Goal: Transaction & Acquisition: Purchase product/service

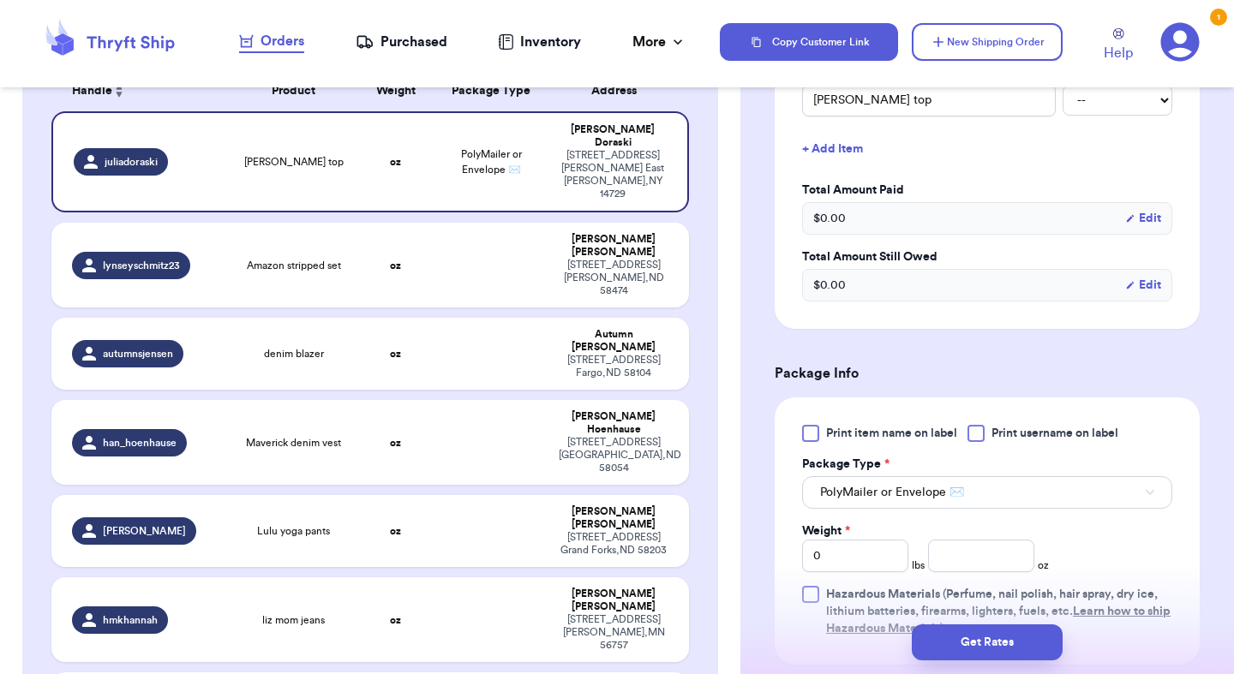
scroll to position [189, 0]
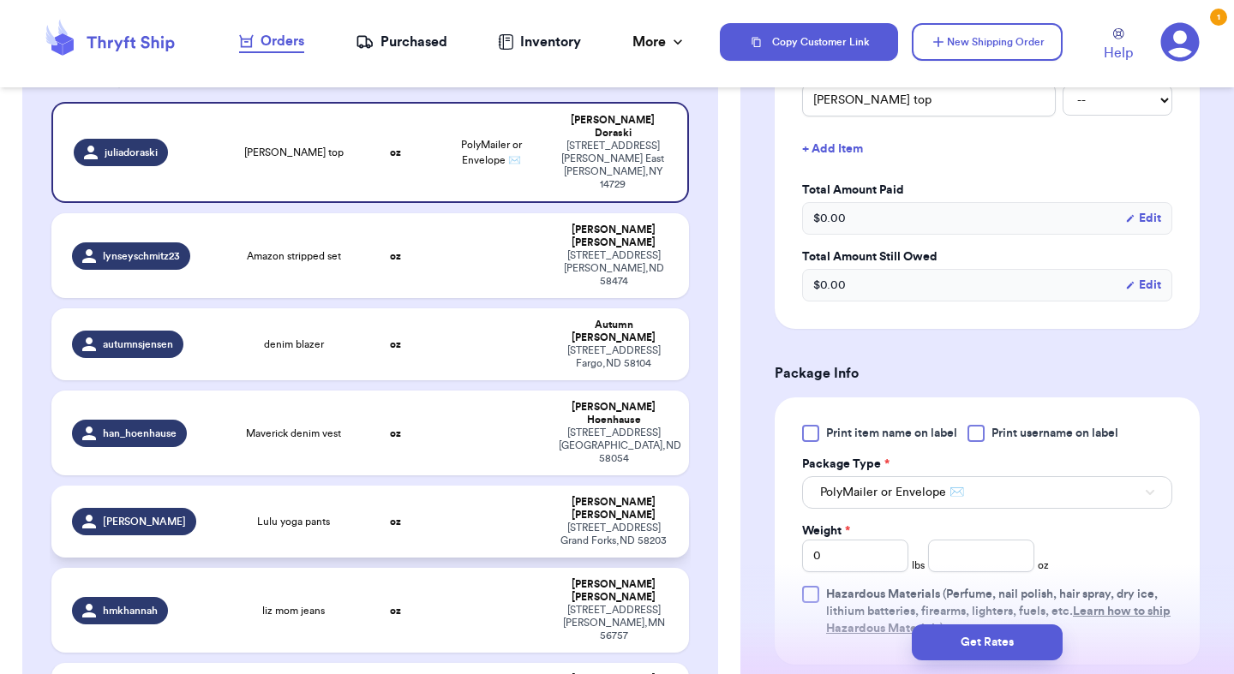
click at [391, 486] on td "oz" at bounding box center [395, 522] width 76 height 72
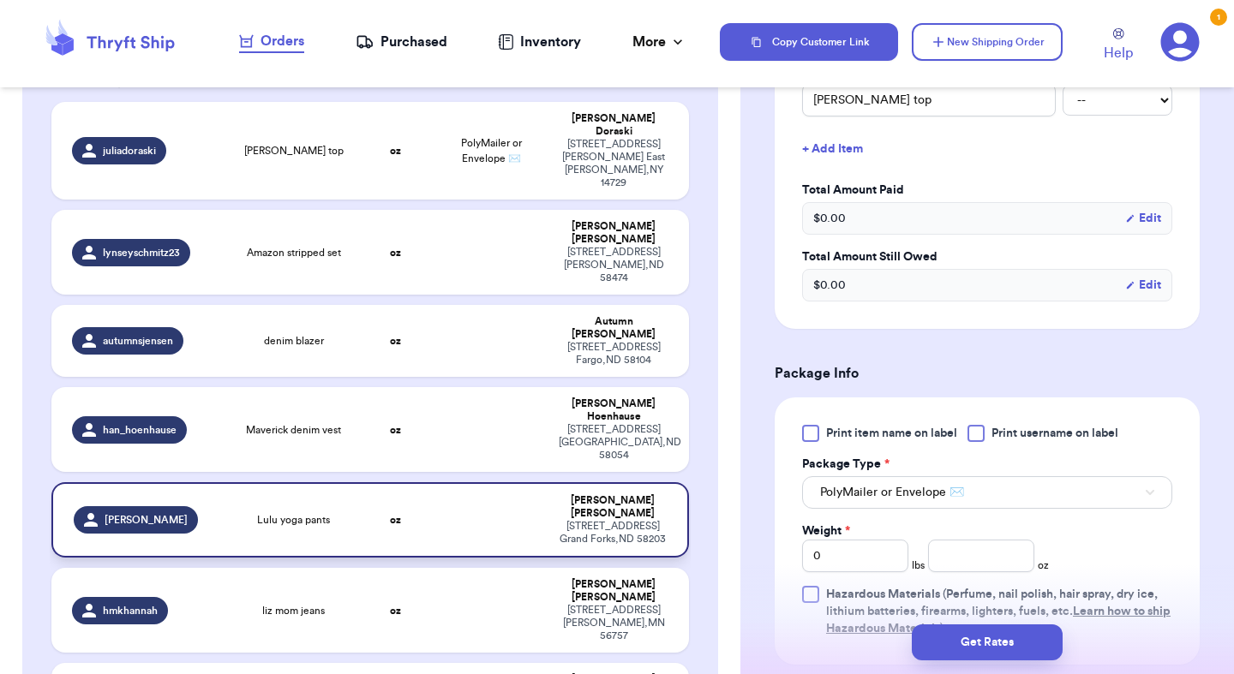
type input "Lulu yoga pants"
click at [870, 481] on button "Select an option" at bounding box center [987, 492] width 370 height 33
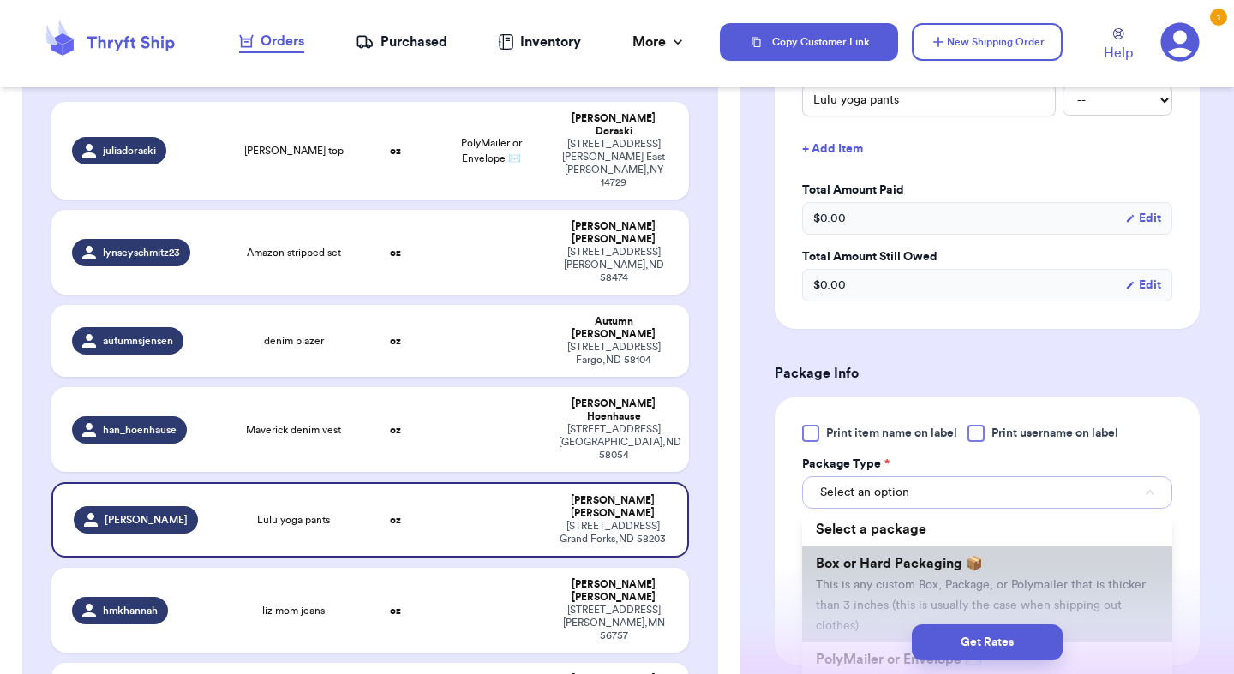
scroll to position [88, 0]
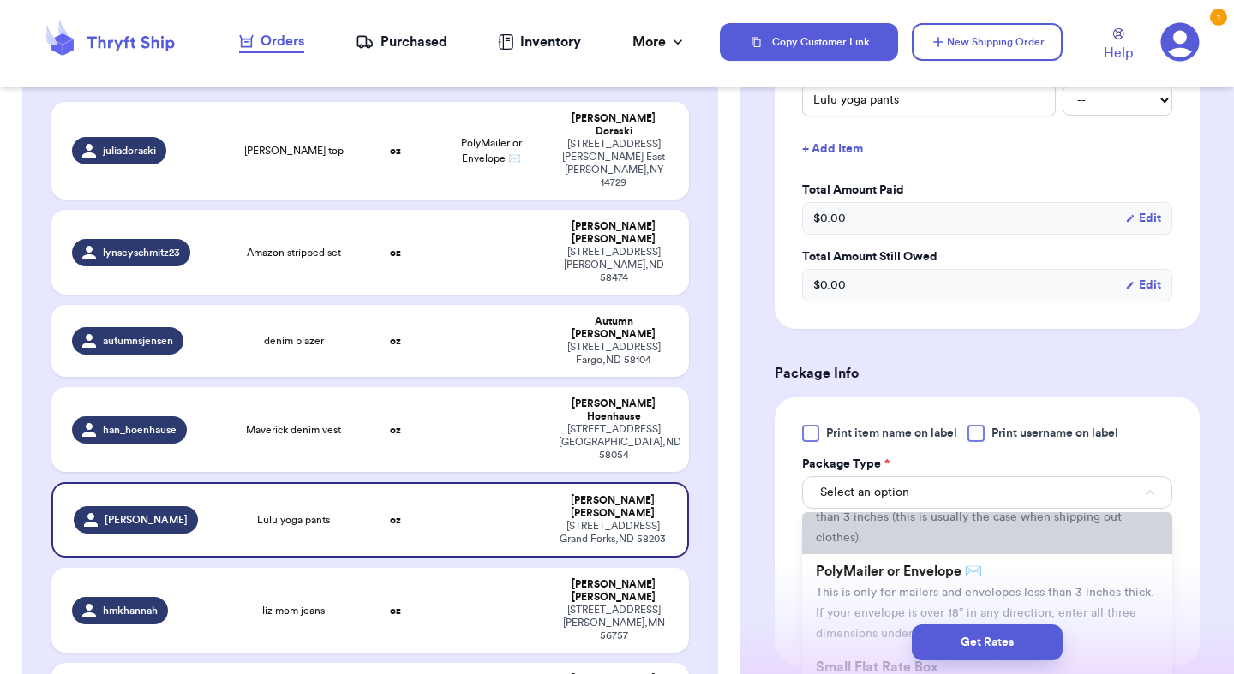
click at [871, 587] on span "This is only for mailers and envelopes less than 3 inches thick. If your envelo…" at bounding box center [985, 613] width 338 height 53
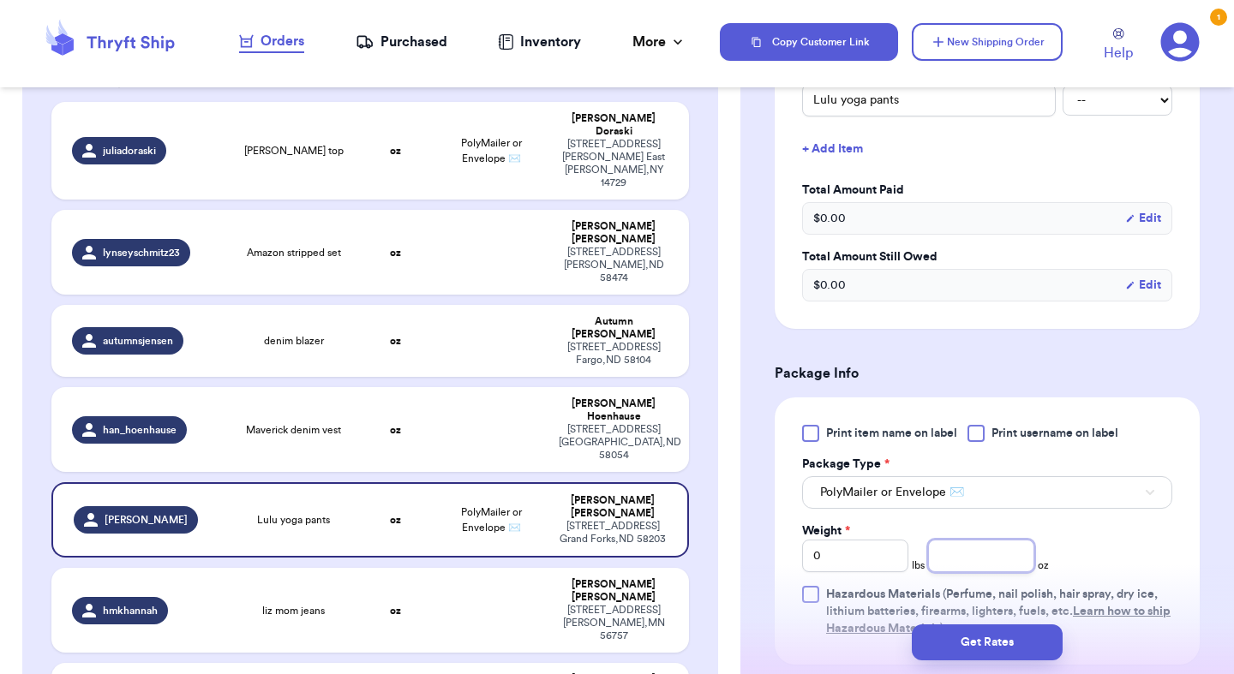
click at [996, 540] on input "number" at bounding box center [981, 556] width 106 height 33
type input "9.6"
click at [1016, 637] on button "Get Rates" at bounding box center [987, 643] width 151 height 36
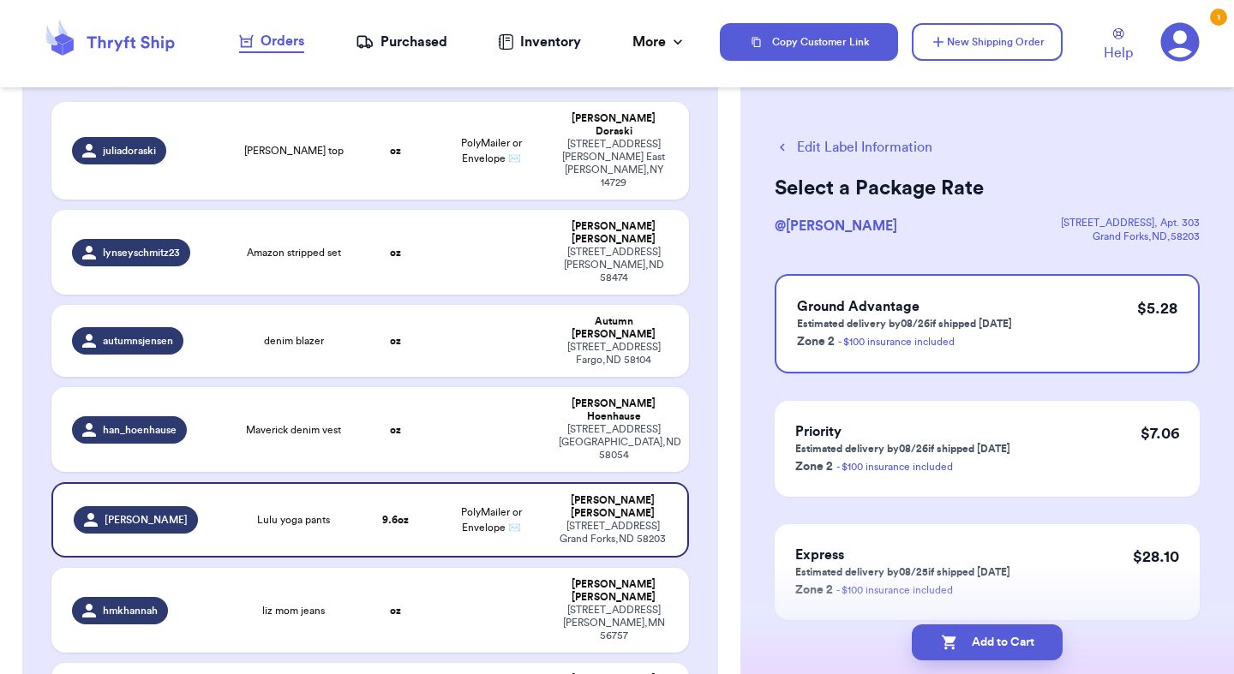
click at [1016, 637] on button "Add to Cart" at bounding box center [987, 643] width 151 height 36
checkbox input "true"
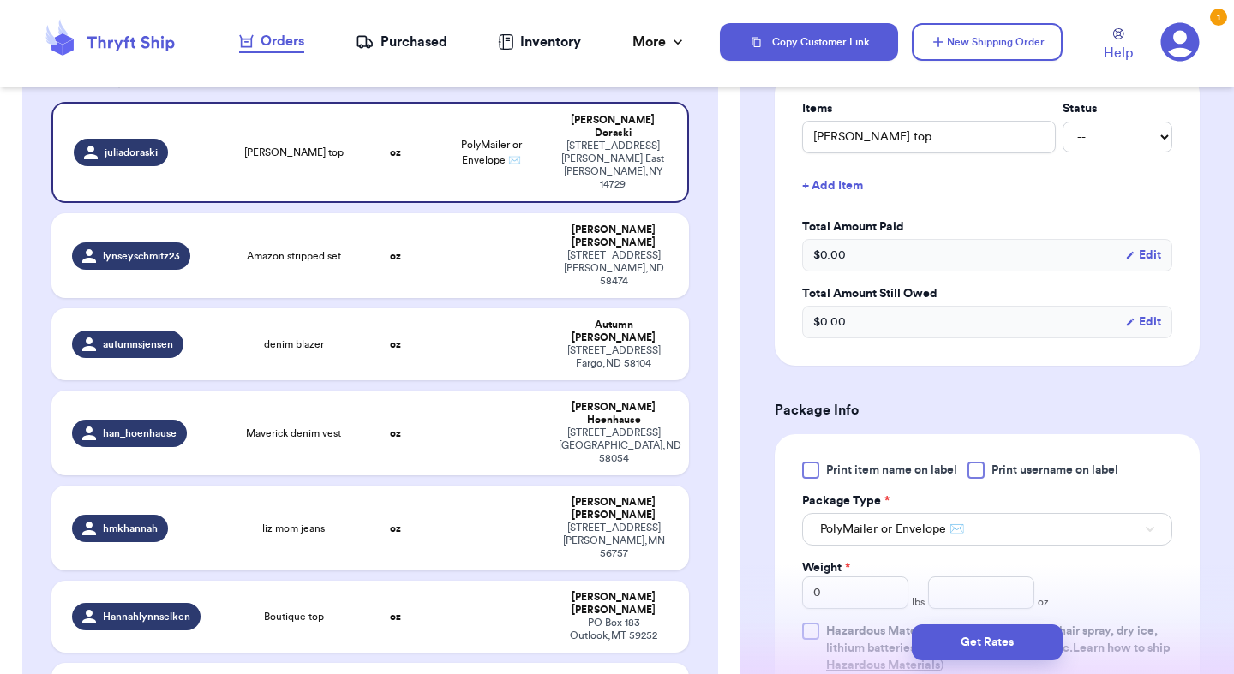
scroll to position [449, 0]
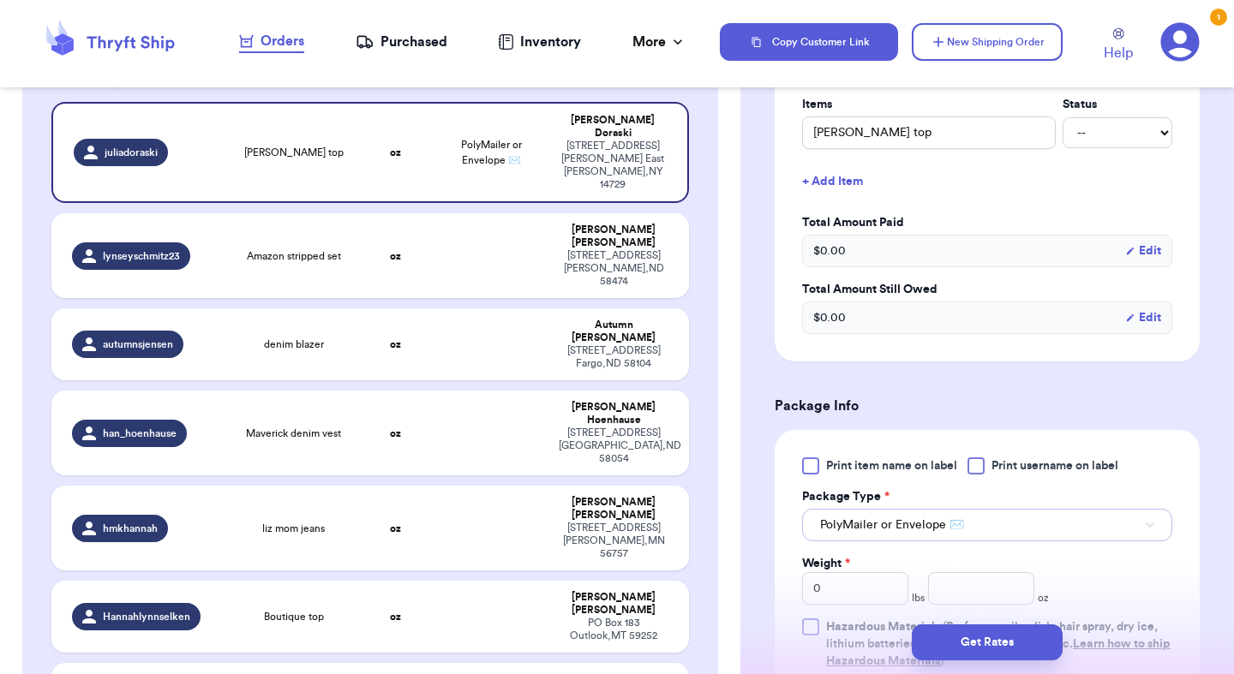
click at [876, 518] on button "PolyMailer or Envelope ✉️" at bounding box center [987, 525] width 370 height 33
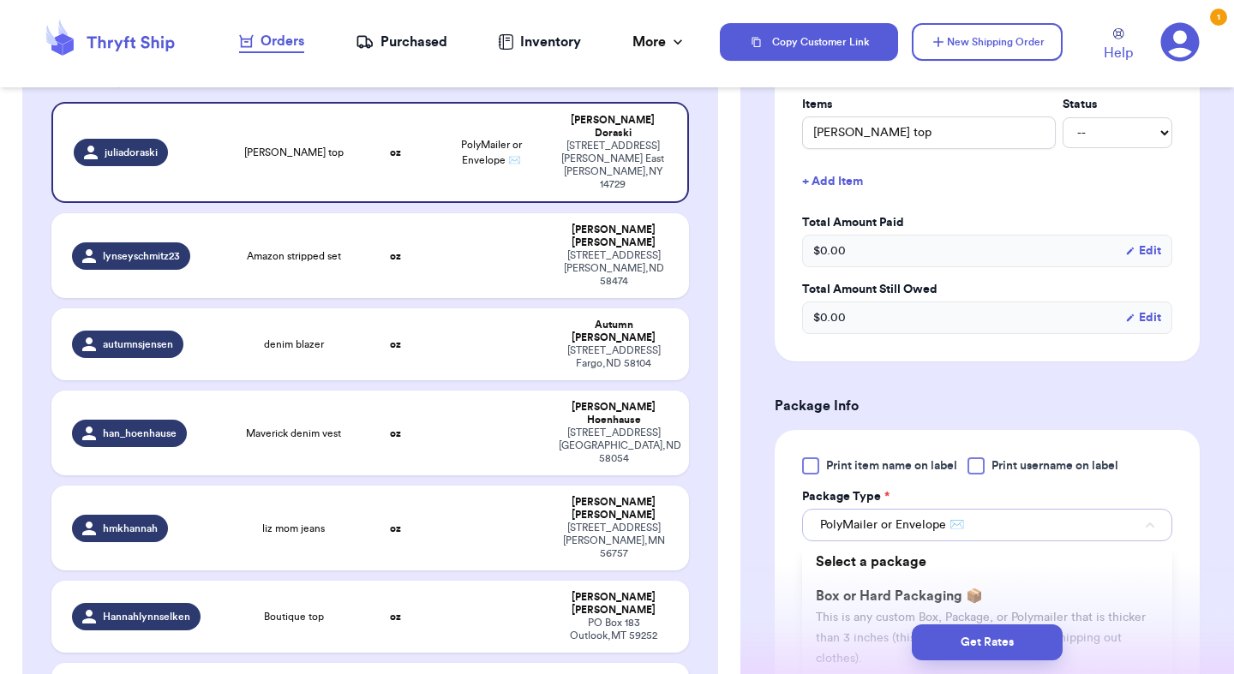
click at [876, 518] on button "PolyMailer or Envelope ✉️" at bounding box center [987, 525] width 370 height 33
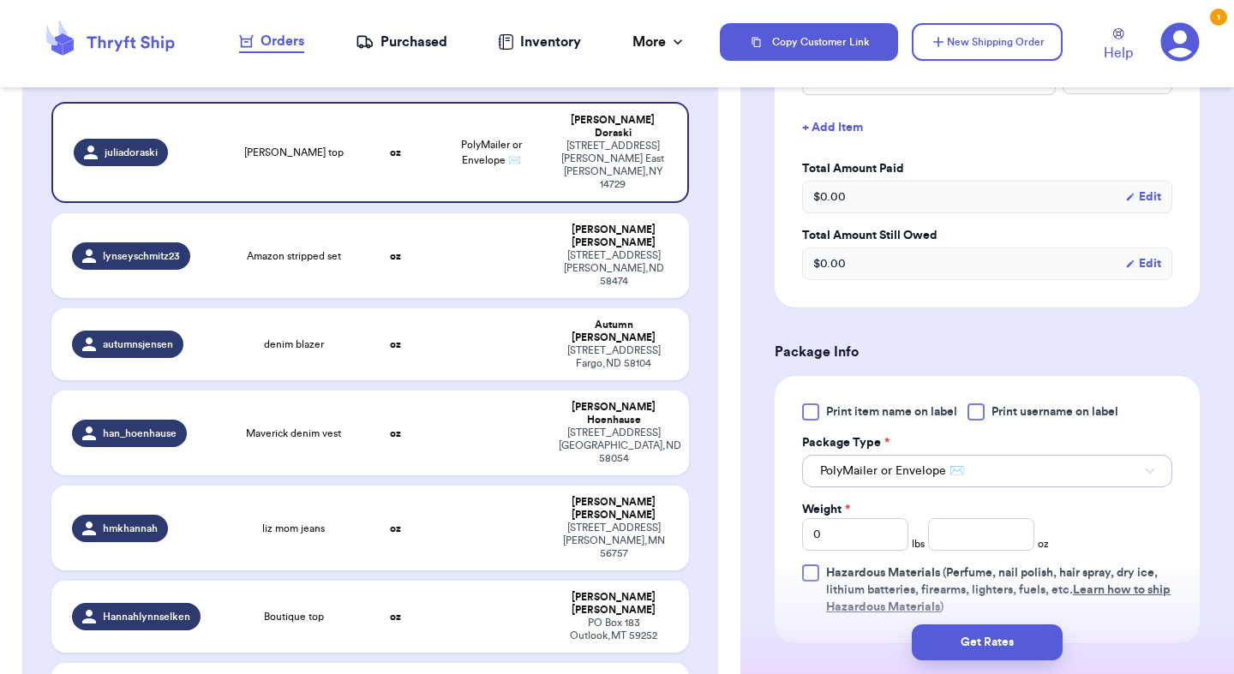
scroll to position [518, 0]
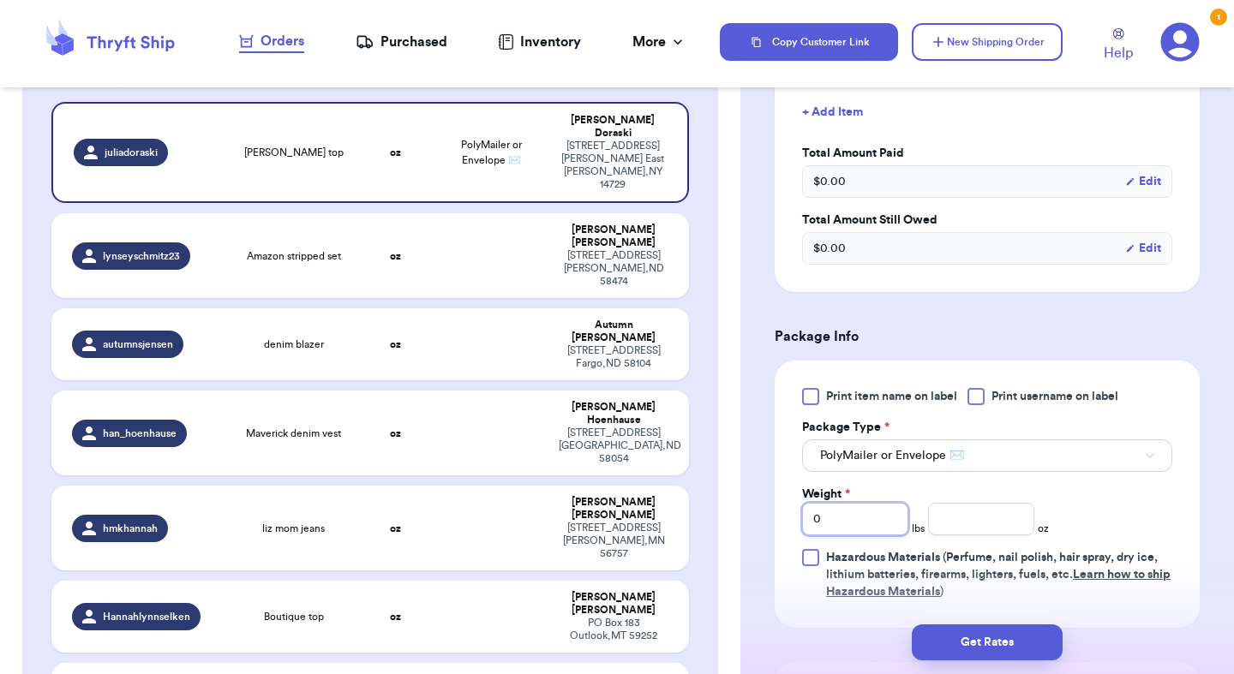
click at [864, 504] on input "0" at bounding box center [855, 519] width 106 height 33
type input "1"
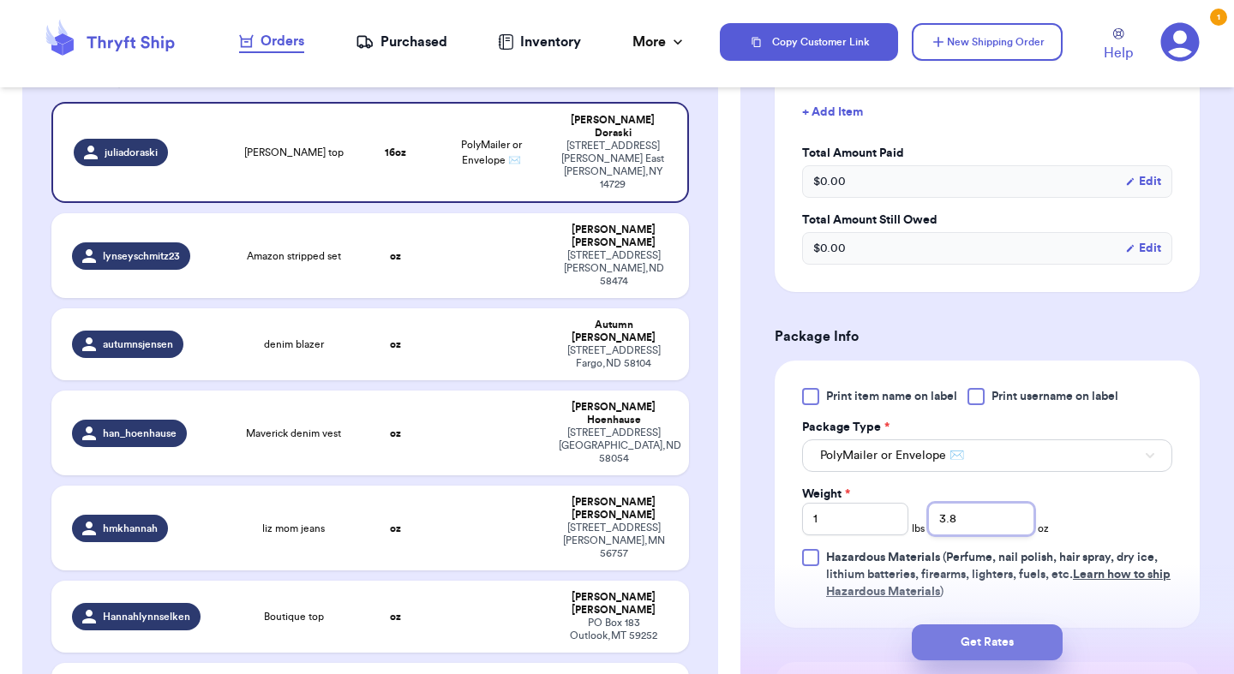
type input "3.8"
click at [955, 643] on button "Get Rates" at bounding box center [987, 643] width 151 height 36
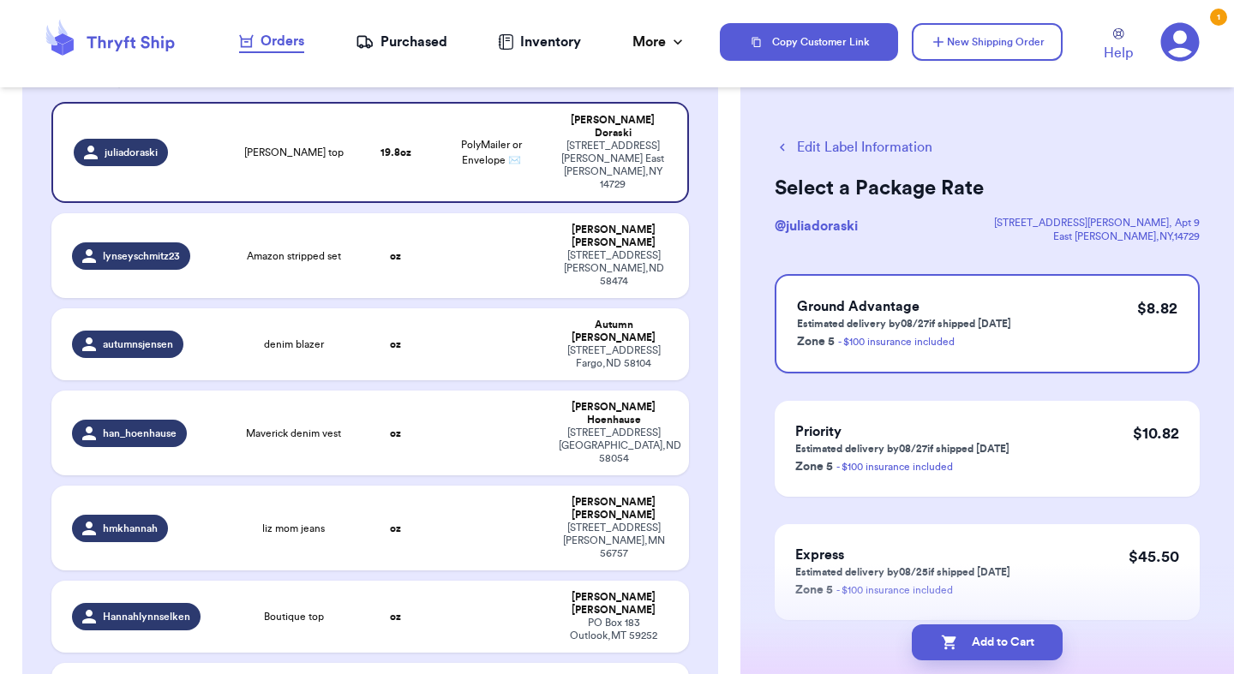
click at [955, 643] on icon "button" at bounding box center [949, 642] width 17 height 17
checkbox input "true"
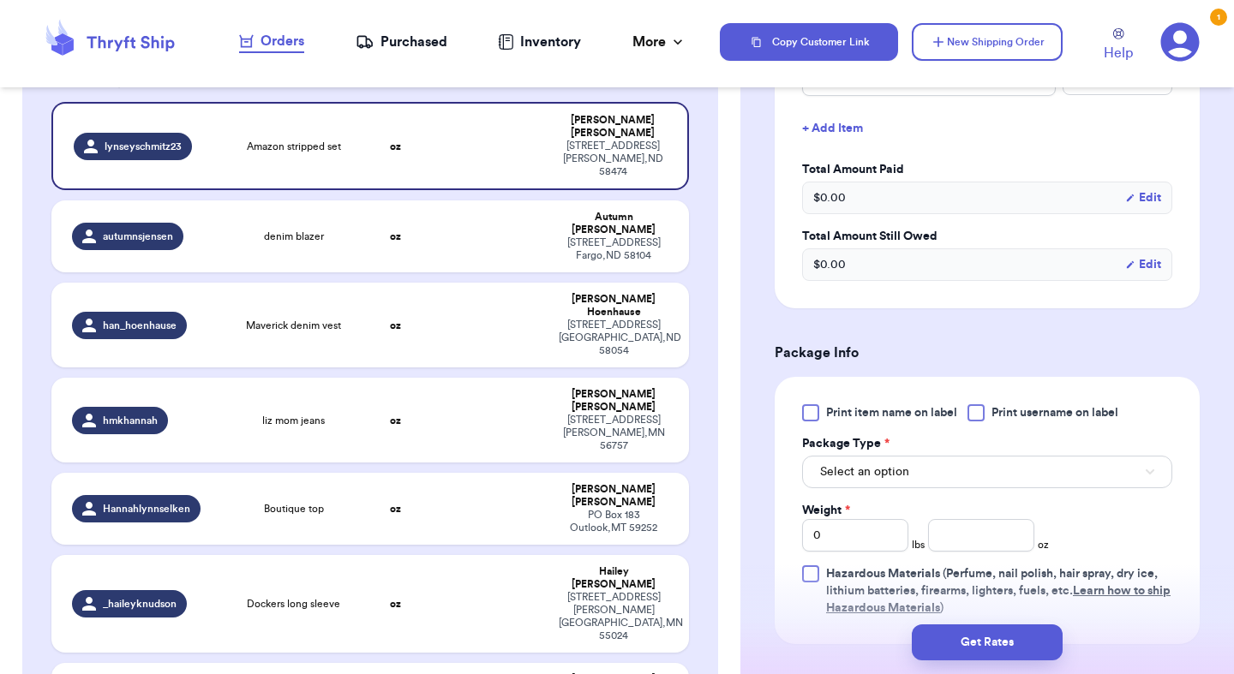
scroll to position [530, 0]
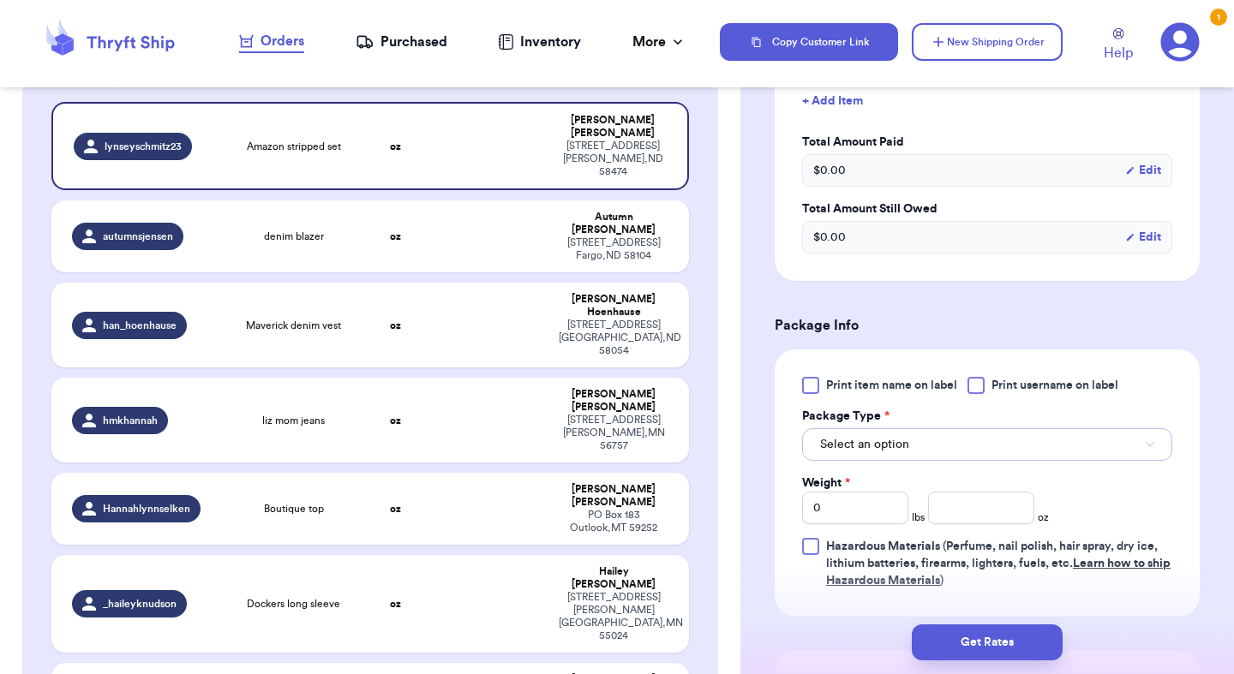
click at [853, 438] on button "Select an option" at bounding box center [987, 444] width 370 height 33
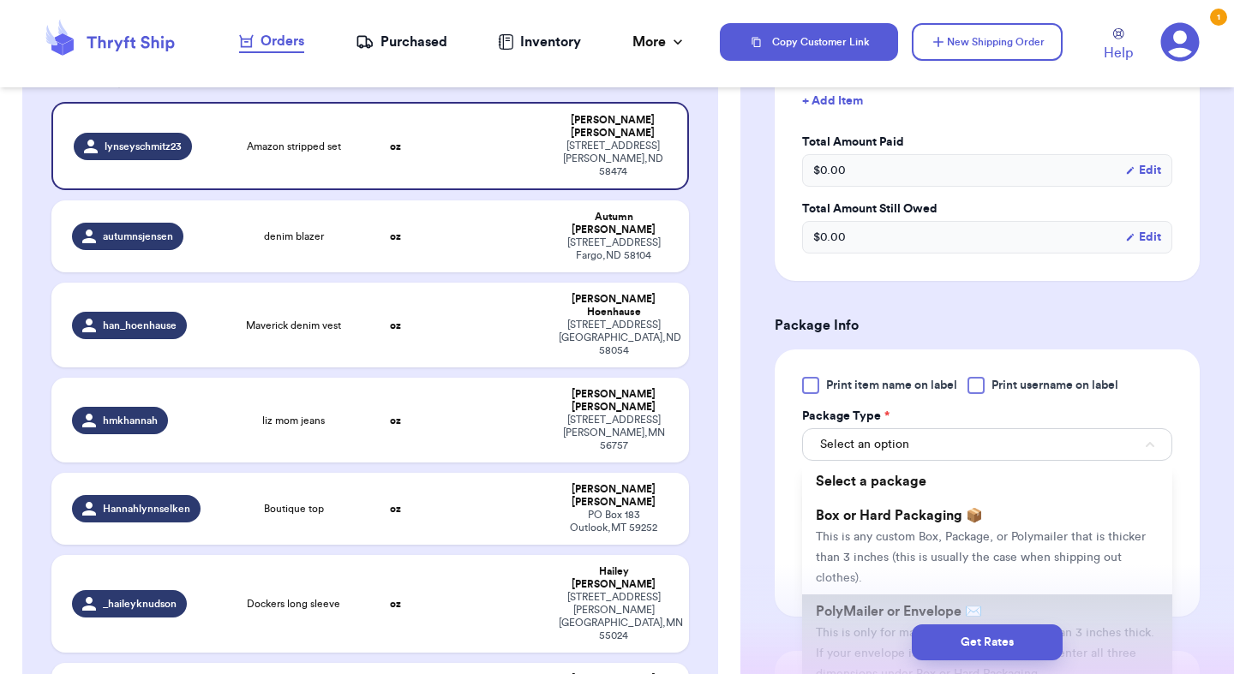
click at [857, 605] on li "PolyMailer or Envelope ✉️ This is only for mailers and envelopes less than 3 in…" at bounding box center [987, 643] width 370 height 96
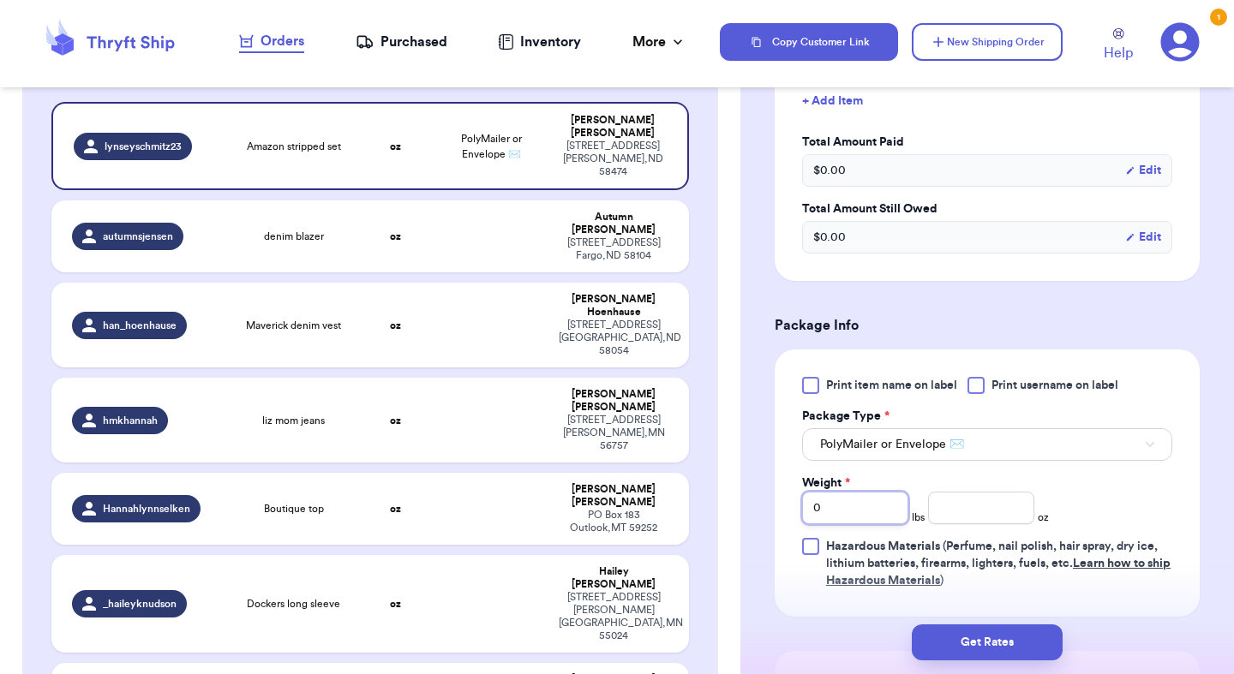
click at [847, 492] on input "0" at bounding box center [855, 508] width 106 height 33
type input "1"
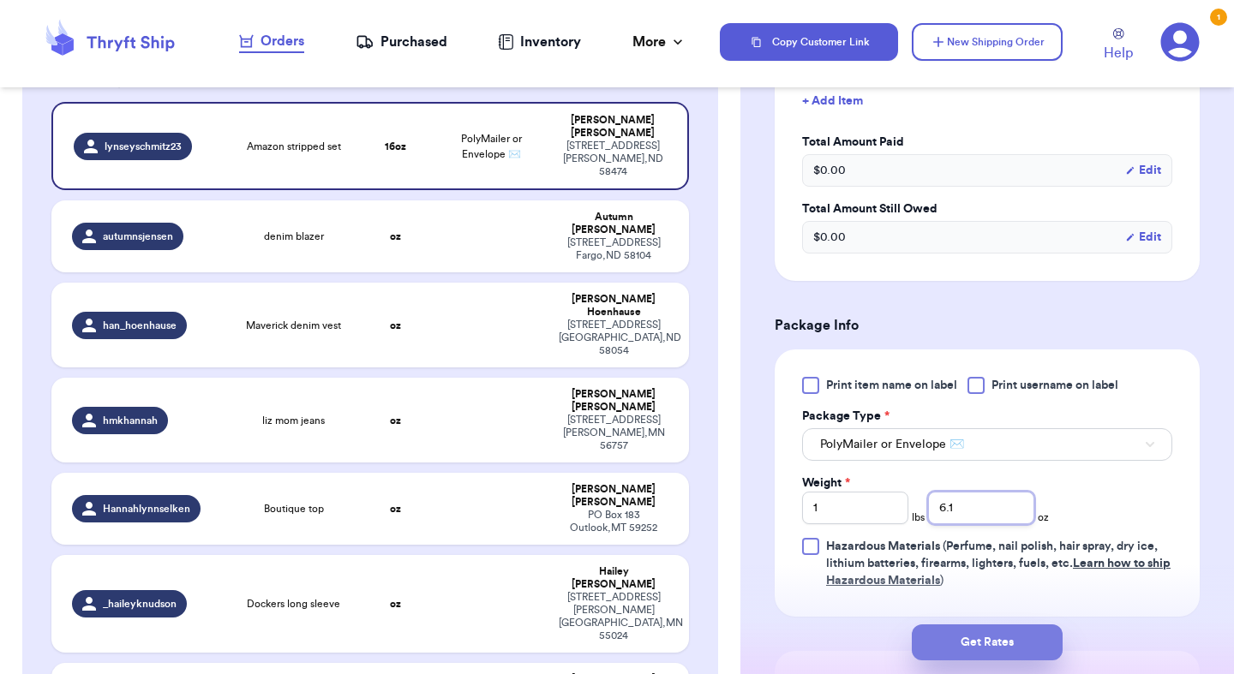
type input "6.1"
click at [965, 645] on button "Get Rates" at bounding box center [987, 643] width 151 height 36
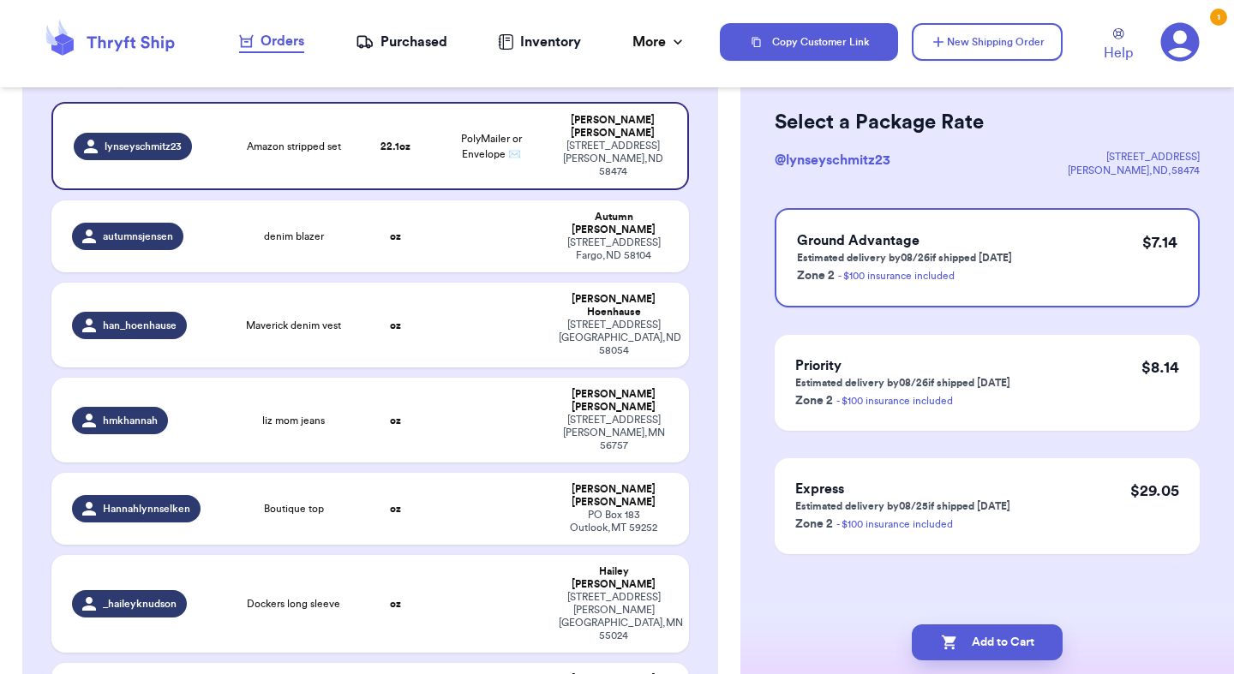
scroll to position [0, 0]
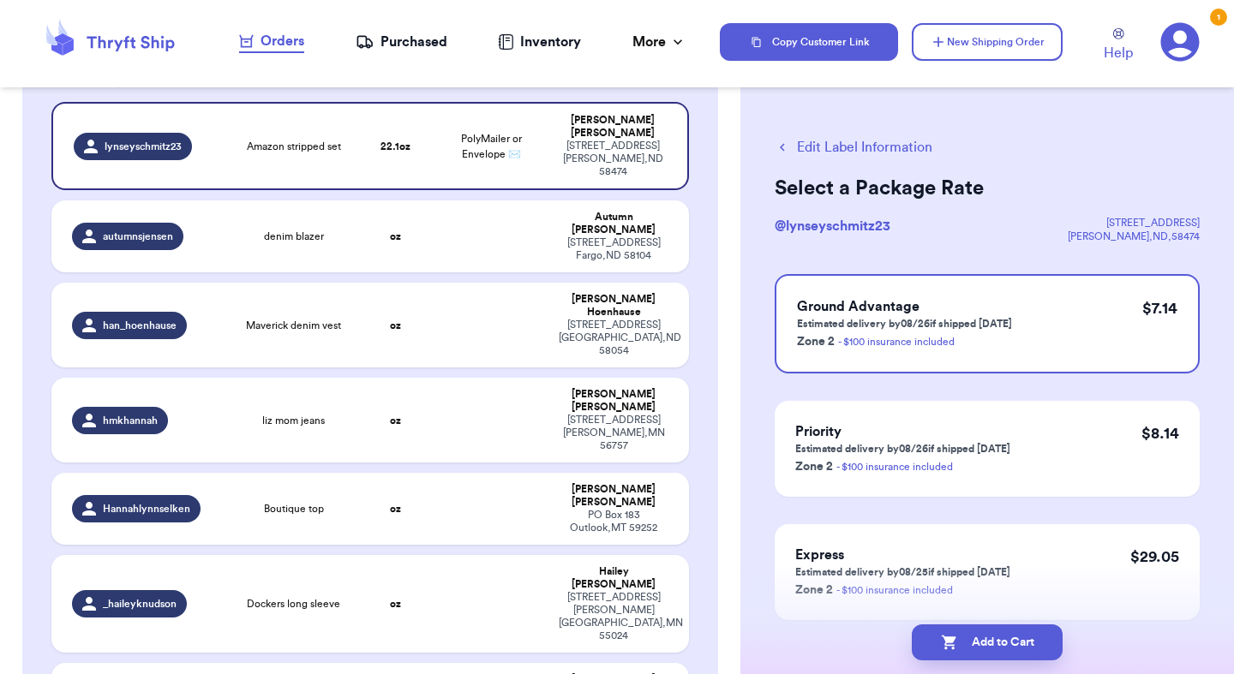
click at [965, 645] on button "Add to Cart" at bounding box center [987, 643] width 151 height 36
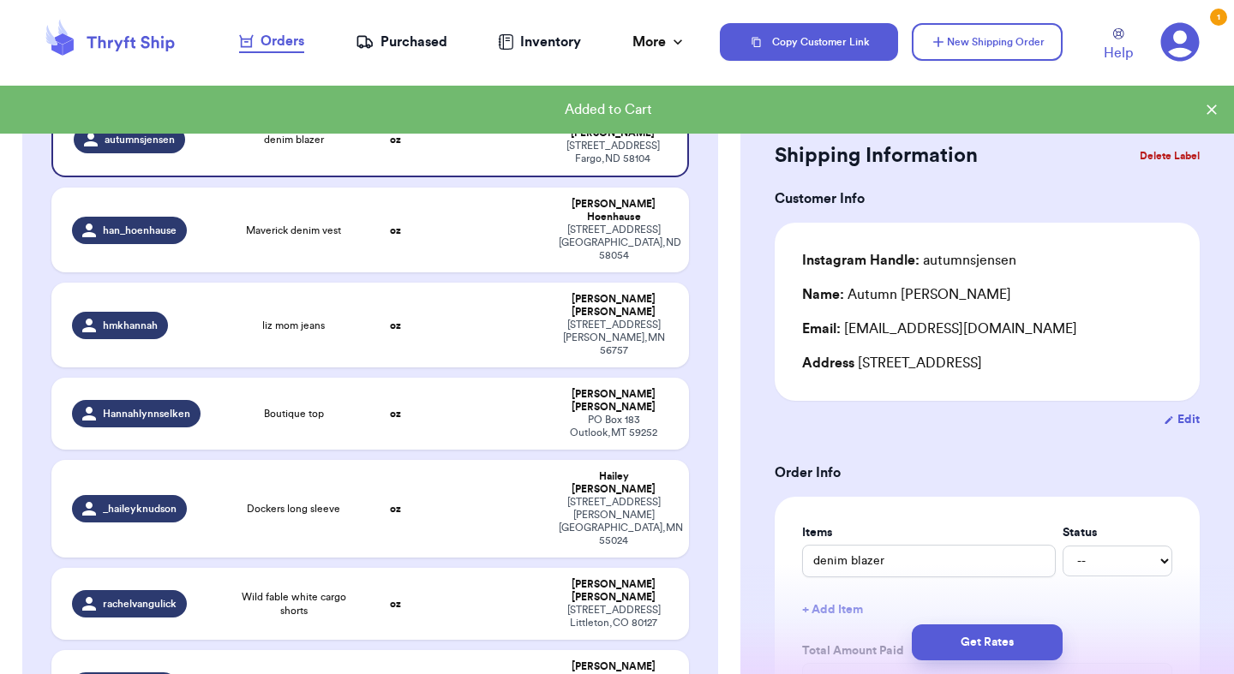
checkbox input "true"
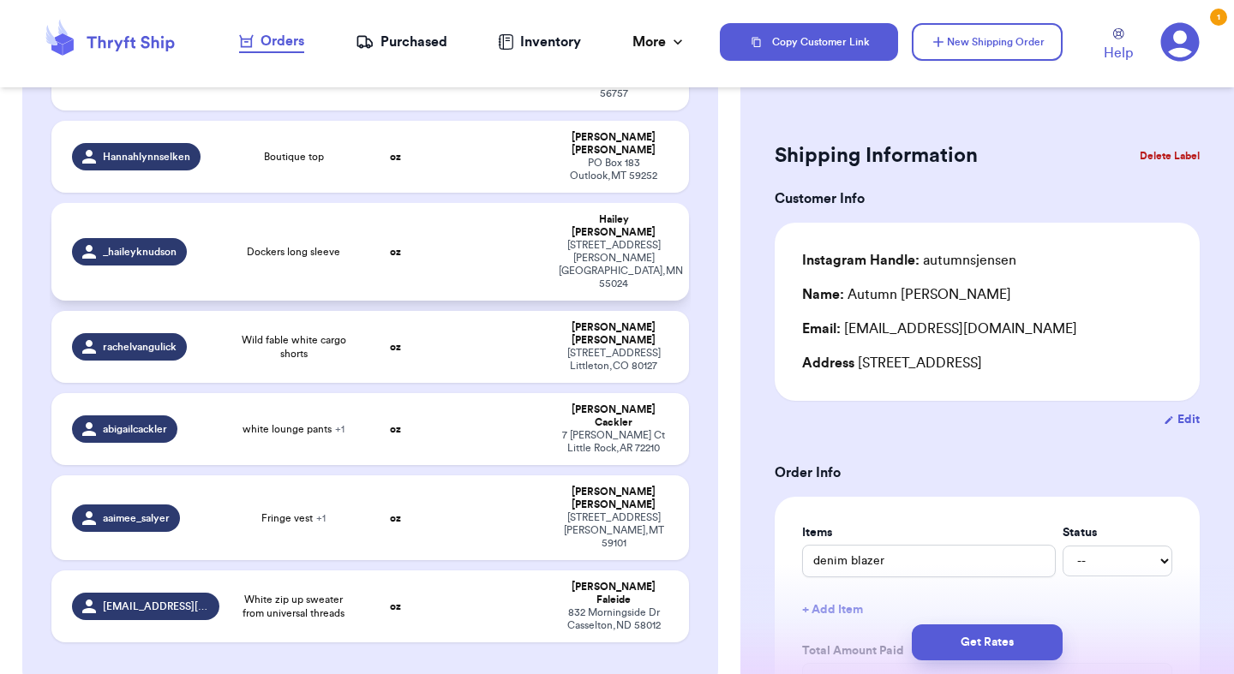
scroll to position [453, 0]
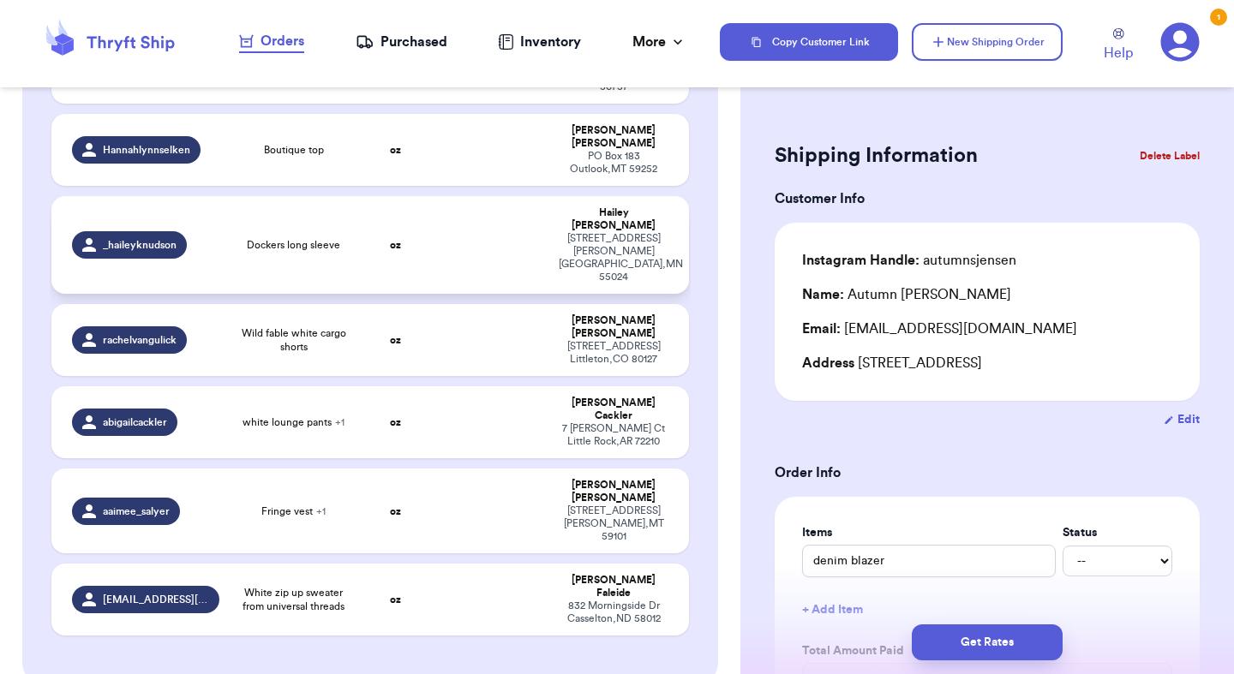
click at [285, 564] on td "White zip up sweater from universal threads" at bounding box center [294, 600] width 128 height 72
type input "White zip up sweater from universal threads"
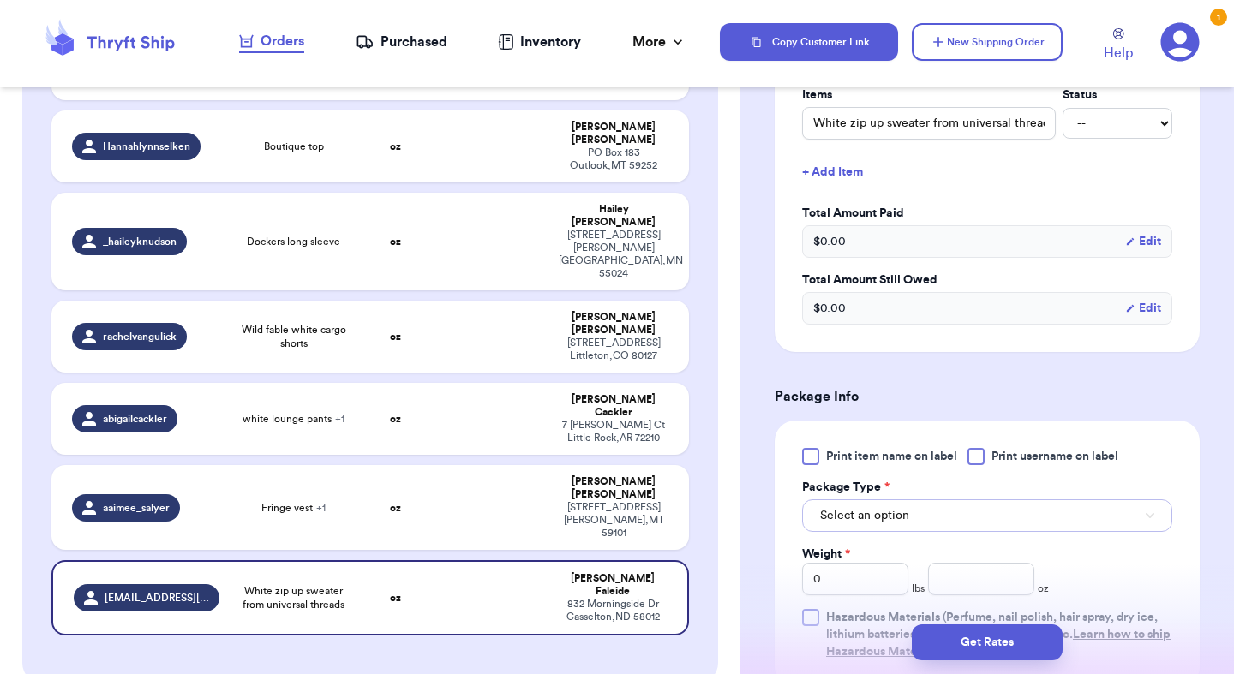
click at [877, 522] on span "Select an option" at bounding box center [864, 515] width 89 height 17
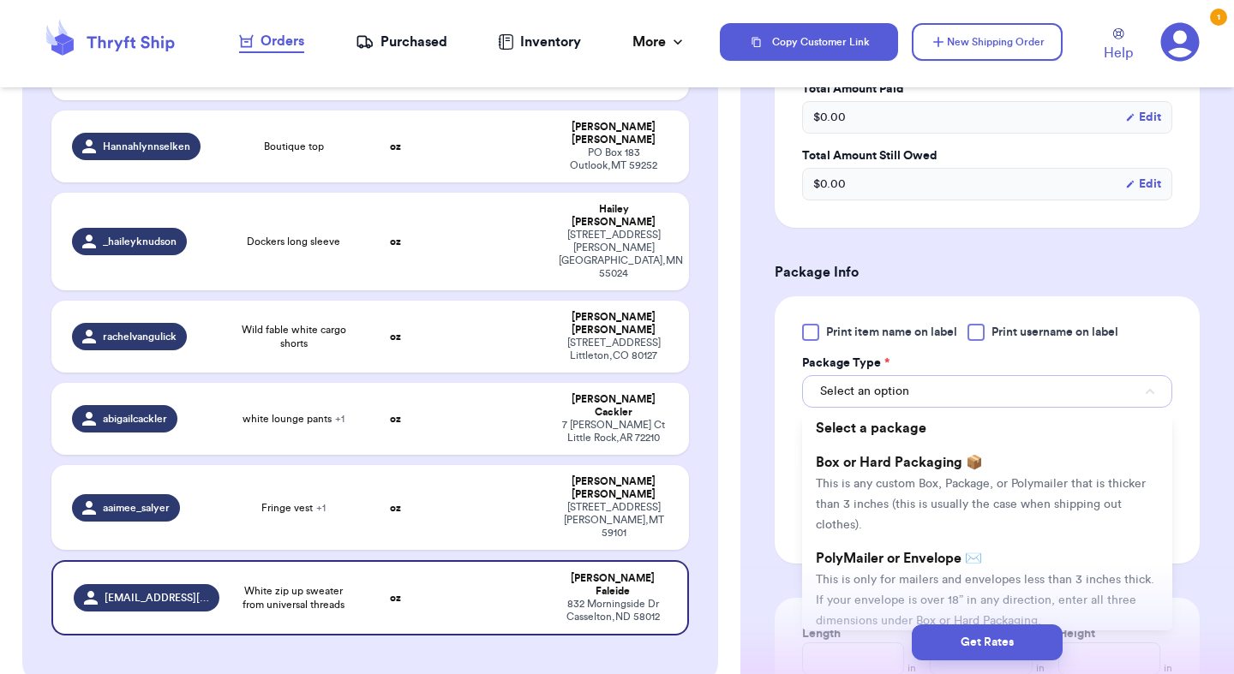
scroll to position [568, 0]
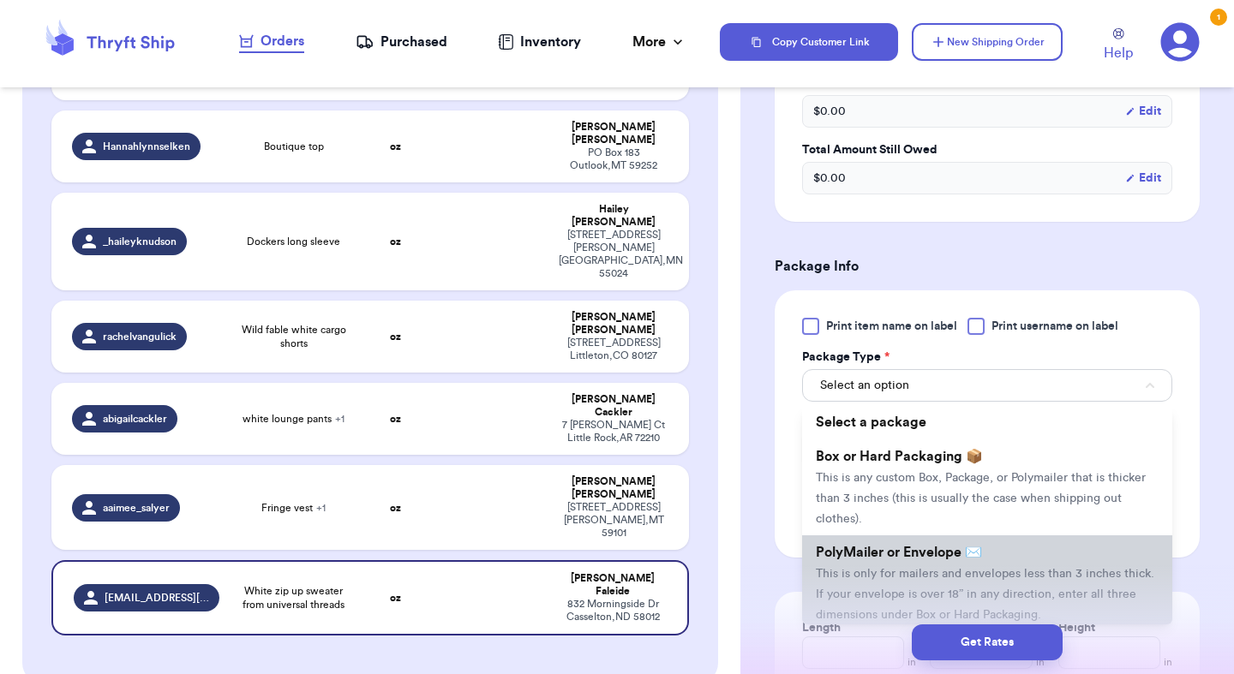
click at [881, 562] on li "PolyMailer or Envelope ✉️ This is only for mailers and envelopes less than 3 in…" at bounding box center [987, 584] width 370 height 96
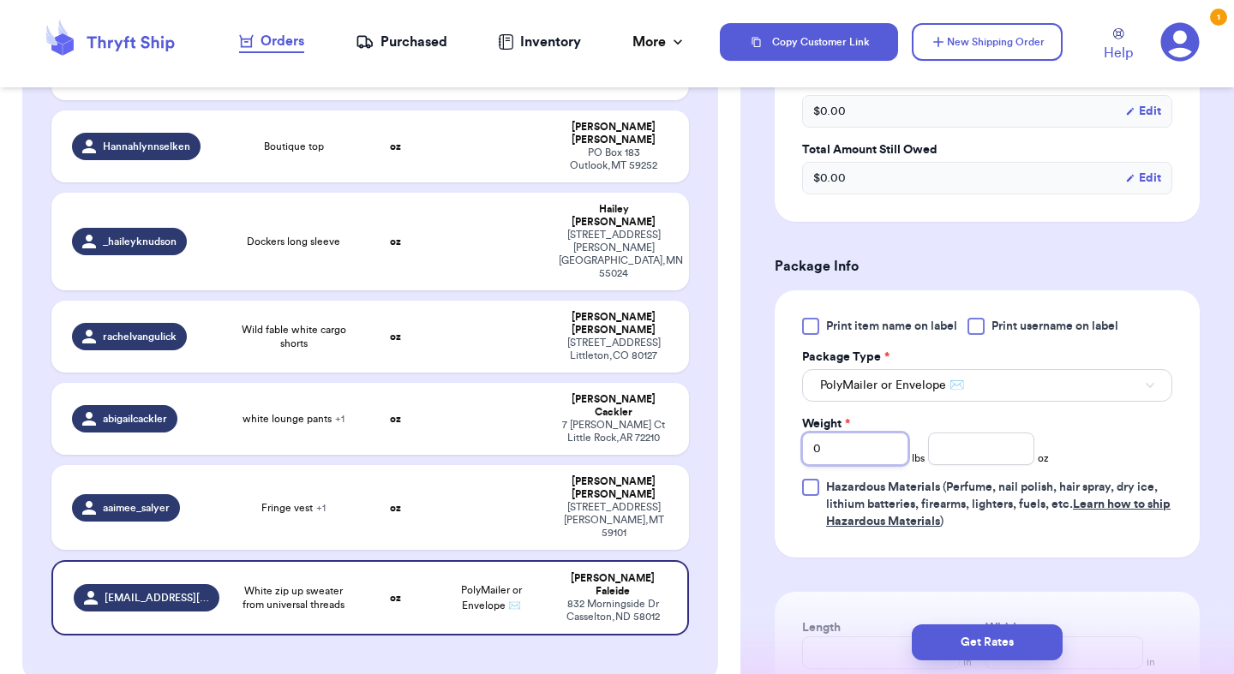
click at [880, 445] on input "0" at bounding box center [855, 449] width 106 height 33
type input "1"
type input "1.3"
click at [1005, 655] on button "Get Rates" at bounding box center [987, 643] width 151 height 36
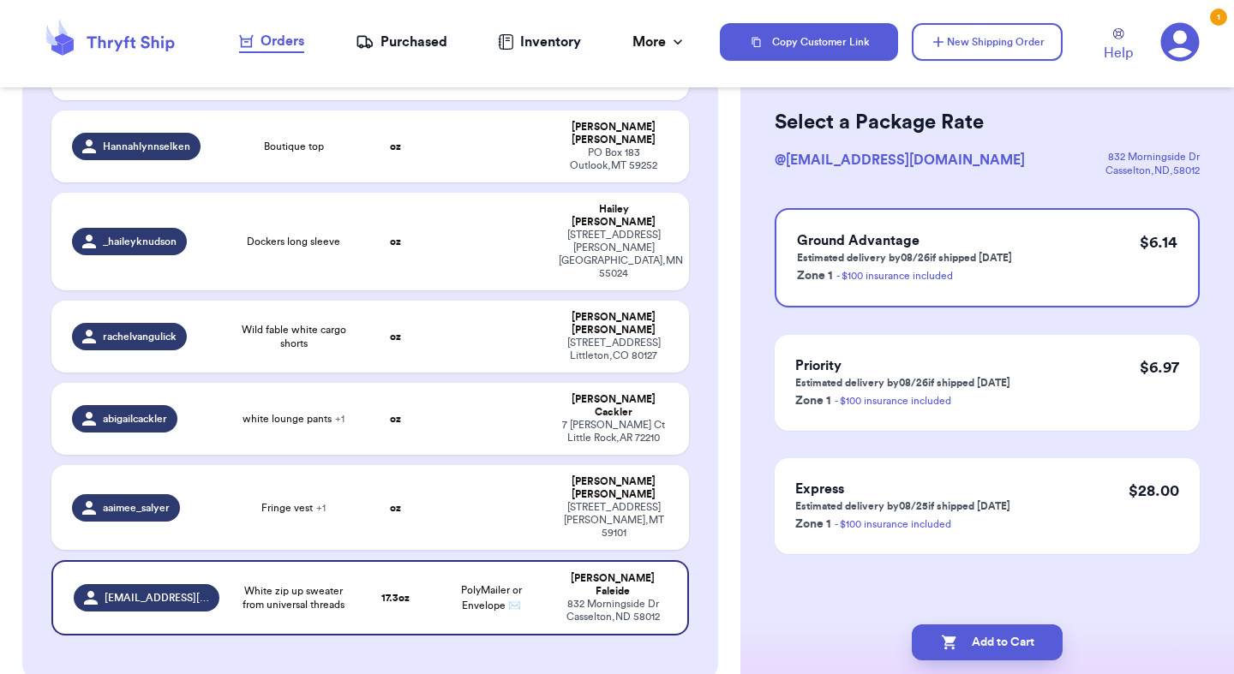
scroll to position [0, 0]
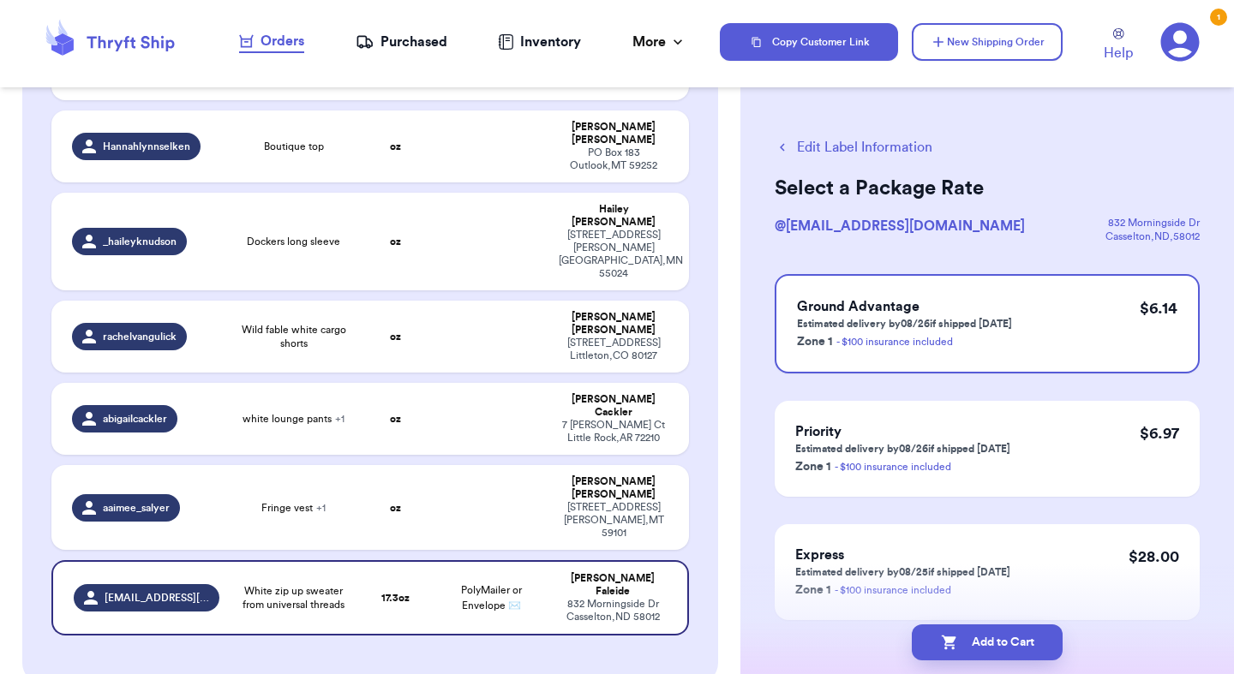
click at [1005, 655] on button "Add to Cart" at bounding box center [987, 643] width 151 height 36
checkbox input "true"
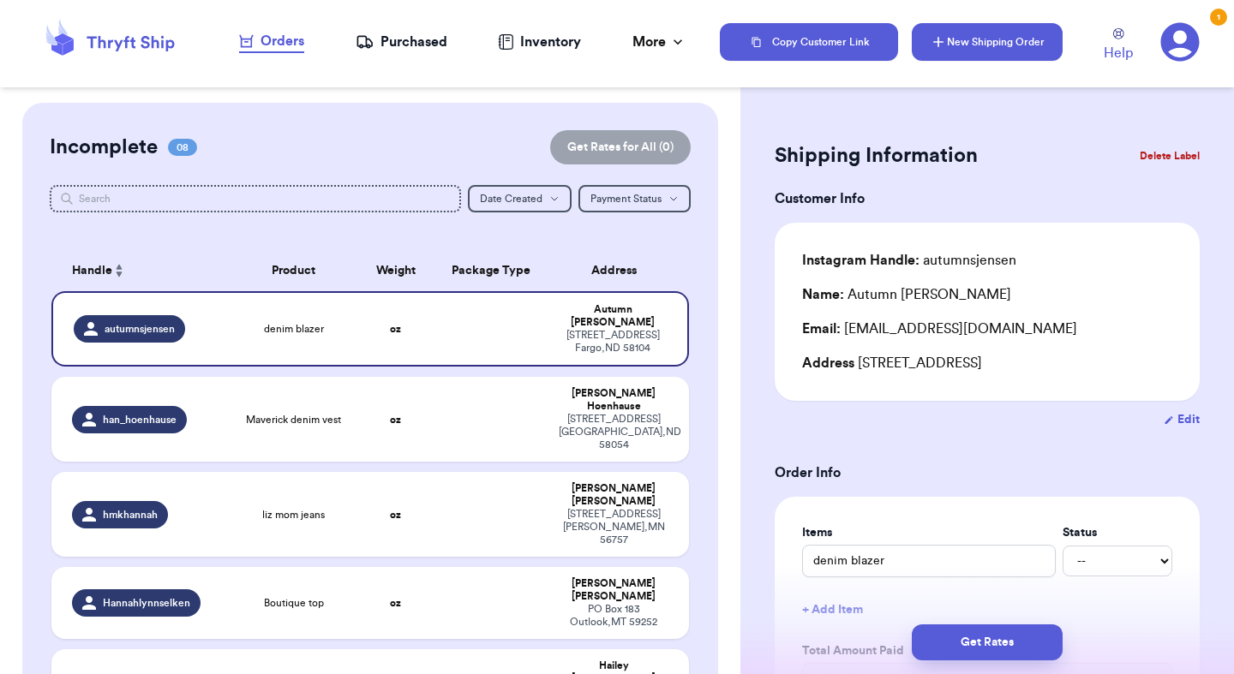
click at [986, 49] on button "New Shipping Order" at bounding box center [987, 42] width 151 height 38
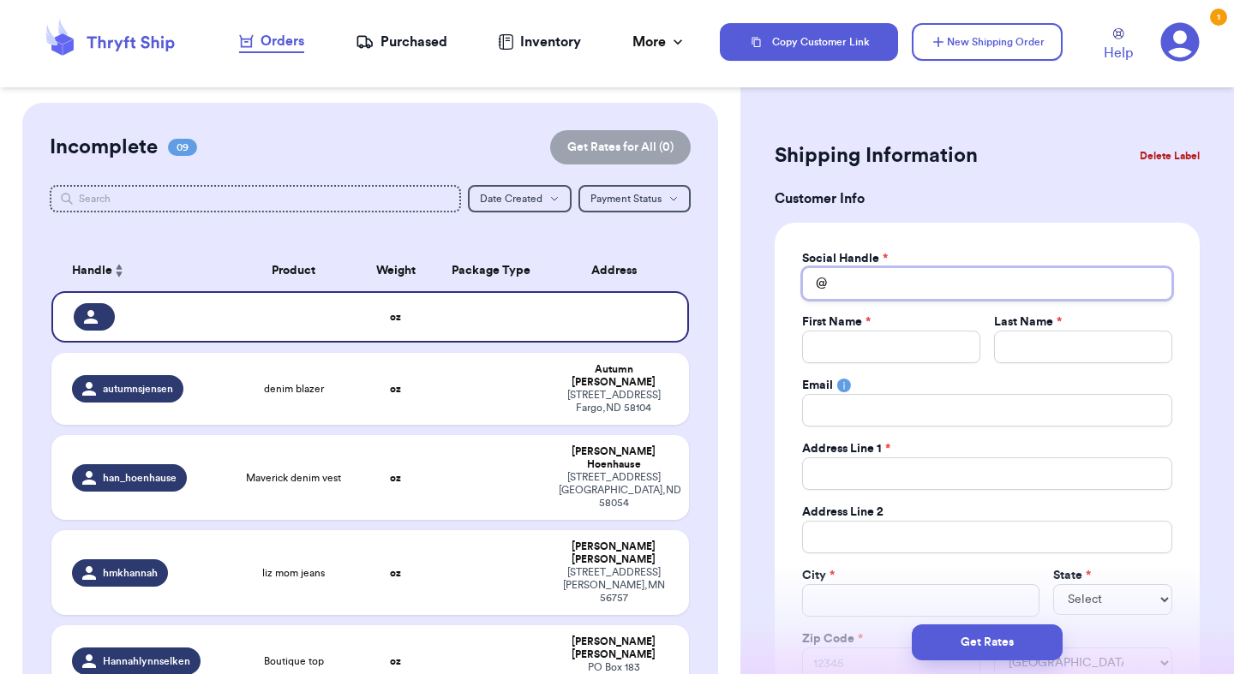
click at [869, 283] on input "Total Amount Paid" at bounding box center [987, 283] width 370 height 33
type input "b"
type input "br"
type input "bri"
type input "bria"
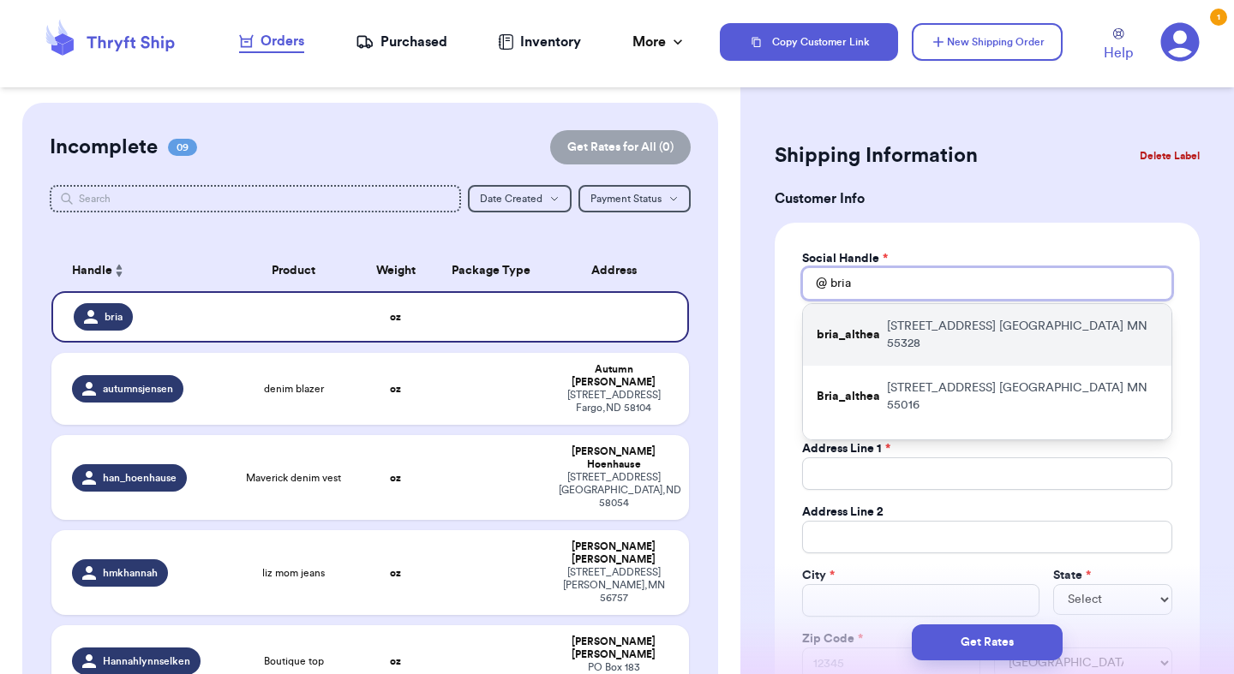
type input "bria"
click at [892, 315] on div "bria_althea [STREET_ADDRESS]" at bounding box center [987, 335] width 368 height 62
type input "bria_althea"
type input "Bria"
type input "Barfnecht"
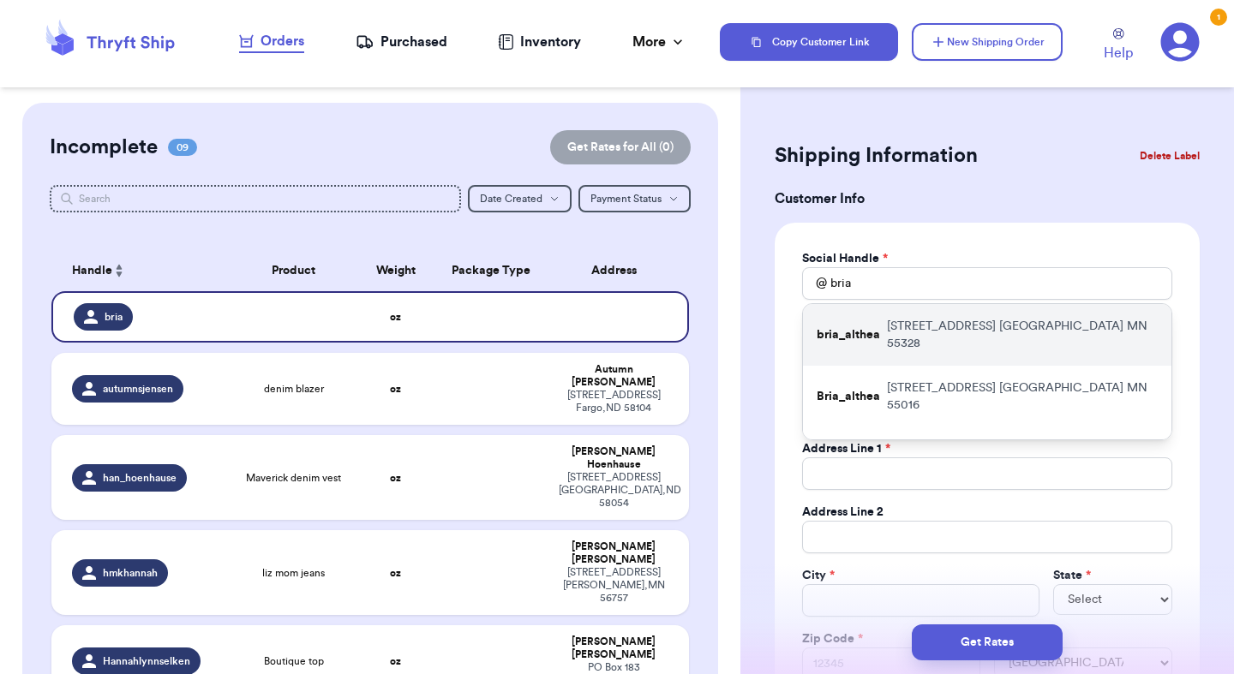
type input "[EMAIL_ADDRESS][DOMAIN_NAME]"
type input "[STREET_ADDRESS]"
type input "[GEOGRAPHIC_DATA]"
select select "MN"
type input "55328"
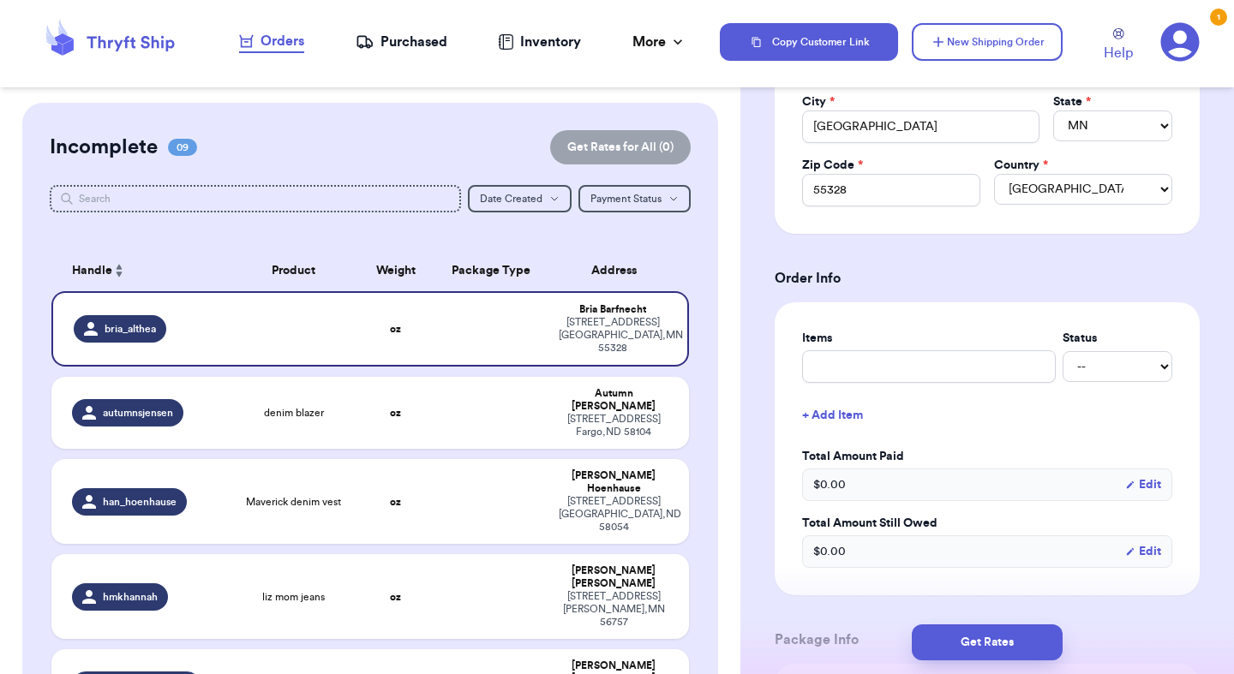
scroll to position [510, 0]
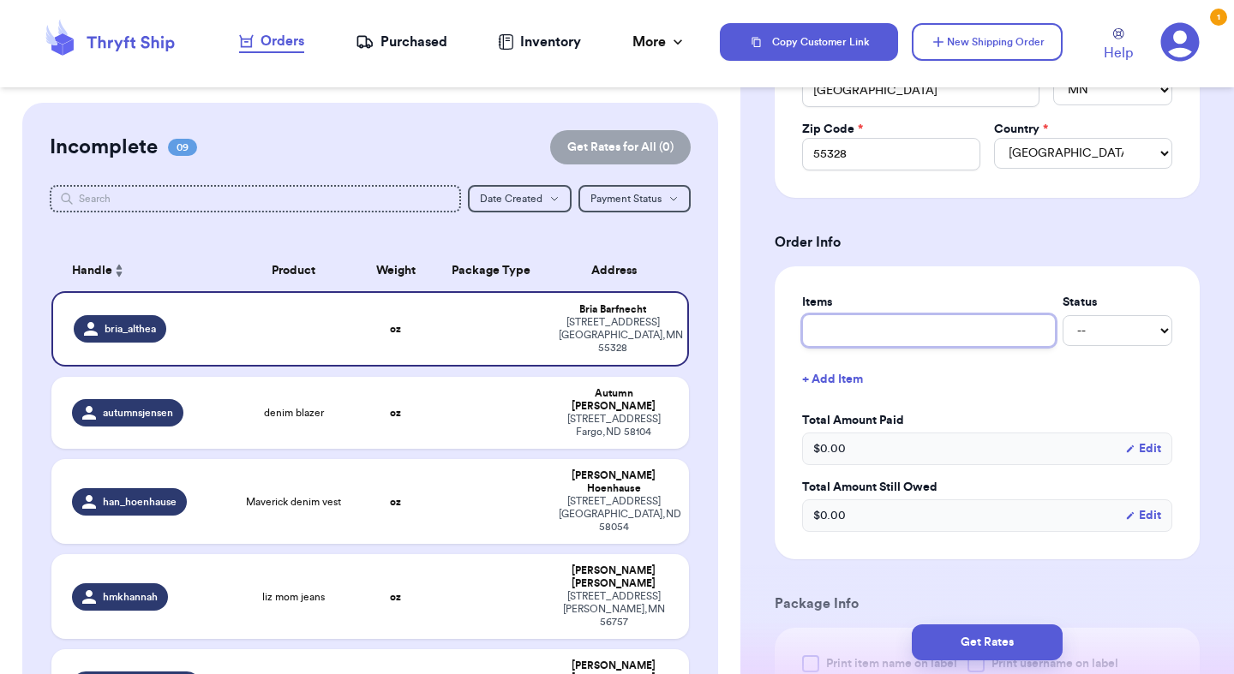
click at [874, 341] on input "text" at bounding box center [929, 330] width 254 height 33
type input "s"
type input "sh"
type input "sho"
type input "shor"
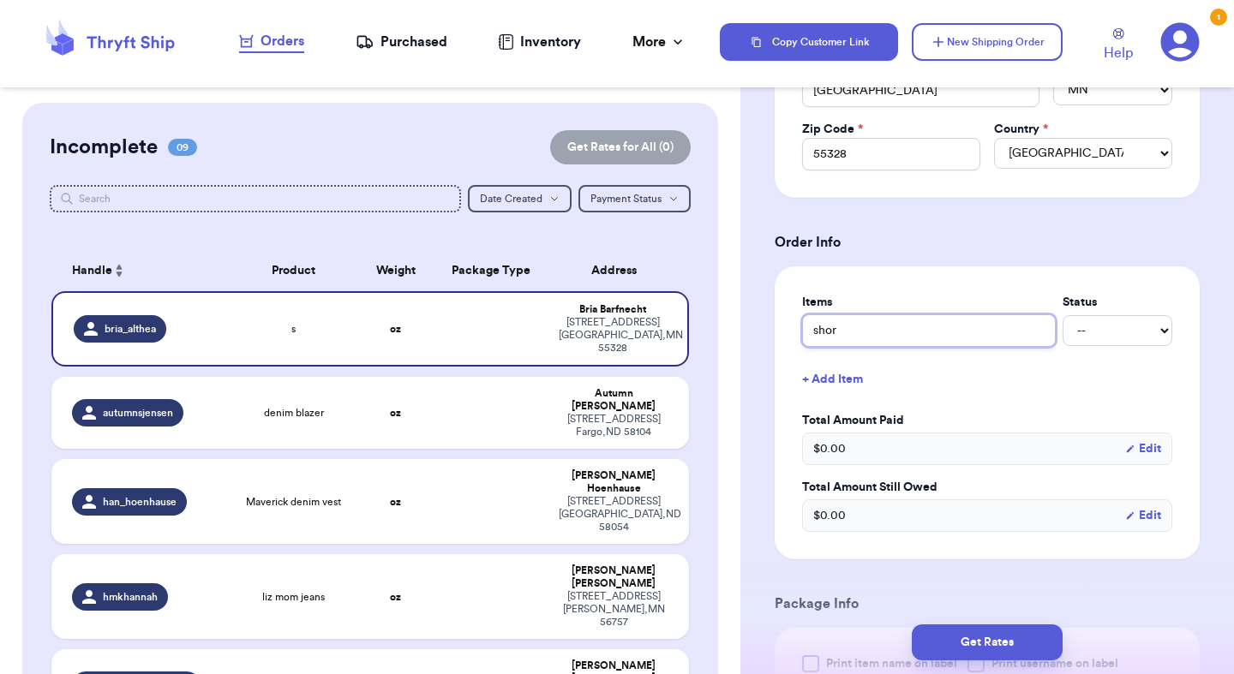
type input "short"
type input "shorts"
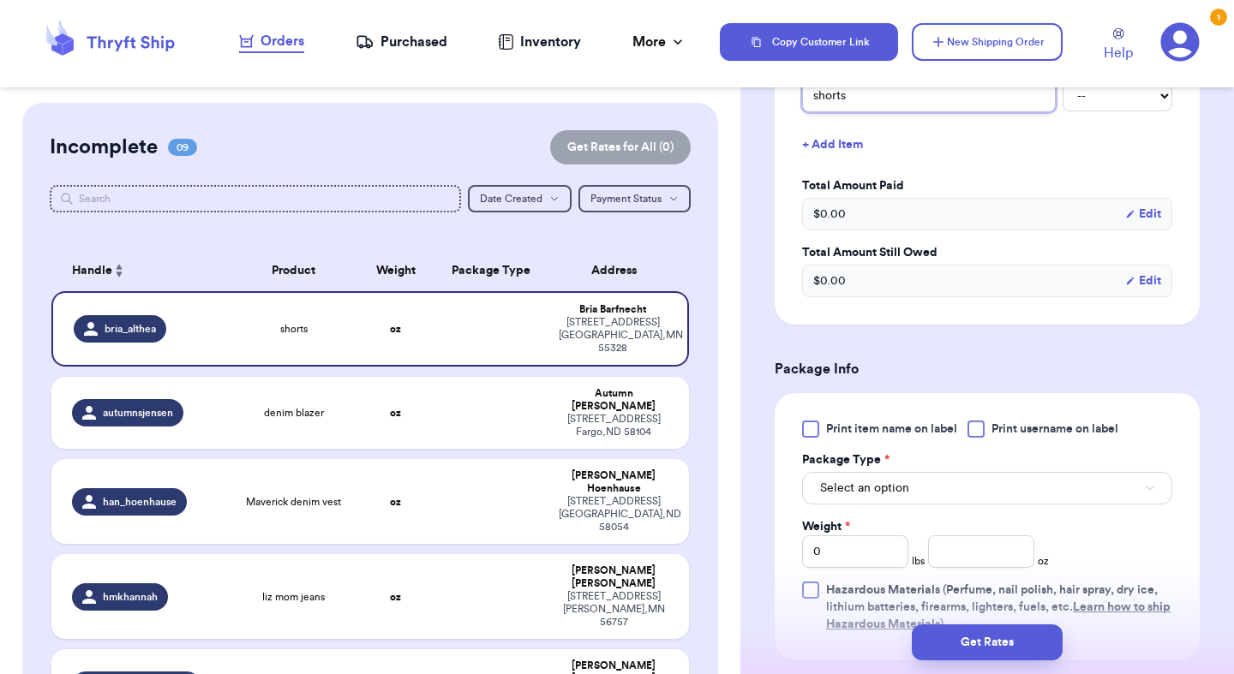
scroll to position [777, 0]
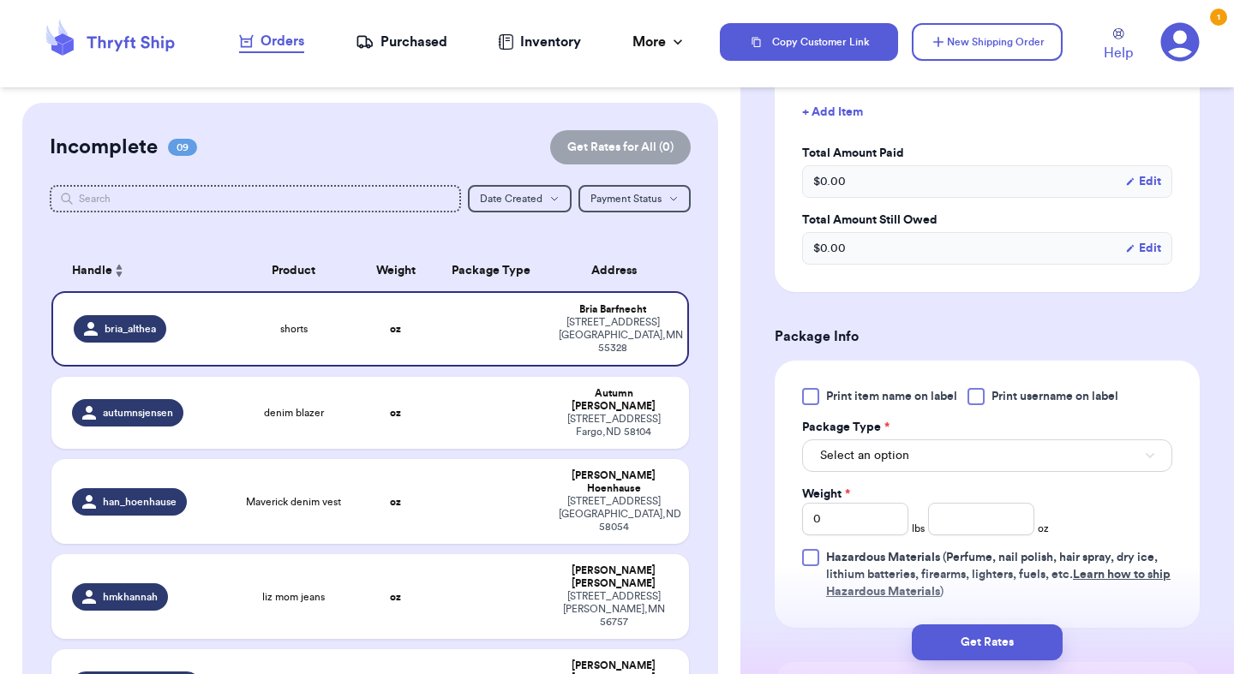
type input "shorts"
click at [882, 461] on span "Select an option" at bounding box center [864, 455] width 89 height 17
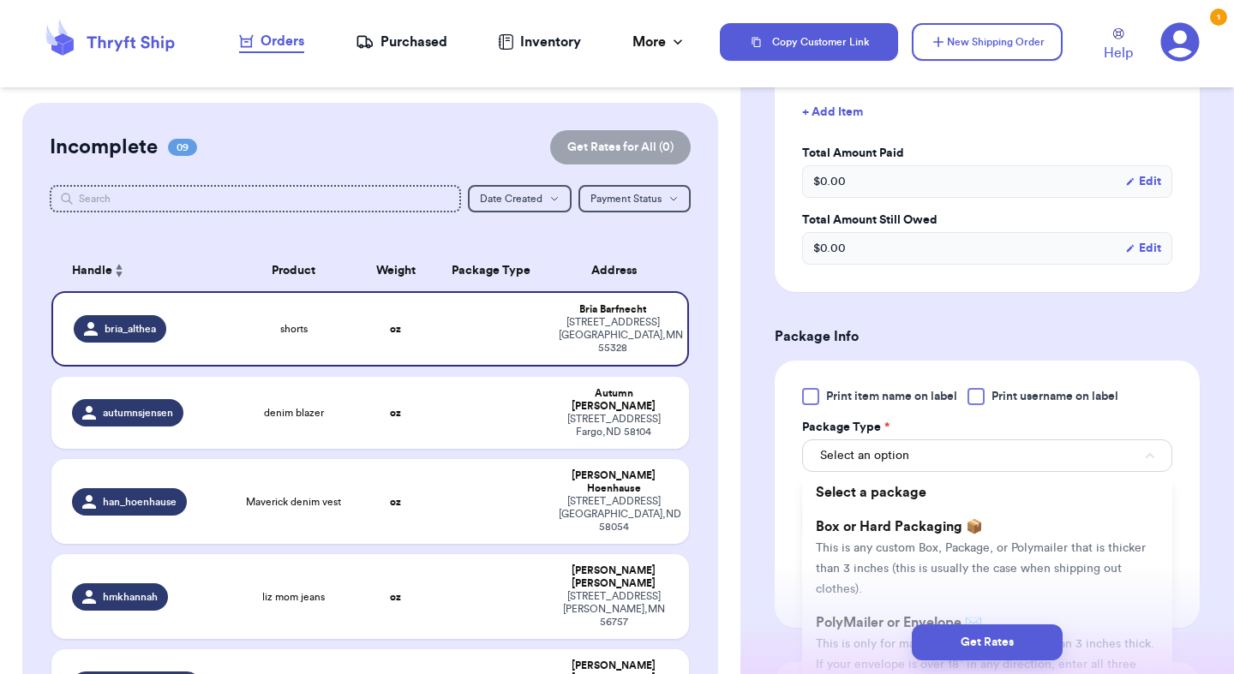
click at [875, 616] on div "Get Rates" at bounding box center [987, 642] width 494 height 63
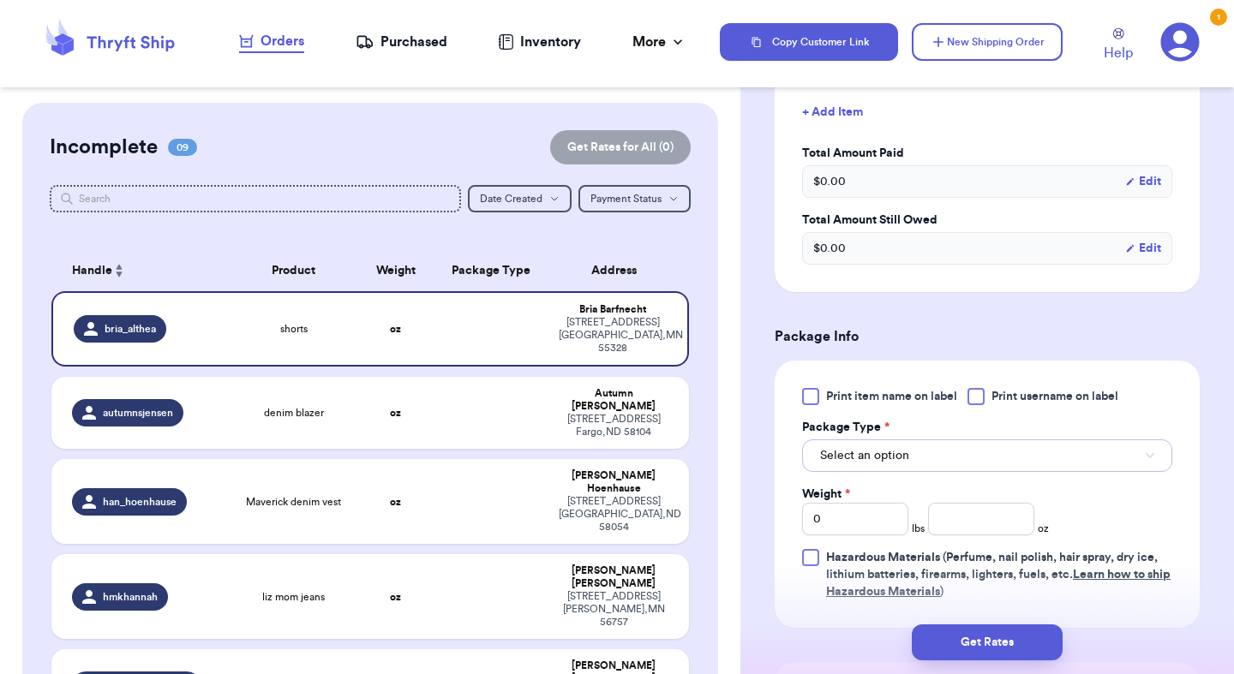
click at [876, 466] on button "Select an option" at bounding box center [987, 456] width 370 height 33
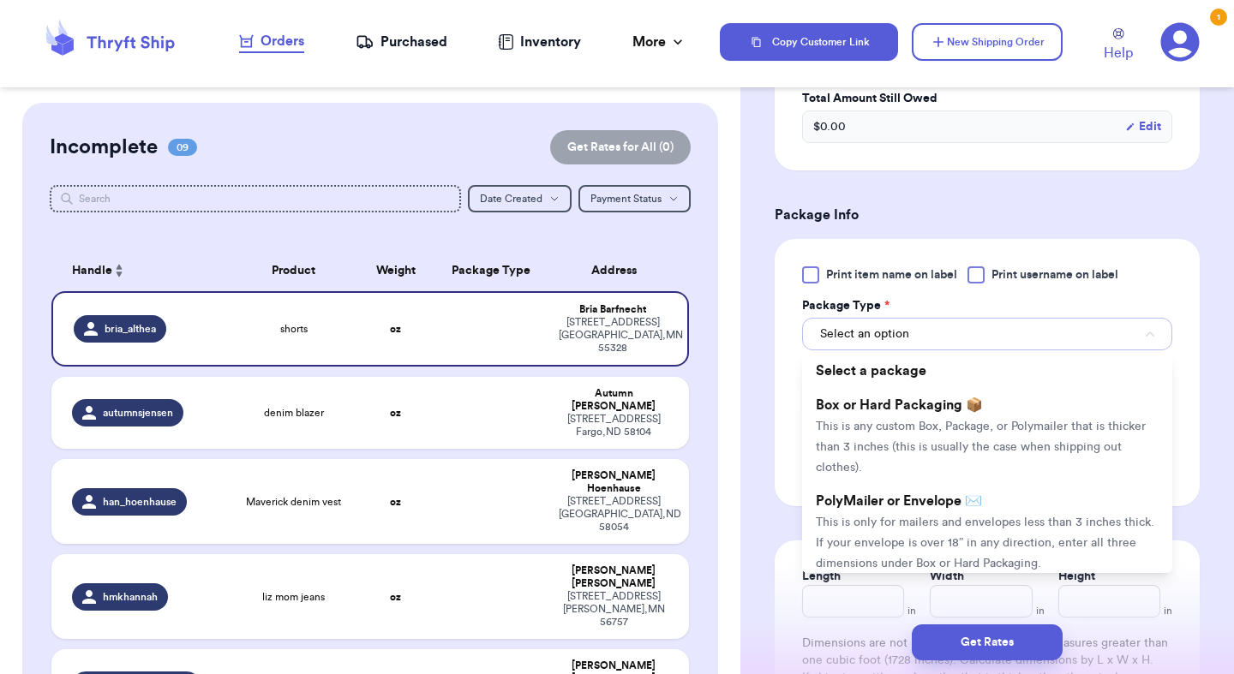
scroll to position [907, 0]
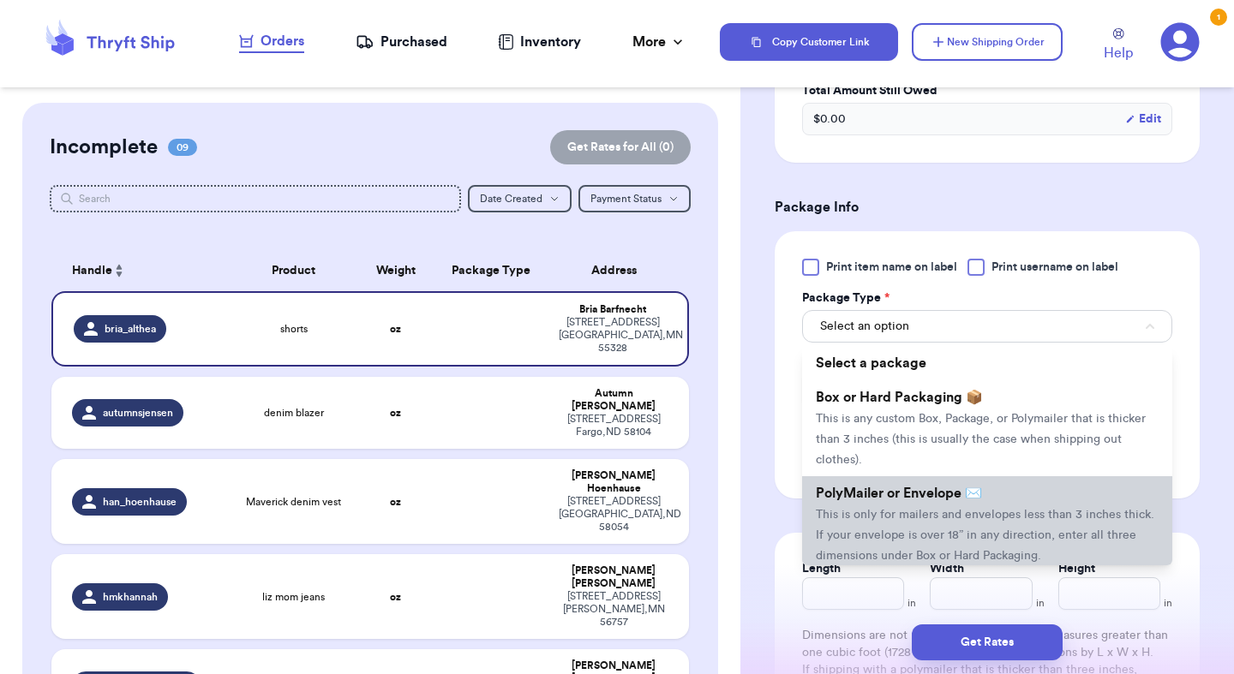
click at [882, 494] on span "PolyMailer or Envelope ✉️" at bounding box center [899, 494] width 166 height 14
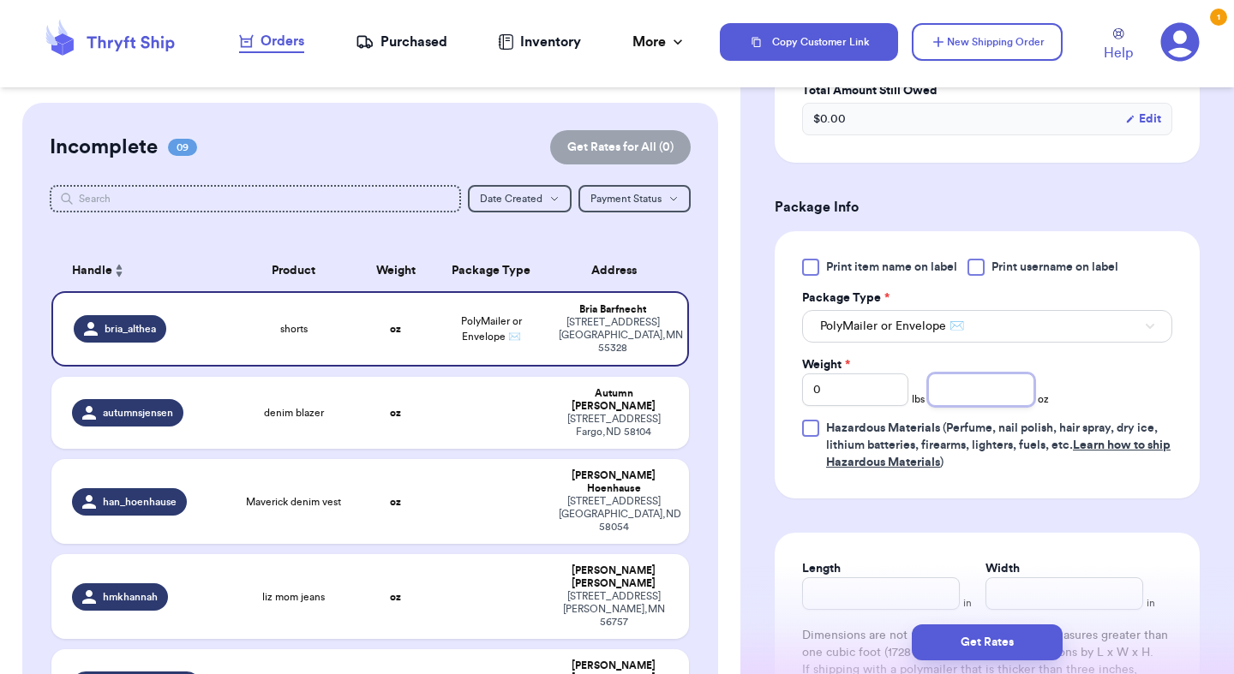
click at [988, 403] on input "number" at bounding box center [981, 390] width 106 height 33
type input "4.7"
click at [1016, 655] on button "Get Rates" at bounding box center [987, 643] width 151 height 36
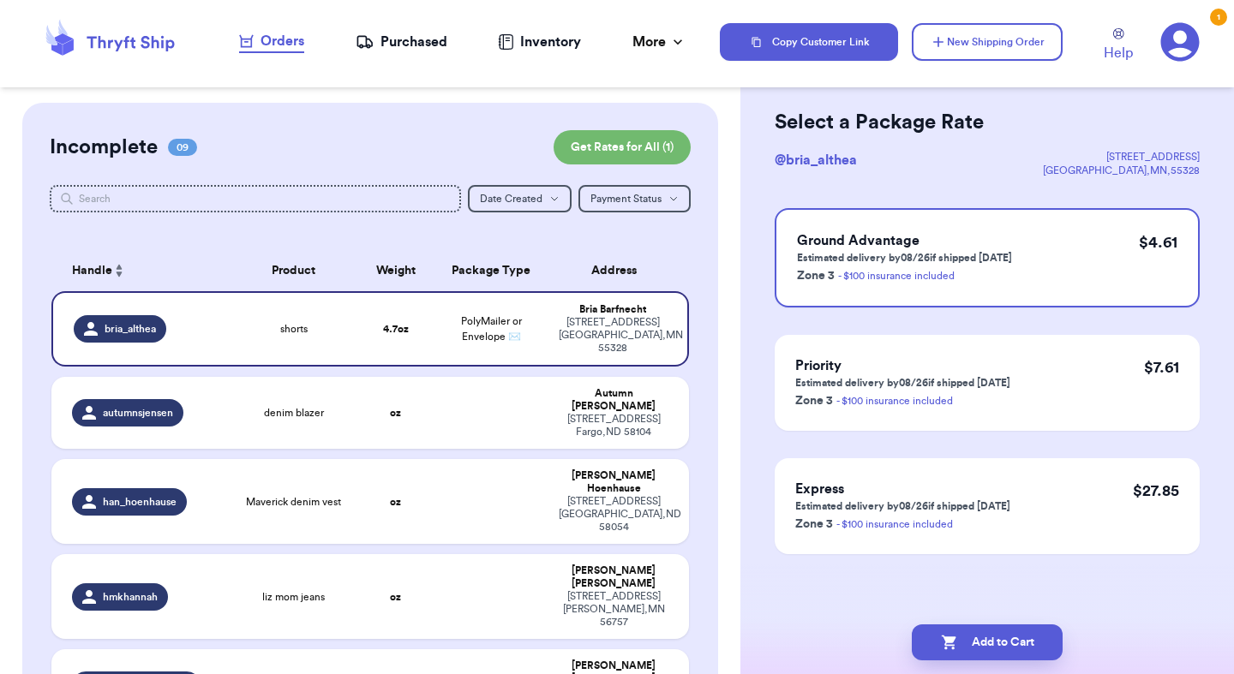
scroll to position [0, 0]
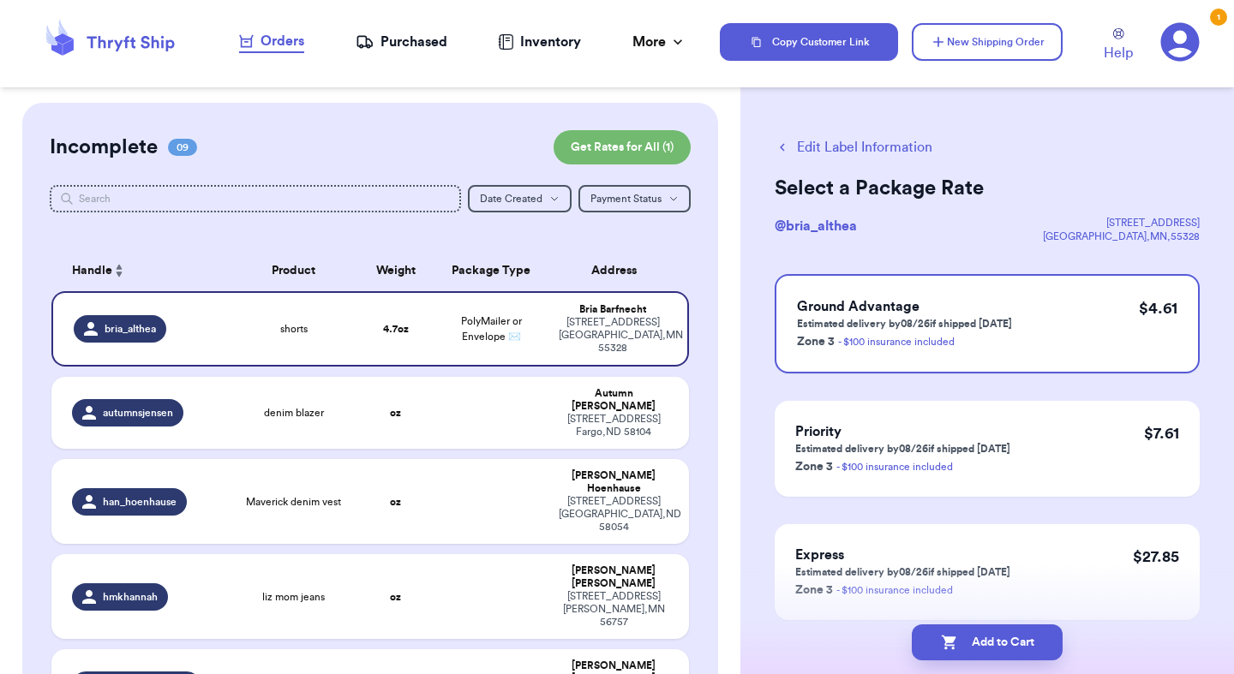
click at [1016, 654] on button "Add to Cart" at bounding box center [987, 643] width 151 height 36
checkbox input "true"
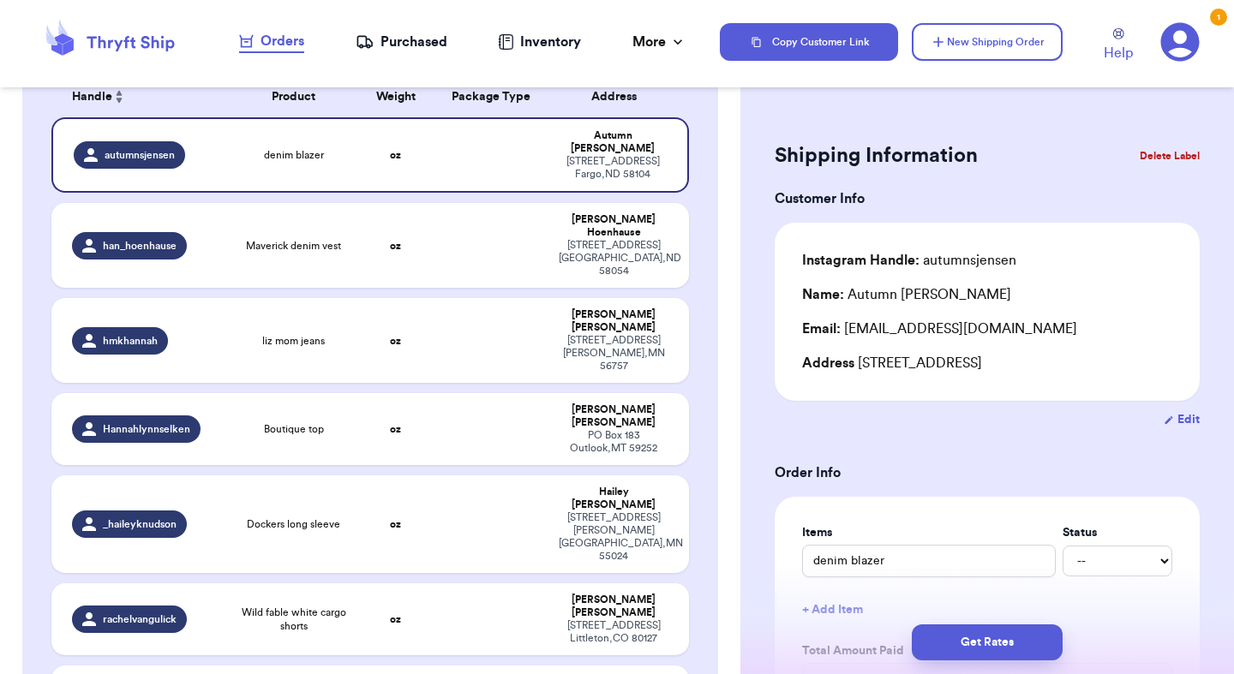
scroll to position [176, 0]
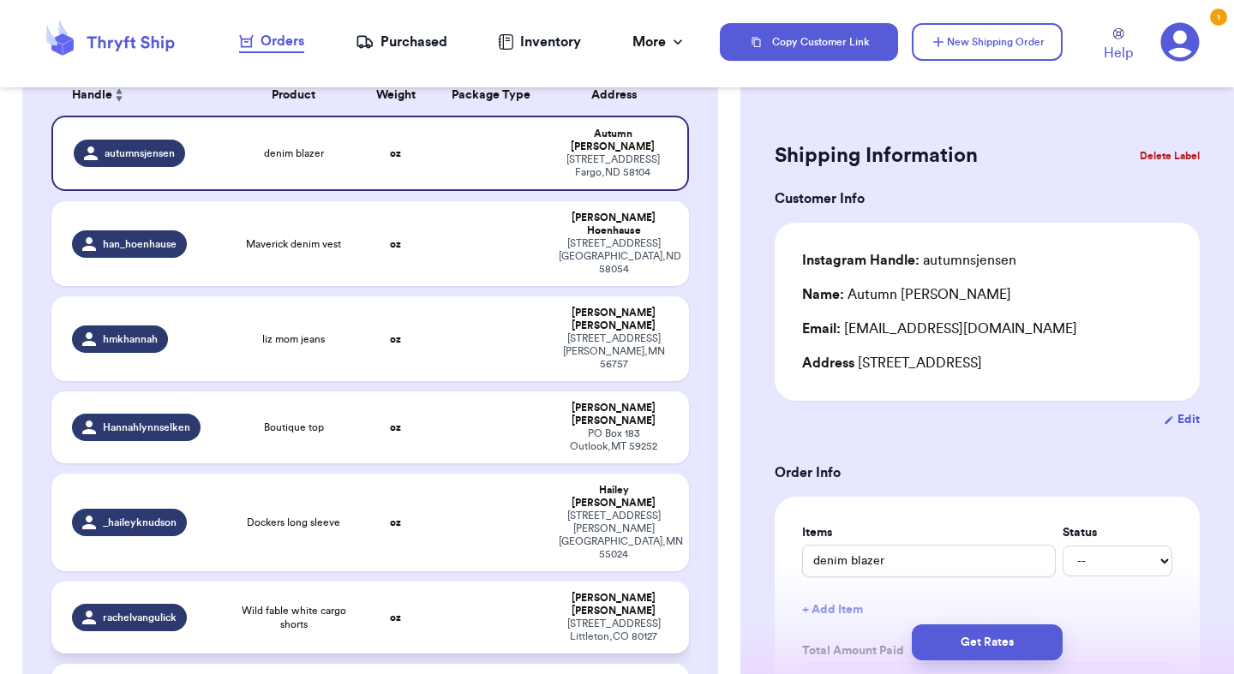
click at [316, 604] on span "Wild fable white cargo shorts" at bounding box center [293, 617] width 107 height 27
type input "Wild fable white cargo shorts"
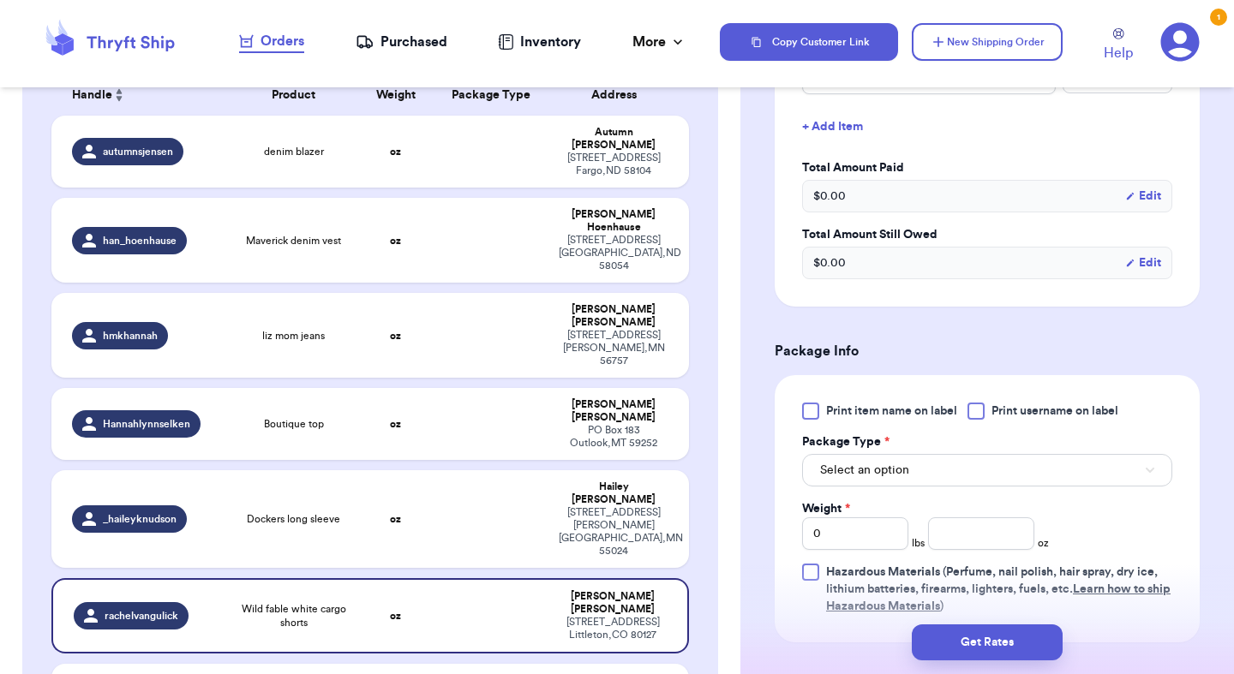
scroll to position [497, 0]
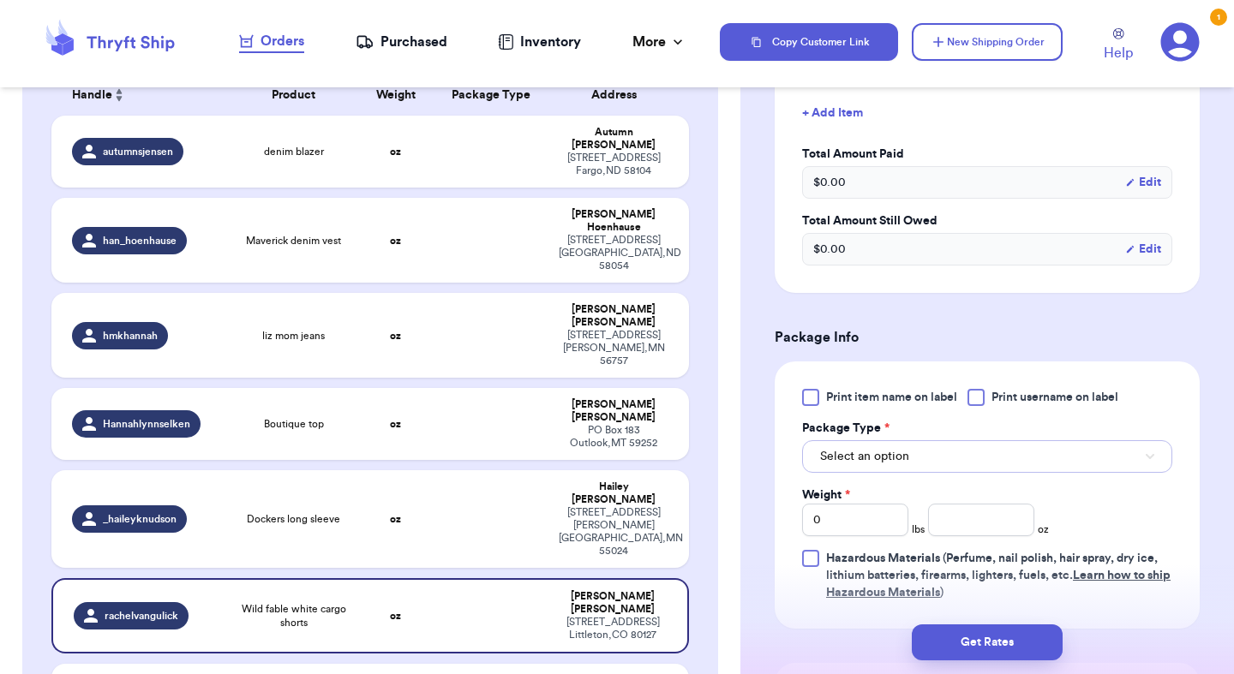
click at [849, 461] on span "Select an option" at bounding box center [864, 456] width 89 height 17
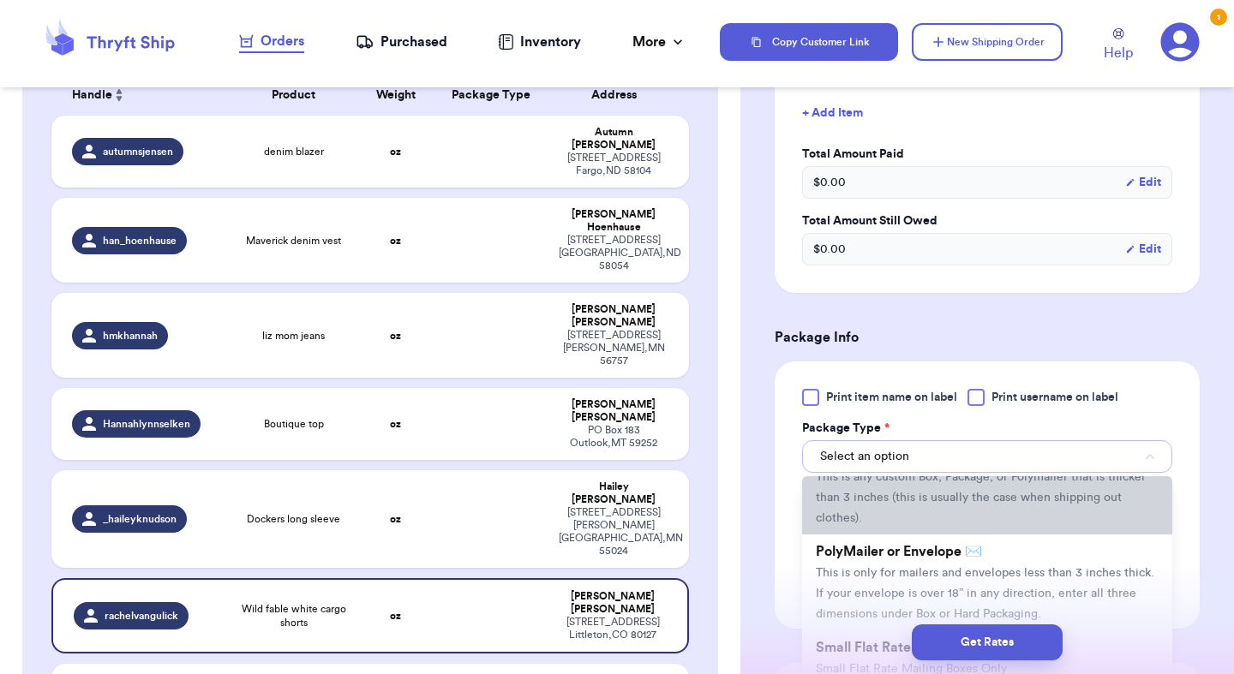
scroll to position [71, 0]
click at [895, 572] on span "This is only for mailers and envelopes less than 3 inches thick. If your envelo…" at bounding box center [985, 594] width 338 height 53
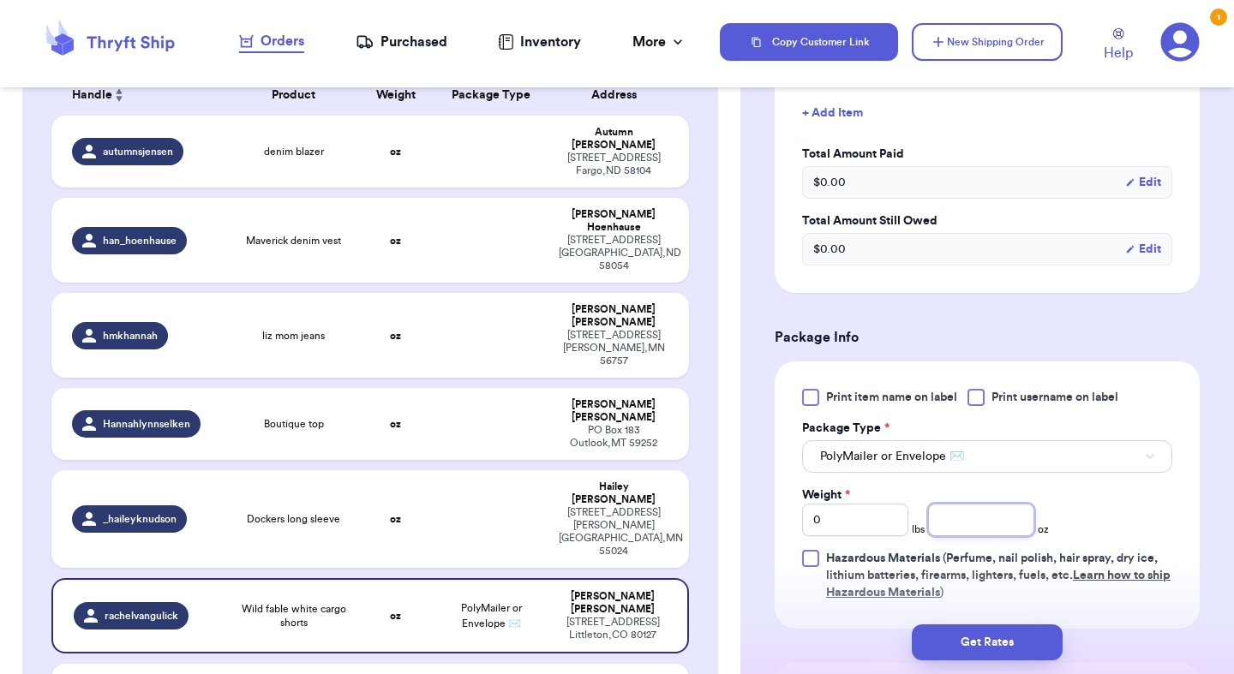
click at [949, 530] on input "number" at bounding box center [981, 520] width 106 height 33
type input "9.5"
click at [1005, 637] on button "Get Rates" at bounding box center [987, 643] width 151 height 36
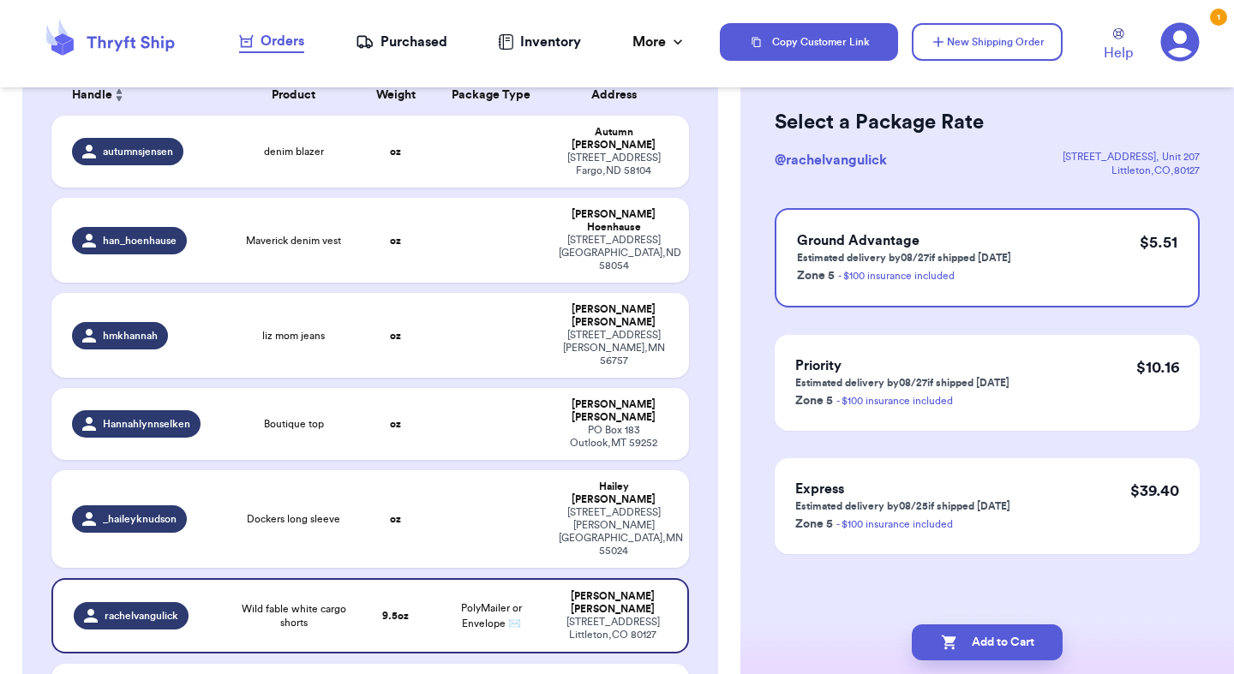
click at [1005, 637] on button "Add to Cart" at bounding box center [987, 643] width 151 height 36
checkbox input "true"
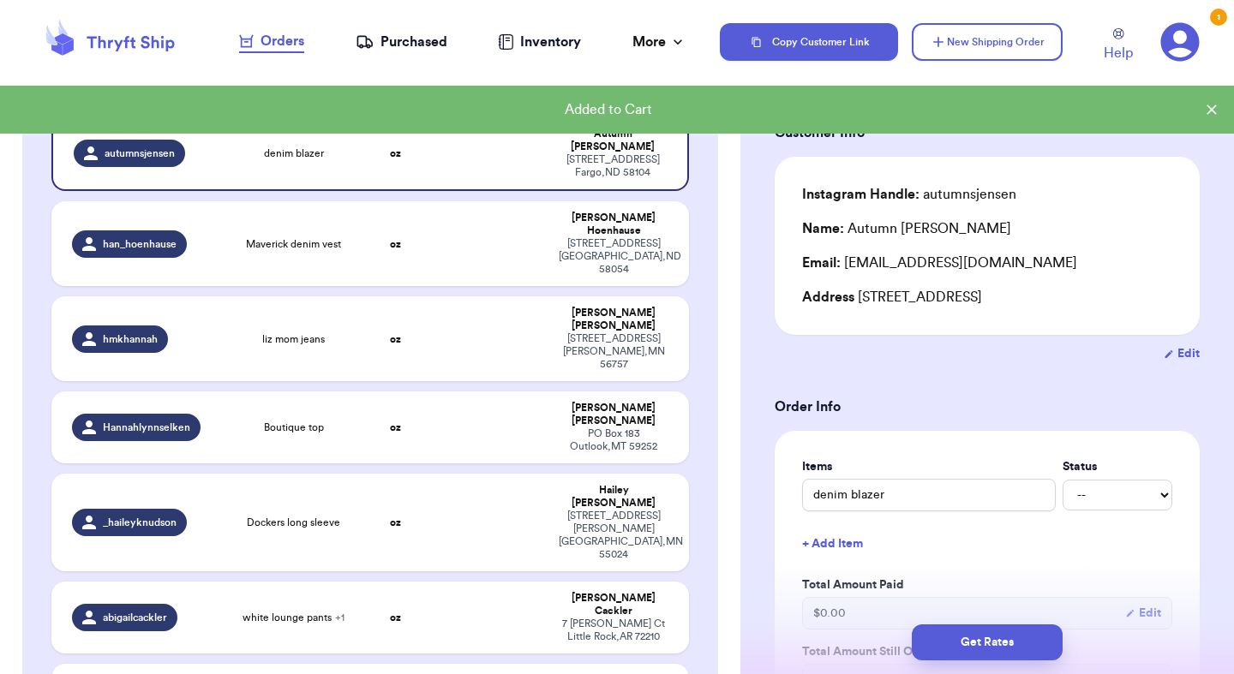
scroll to position [0, 0]
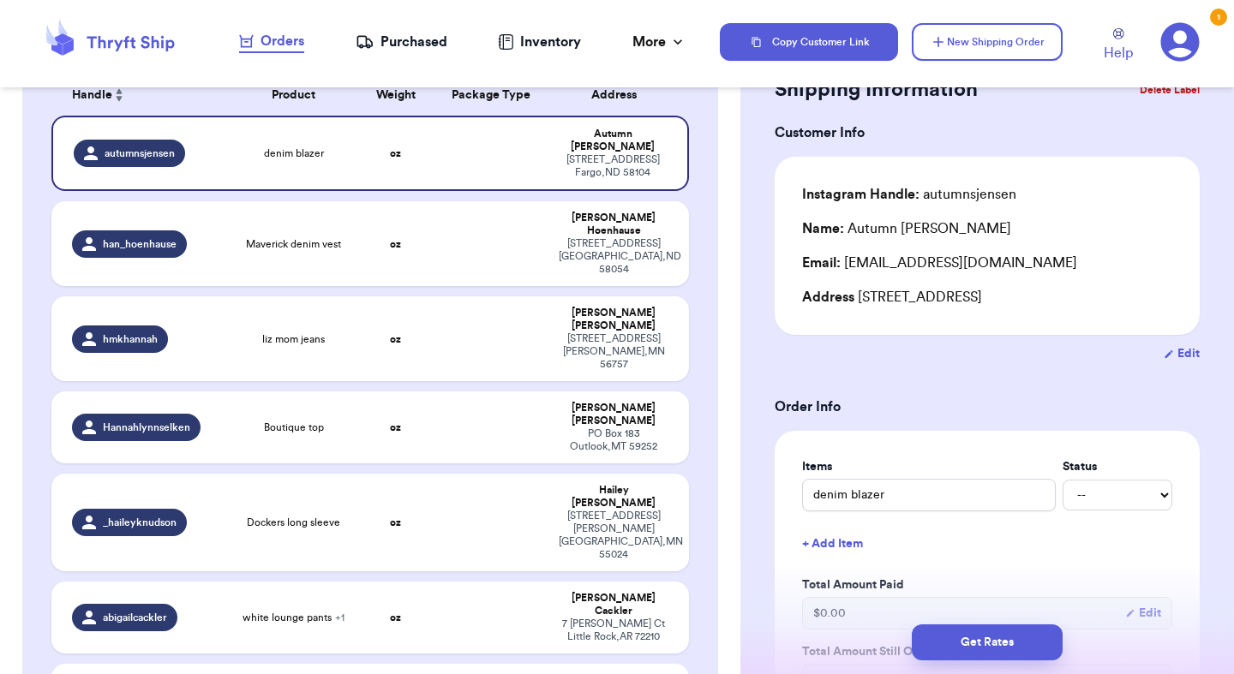
click at [593, 673] on div "[PERSON_NAME]" at bounding box center [614, 687] width 110 height 26
type input "Fringe vest"
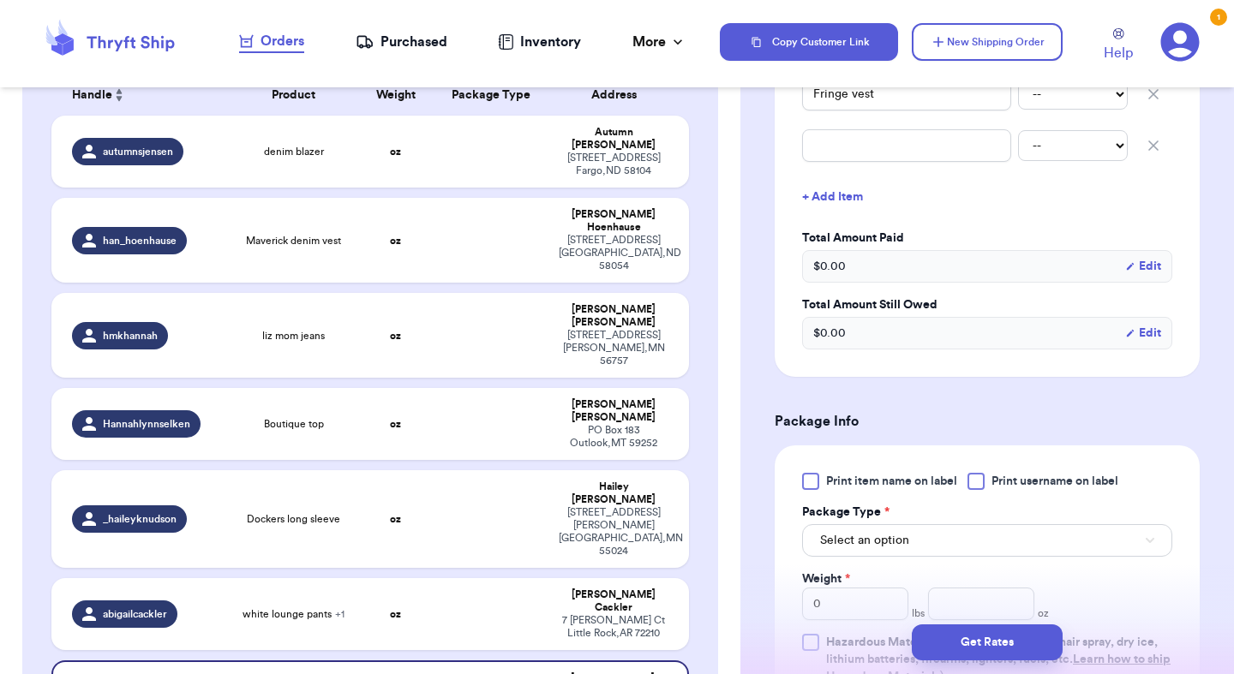
scroll to position [513, 0]
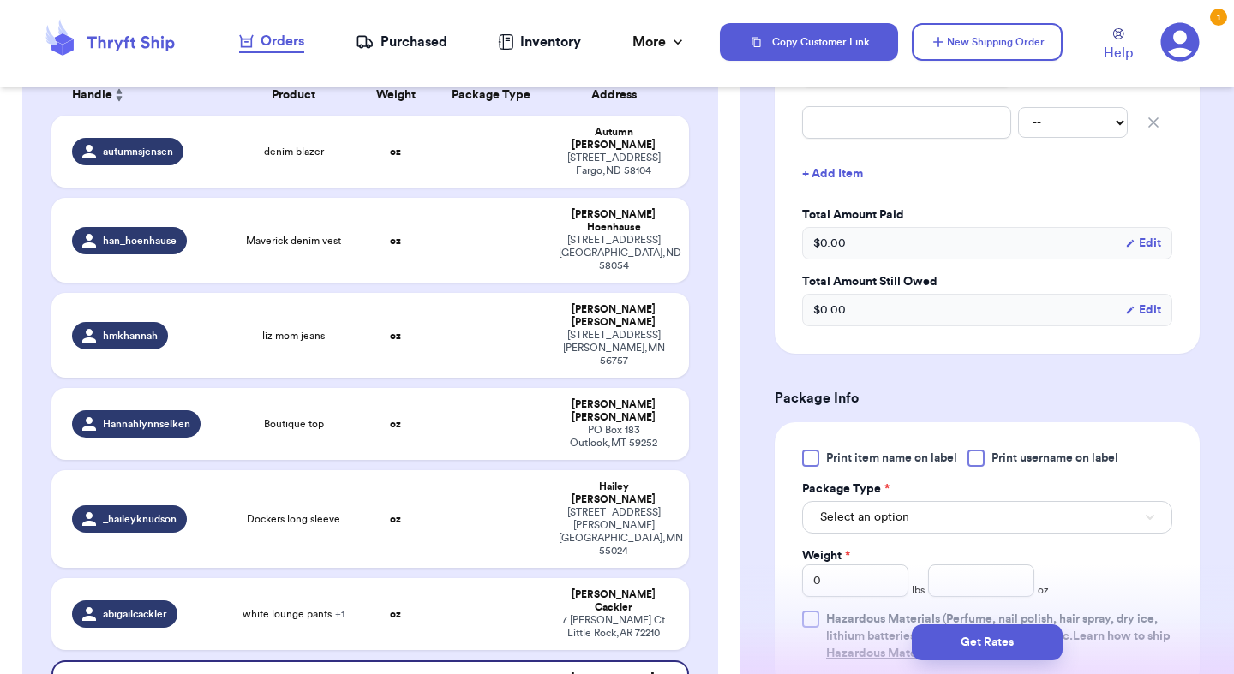
click at [989, 519] on div "Print item name on label Print username on label Package Type * Select an optio…" at bounding box center [987, 556] width 370 height 212
click at [981, 507] on button "Select an option" at bounding box center [987, 517] width 370 height 33
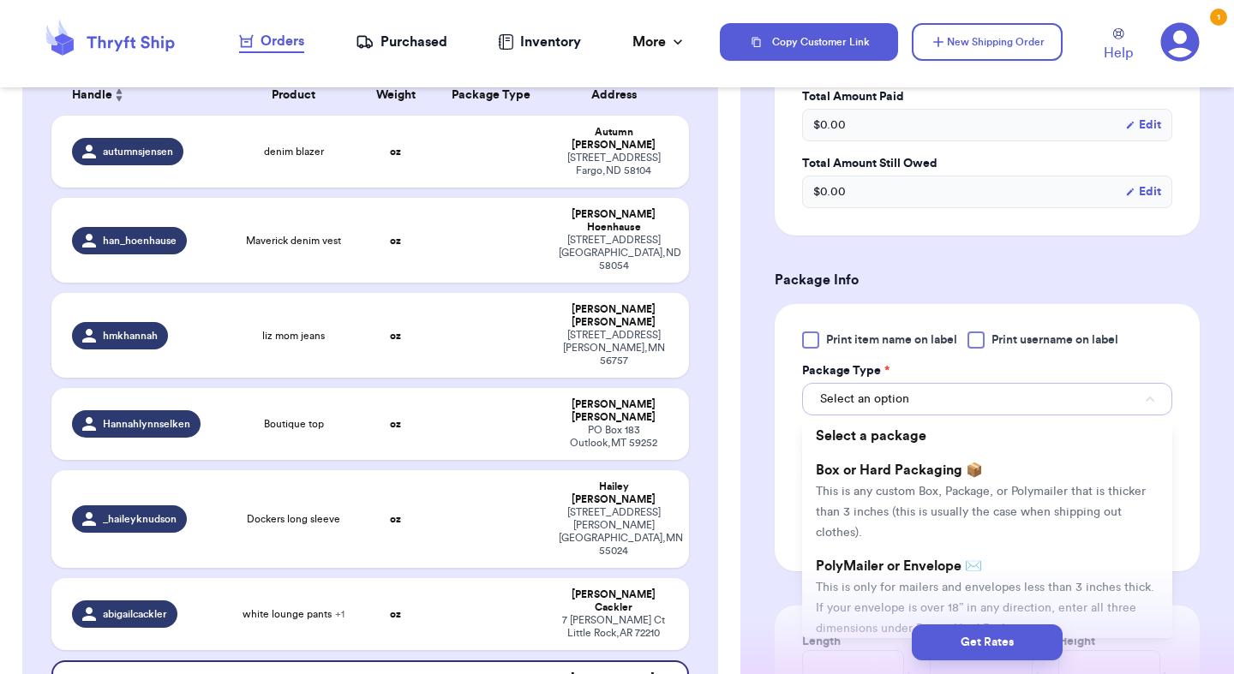
scroll to position [656, 0]
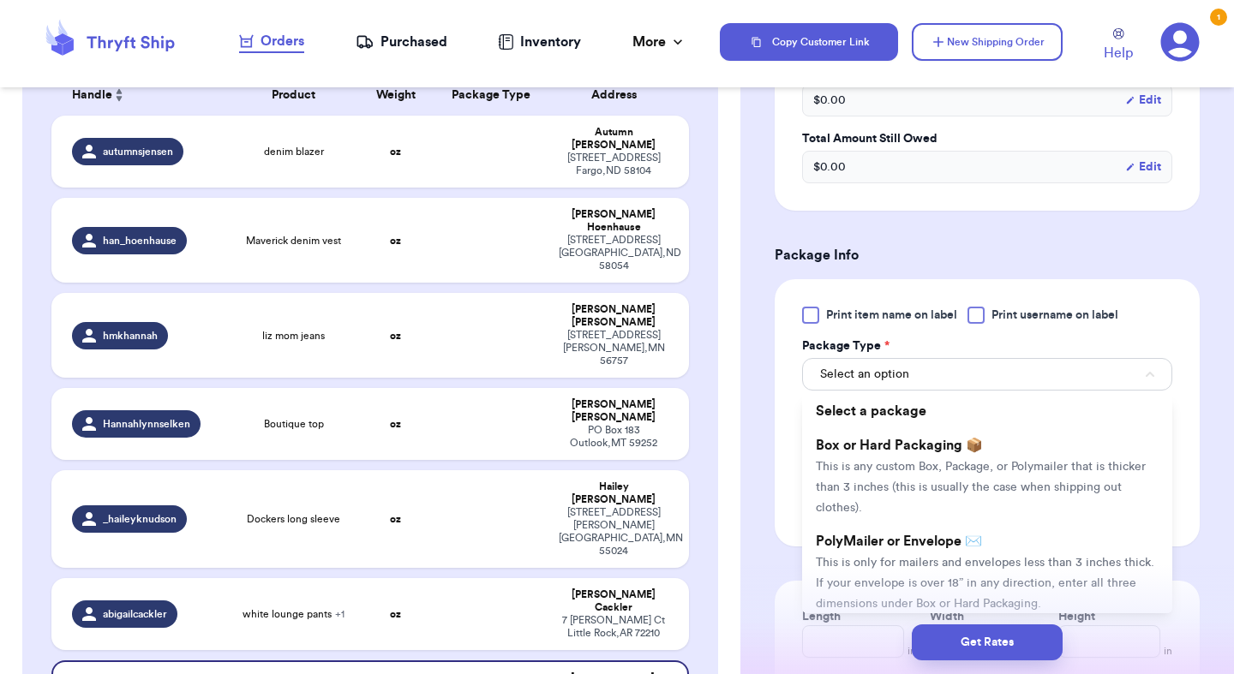
click at [981, 524] on li "PolyMailer or Envelope ✉️ This is only for mailers and envelopes less than 3 in…" at bounding box center [987, 572] width 370 height 96
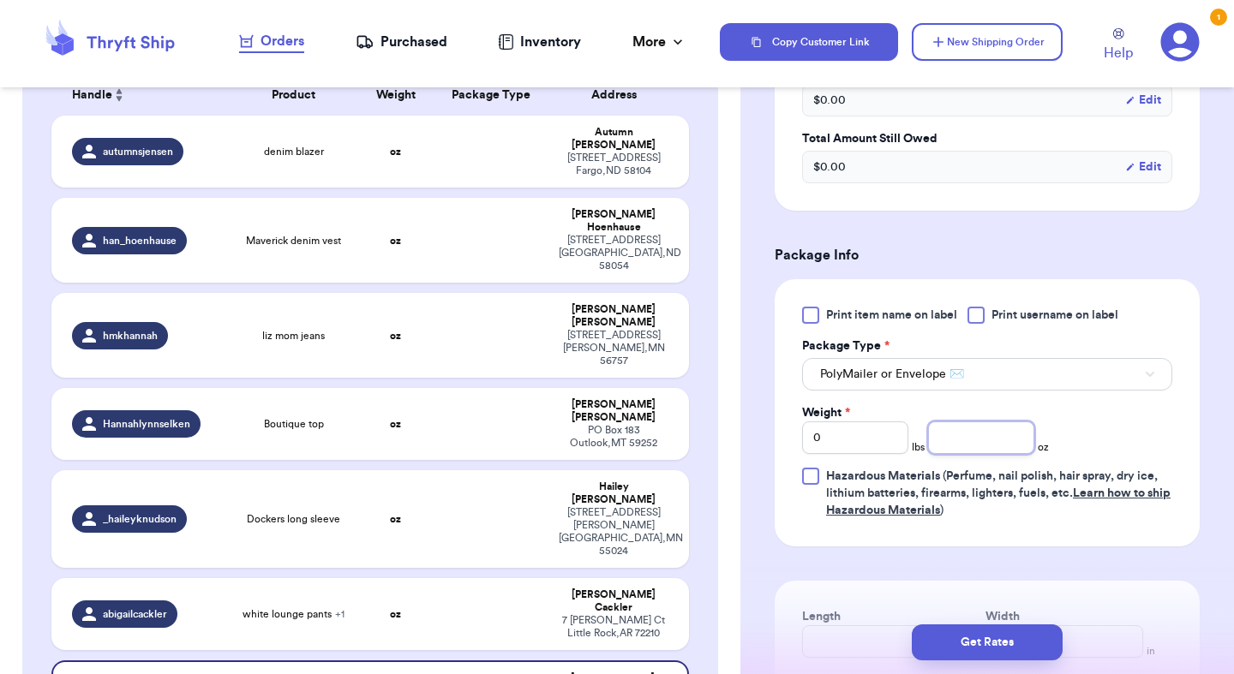
click at [978, 422] on input "number" at bounding box center [981, 438] width 106 height 33
type input "5"
click at [1034, 625] on button "Get Rates" at bounding box center [987, 643] width 151 height 36
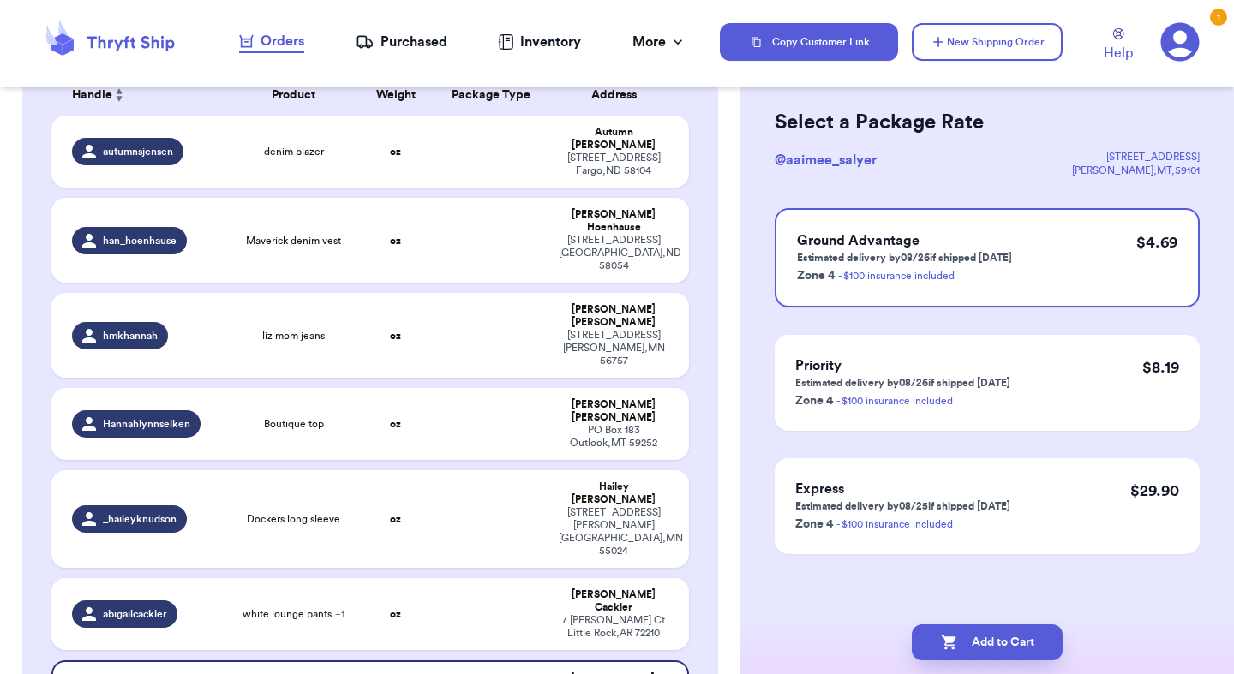
scroll to position [66, 0]
click at [1021, 631] on button "Add to Cart" at bounding box center [987, 643] width 151 height 36
checkbox input "true"
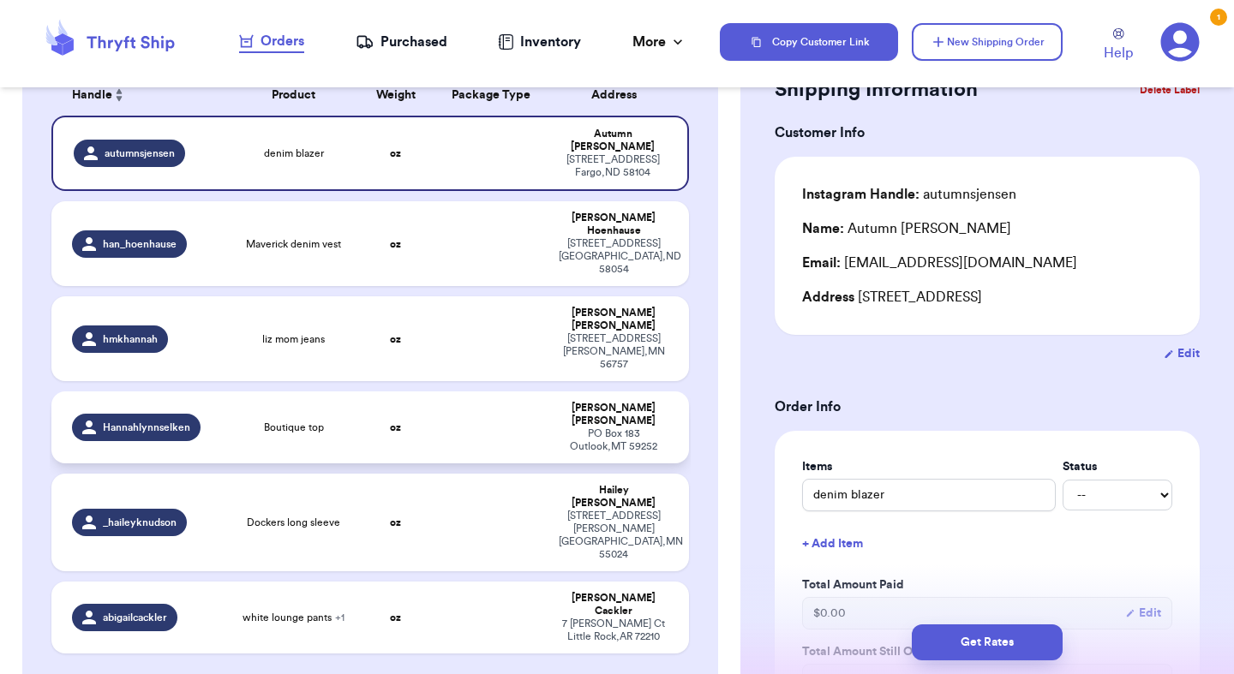
click at [218, 414] on div "Hannahlynnselken" at bounding box center [145, 427] width 147 height 27
type input "Boutique top"
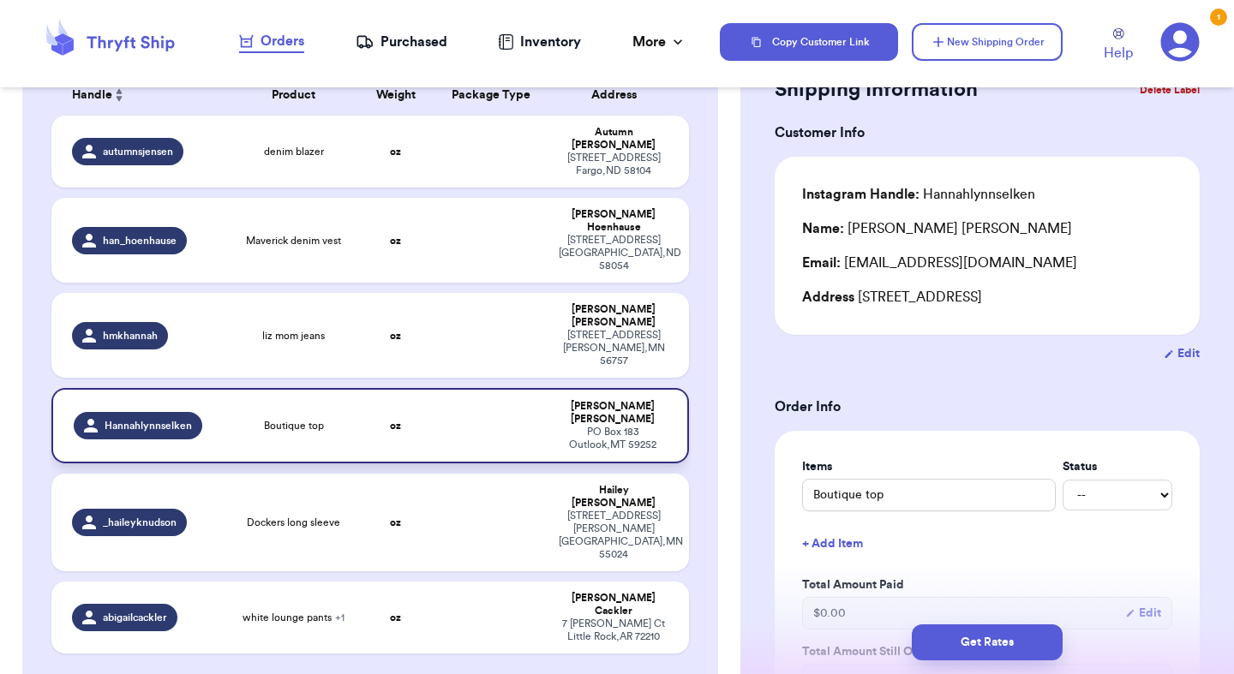
click at [565, 426] on div "PO Box 183 Outlook , MT 59252" at bounding box center [613, 439] width 108 height 26
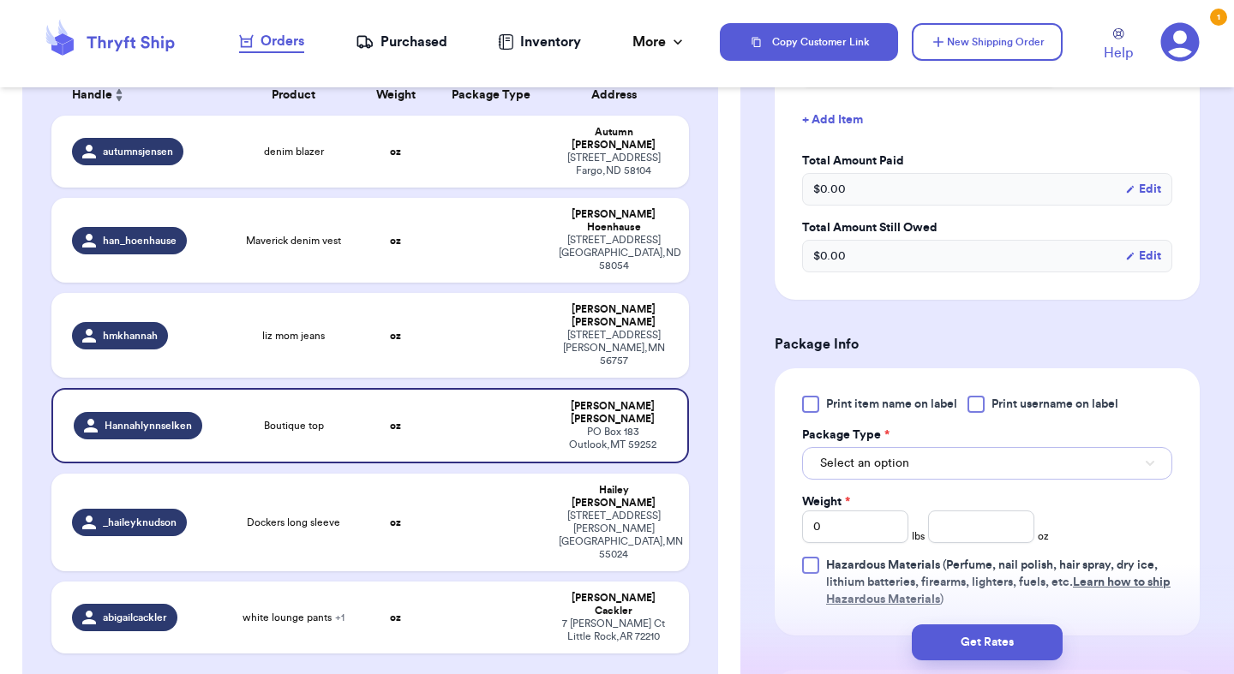
click at [923, 464] on button "Select an option" at bounding box center [987, 463] width 370 height 33
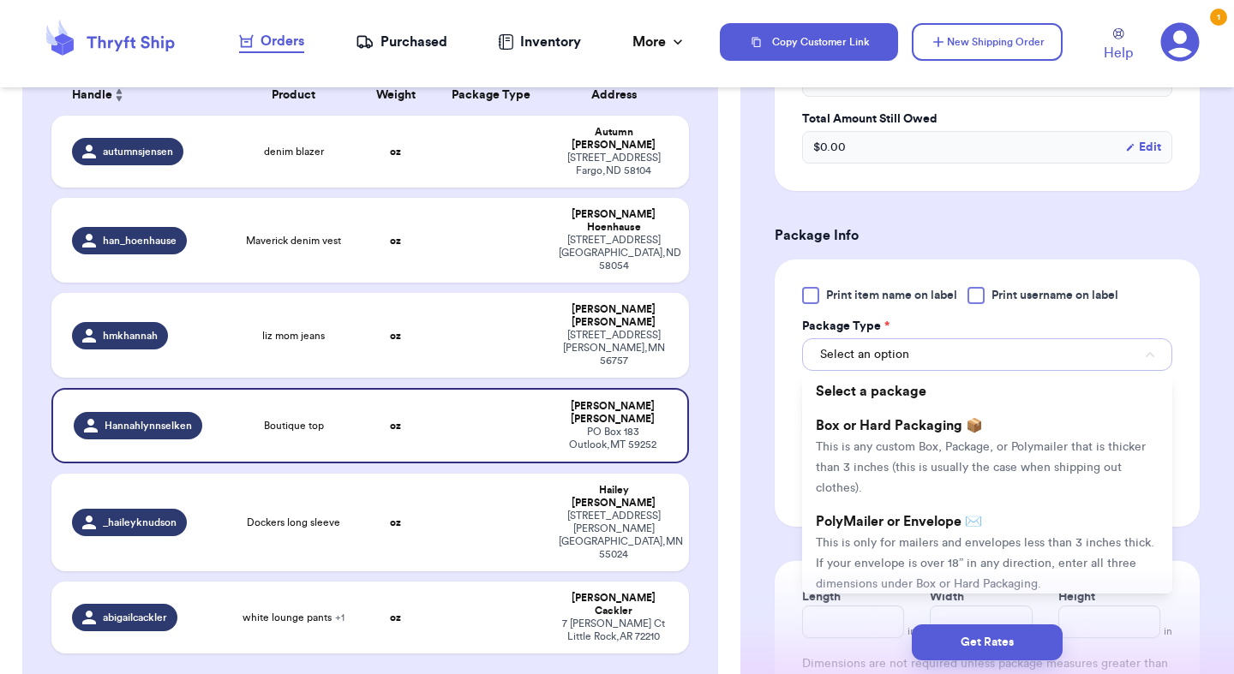
scroll to position [617, 0]
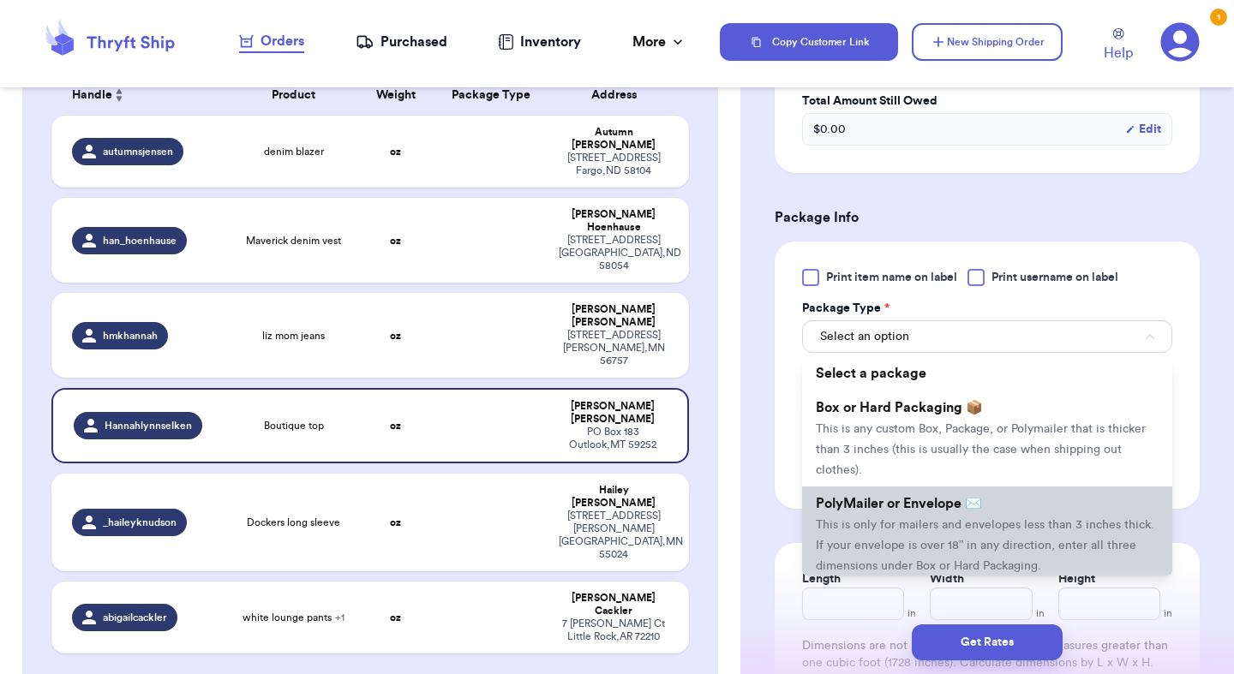
click at [923, 529] on span "This is only for mailers and envelopes less than 3 inches thick. If your envelo…" at bounding box center [985, 545] width 338 height 53
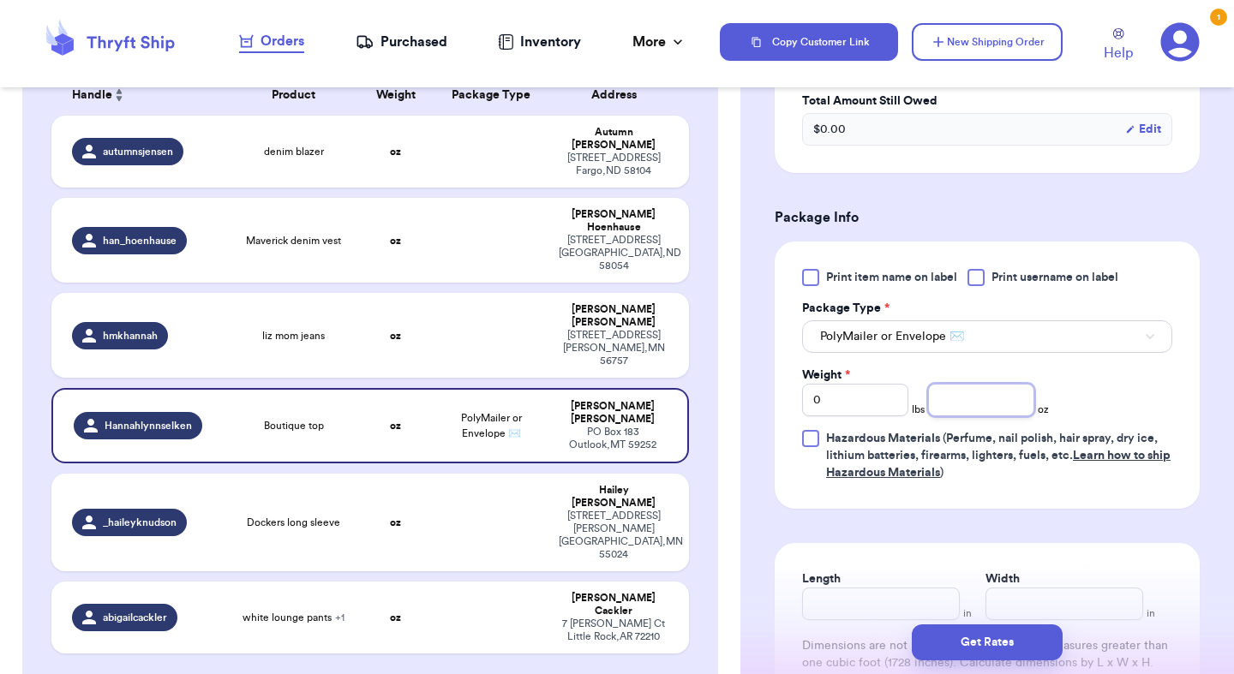
click at [991, 404] on input "number" at bounding box center [981, 400] width 106 height 33
type input "1"
type input "10.3"
click at [1030, 636] on button "Get Rates" at bounding box center [987, 643] width 151 height 36
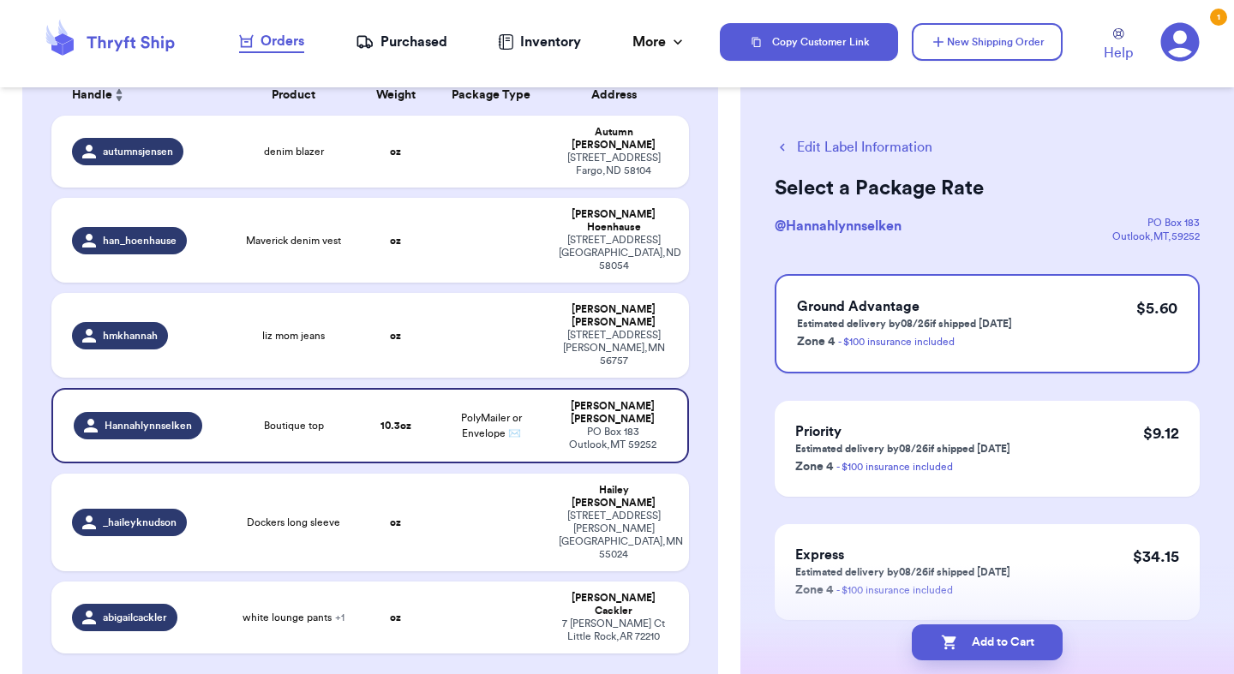
click at [1030, 636] on button "Add to Cart" at bounding box center [987, 643] width 151 height 36
checkbox input "true"
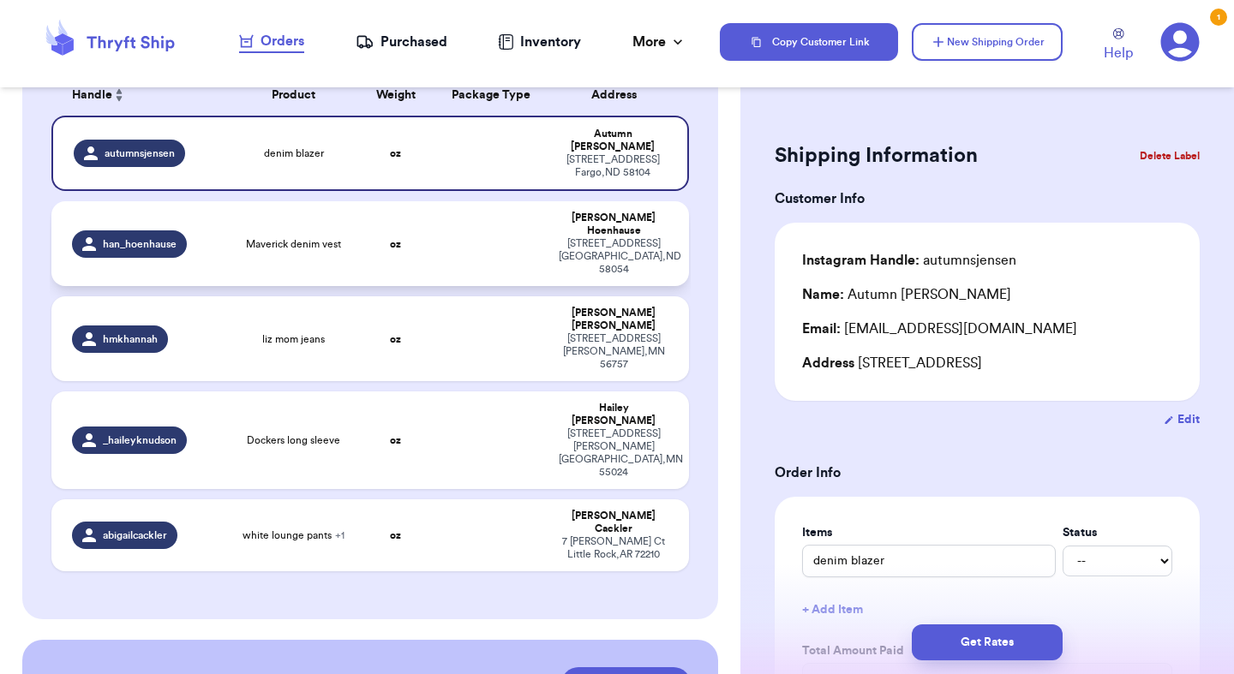
click at [155, 237] on span "han_hoenhause" at bounding box center [140, 244] width 74 height 14
type input "Maverick denim vest"
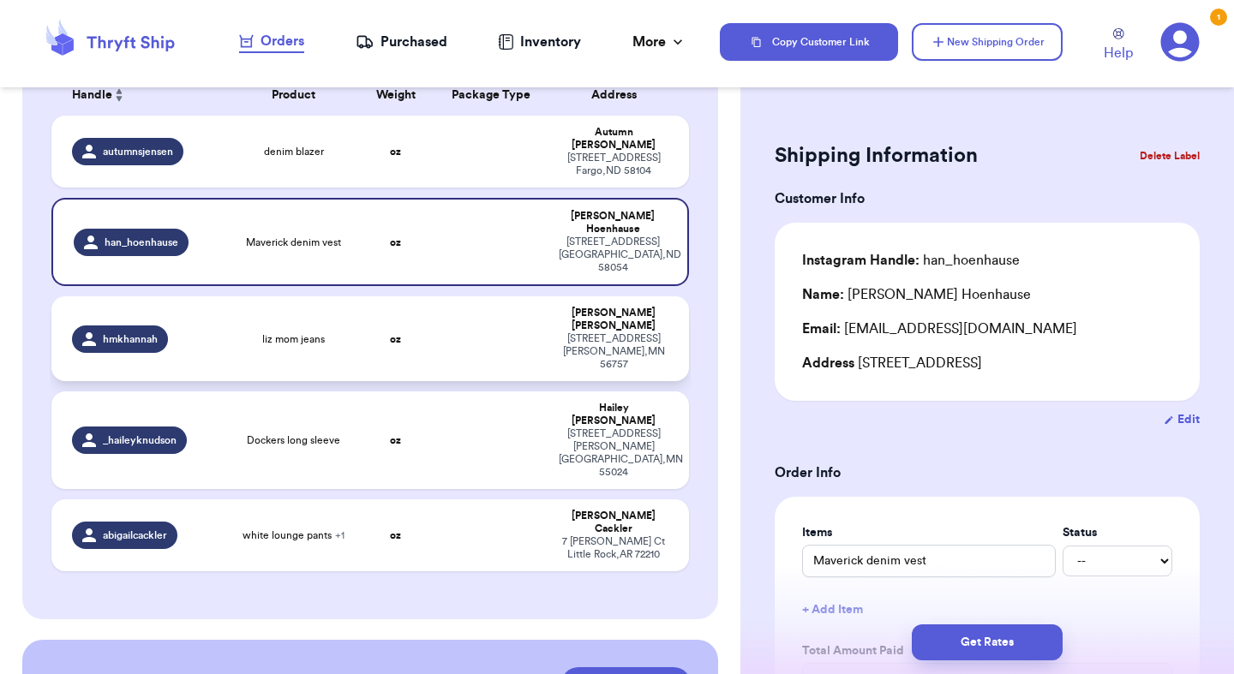
click at [172, 326] on div "hmkhannah" at bounding box center [145, 339] width 147 height 27
type input "liz mom jeans"
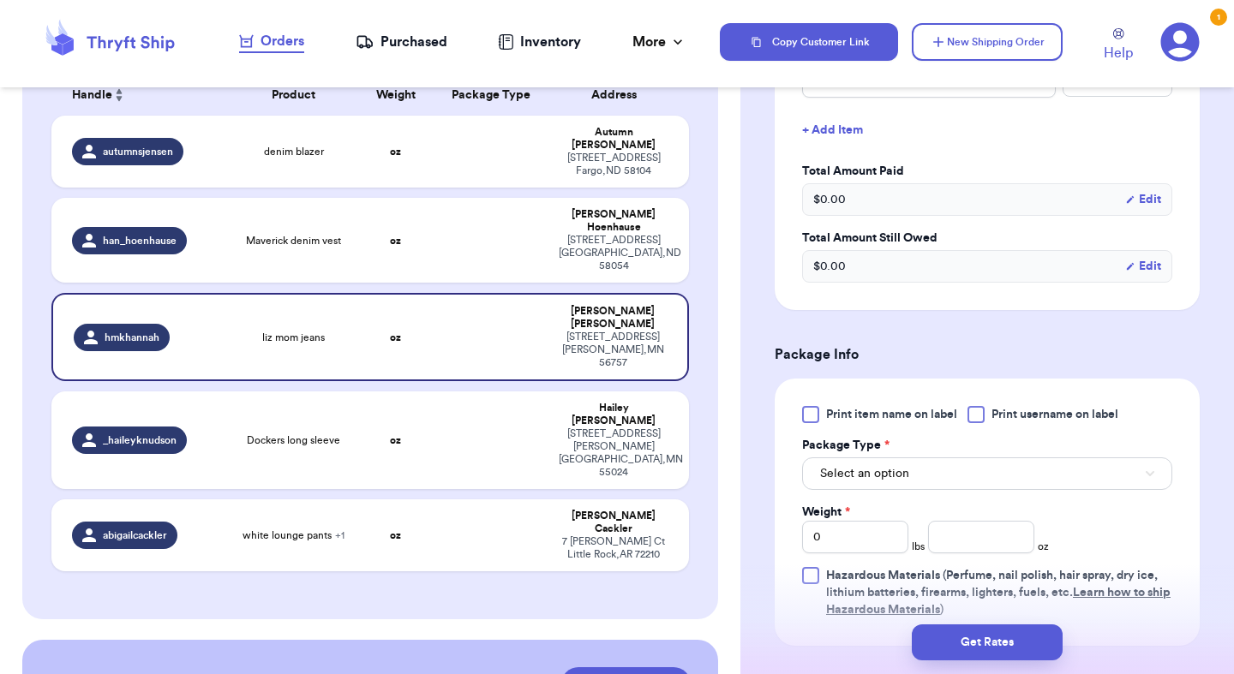
scroll to position [528, 0]
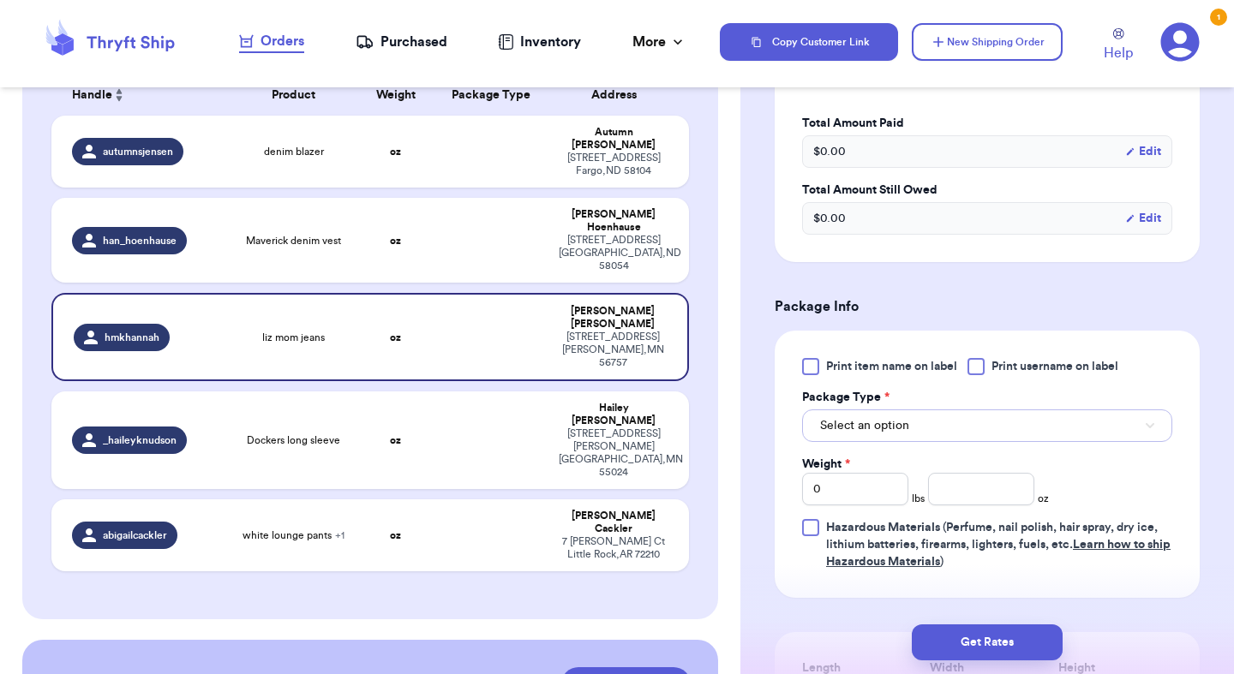
click at [863, 430] on span "Select an option" at bounding box center [864, 425] width 89 height 17
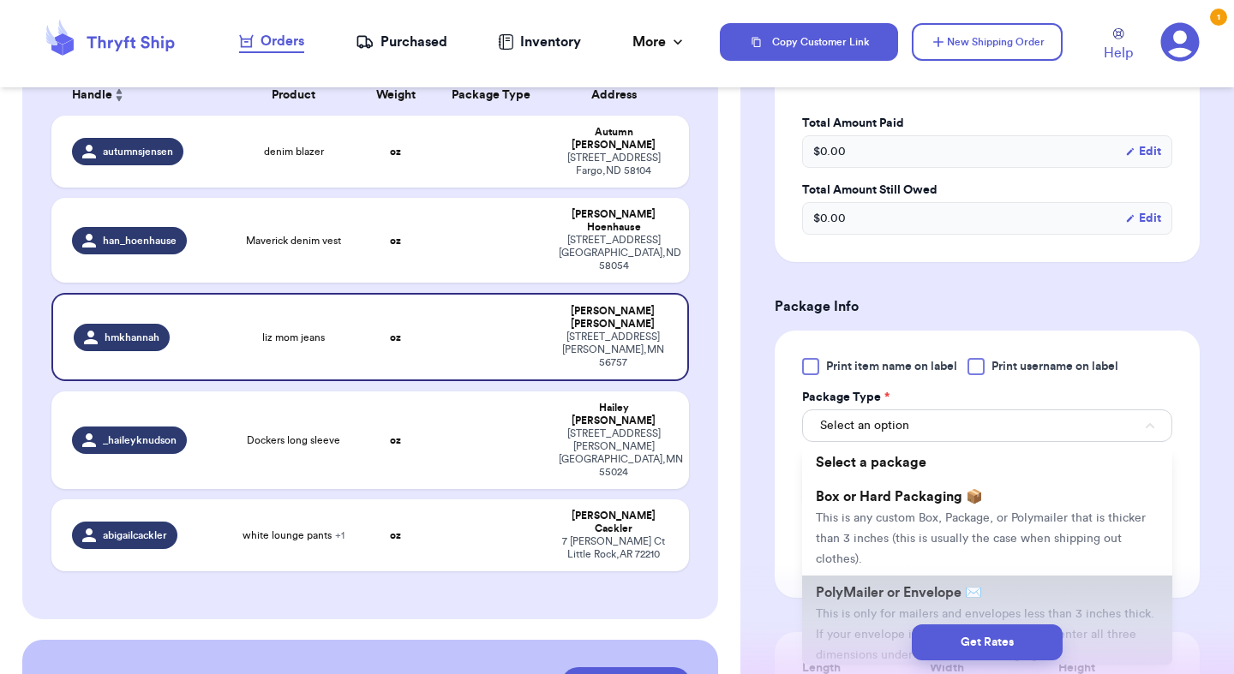
click at [859, 590] on span "PolyMailer or Envelope ✉️" at bounding box center [899, 593] width 166 height 14
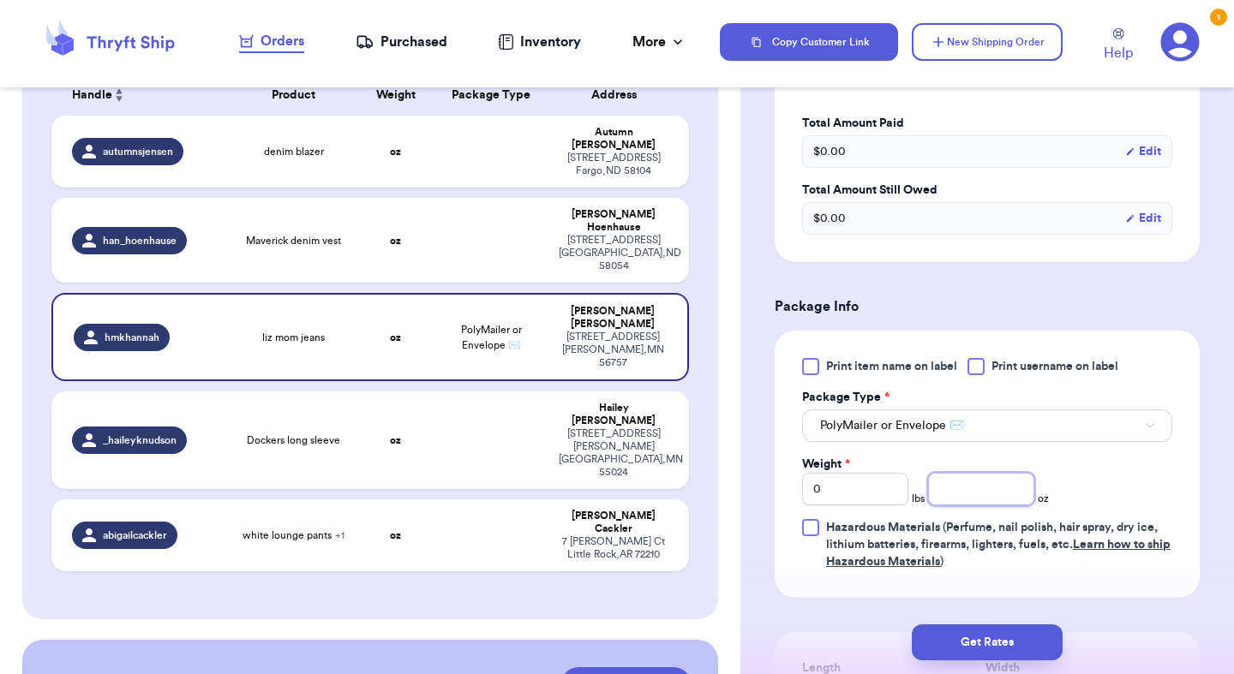
click at [997, 492] on input "number" at bounding box center [981, 489] width 106 height 33
click at [892, 488] on input "0" at bounding box center [855, 489] width 106 height 33
type input "1"
type input "4"
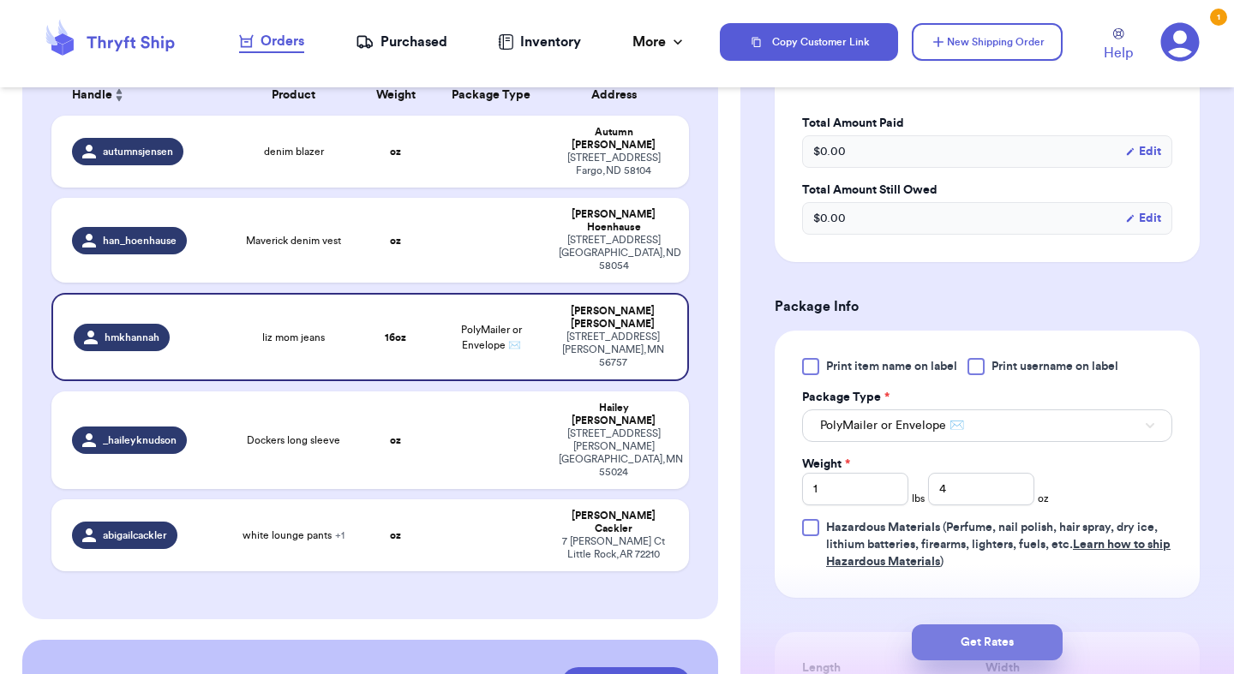
click at [997, 641] on button "Get Rates" at bounding box center [987, 643] width 151 height 36
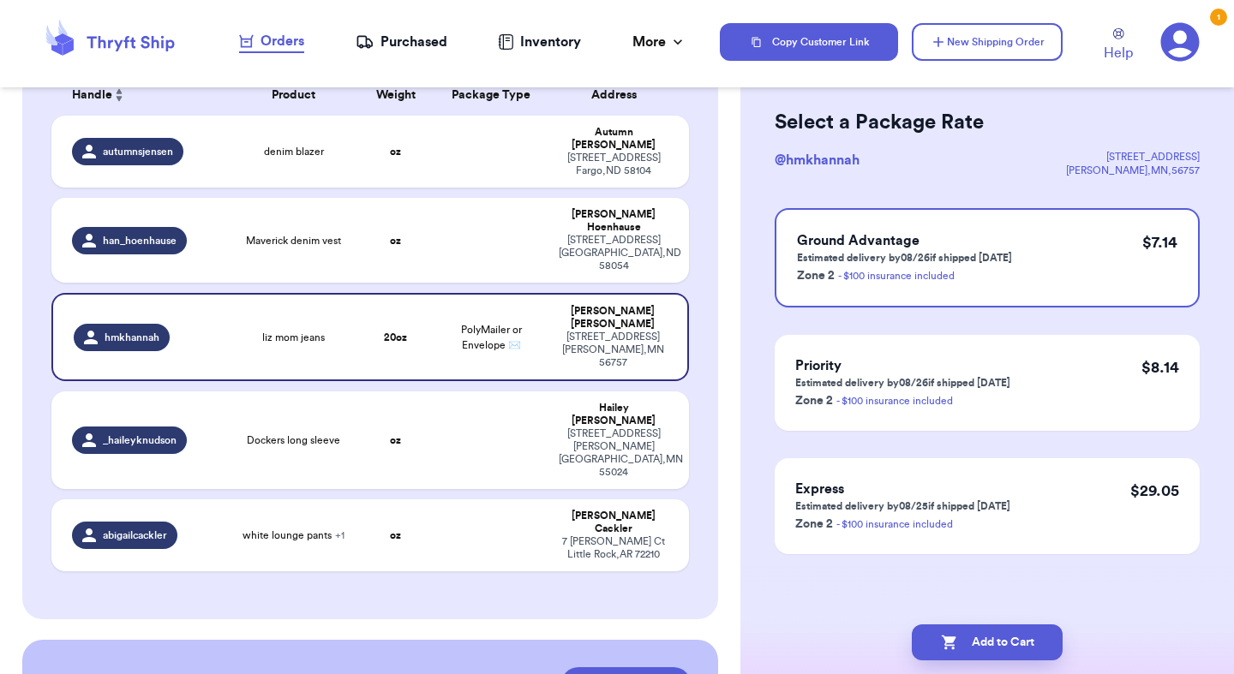
click at [997, 641] on button "Add to Cart" at bounding box center [987, 643] width 151 height 36
checkbox input "true"
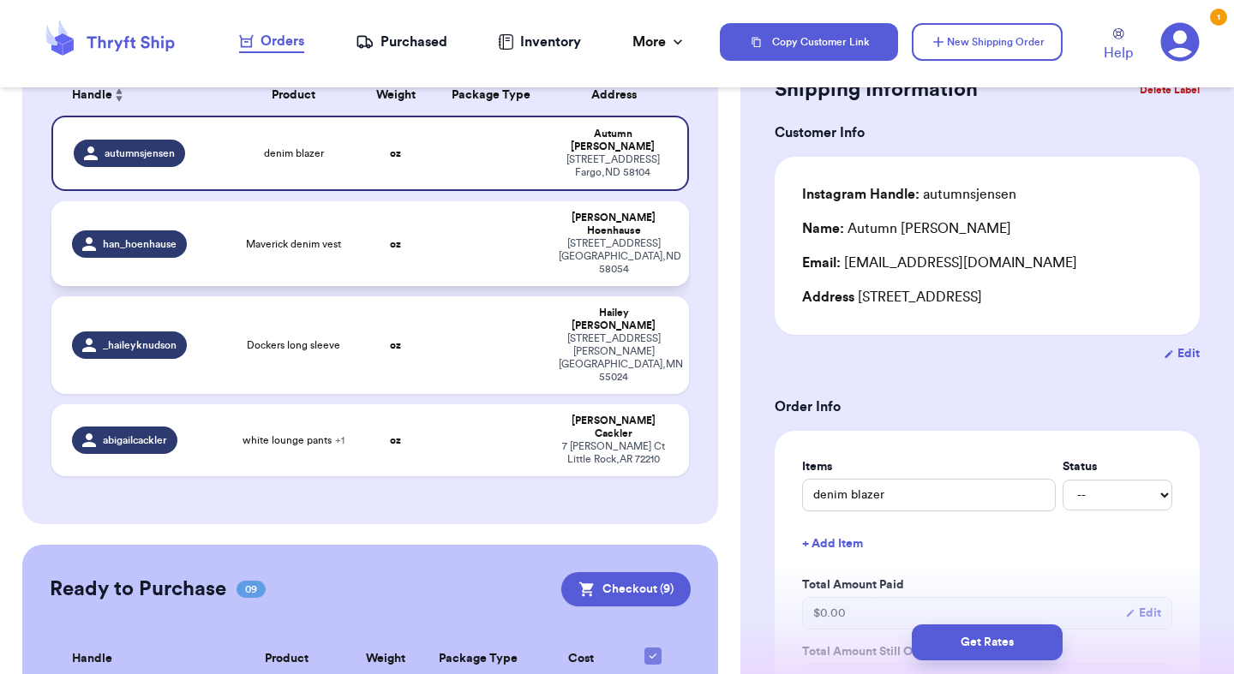
click at [498, 201] on td at bounding box center [491, 243] width 115 height 85
type input "Maverick denim vest"
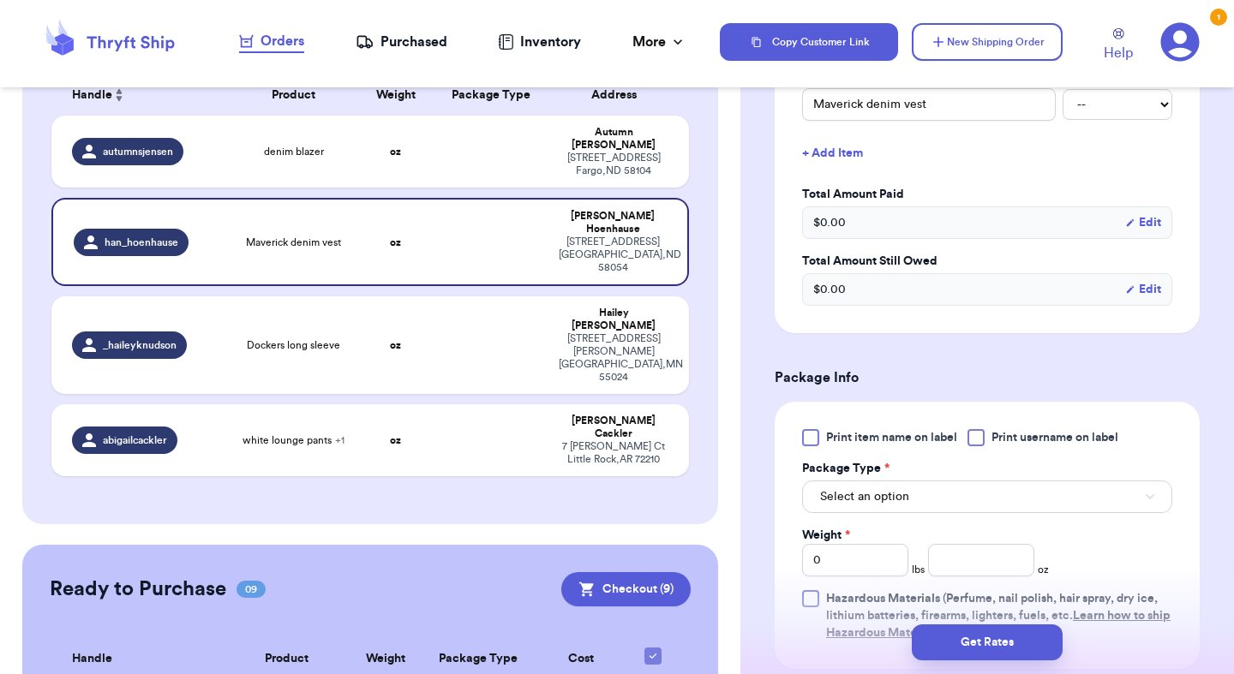
scroll to position [482, 0]
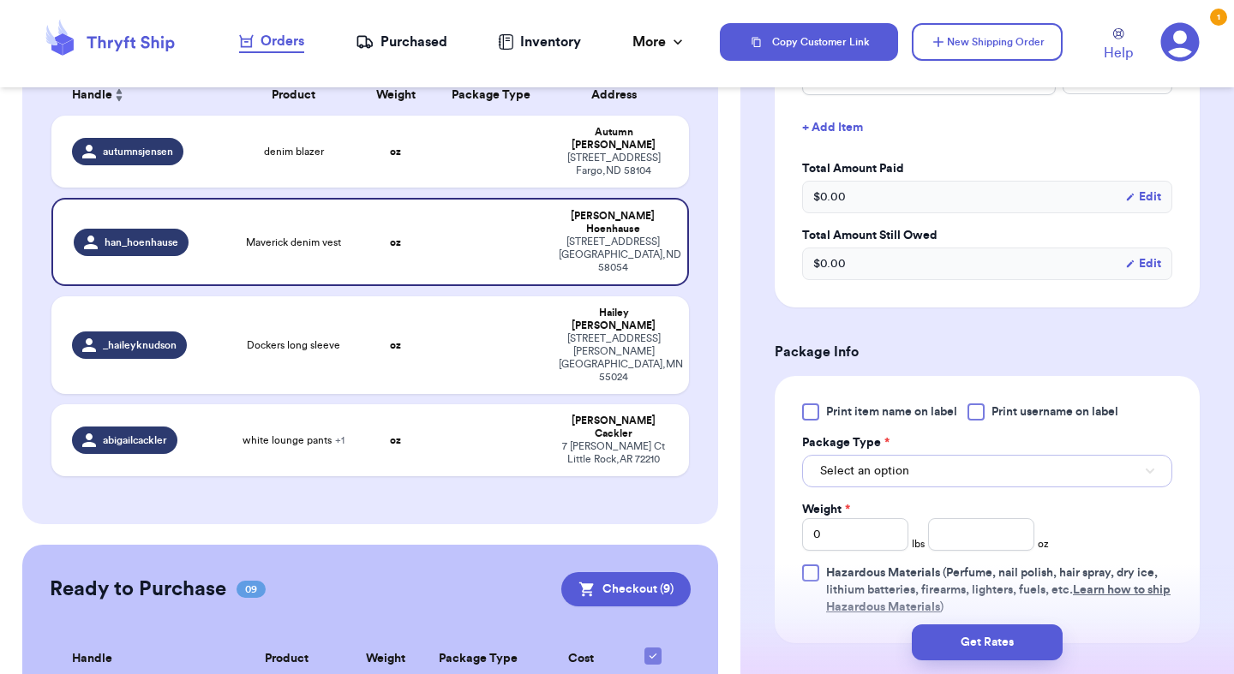
click at [890, 479] on span "Select an option" at bounding box center [864, 471] width 89 height 17
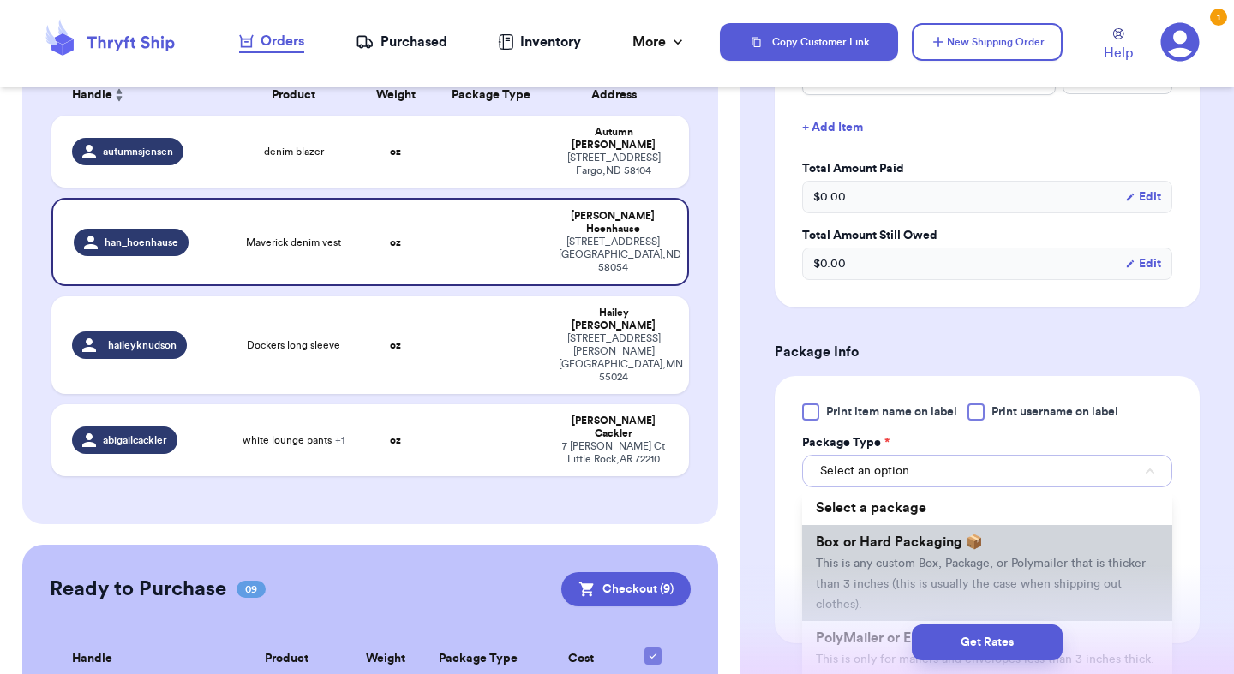
scroll to position [71, 0]
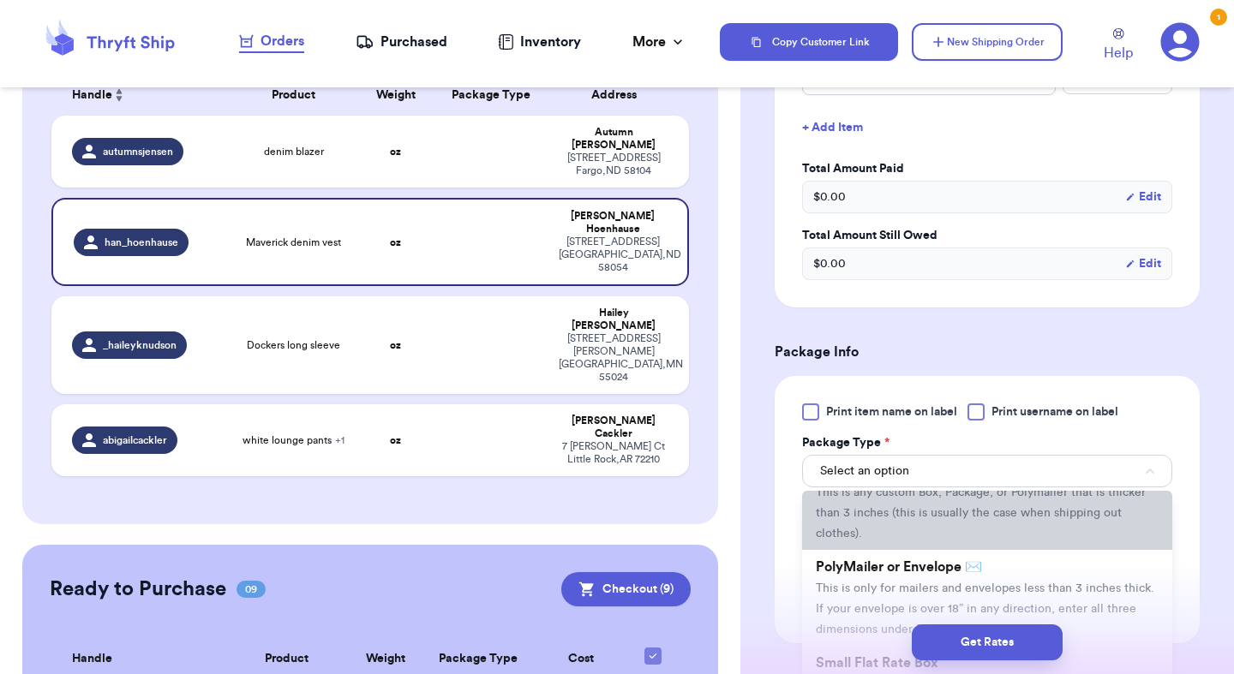
click at [889, 590] on span "This is only for mailers and envelopes less than 3 inches thick. If your envelo…" at bounding box center [985, 609] width 338 height 53
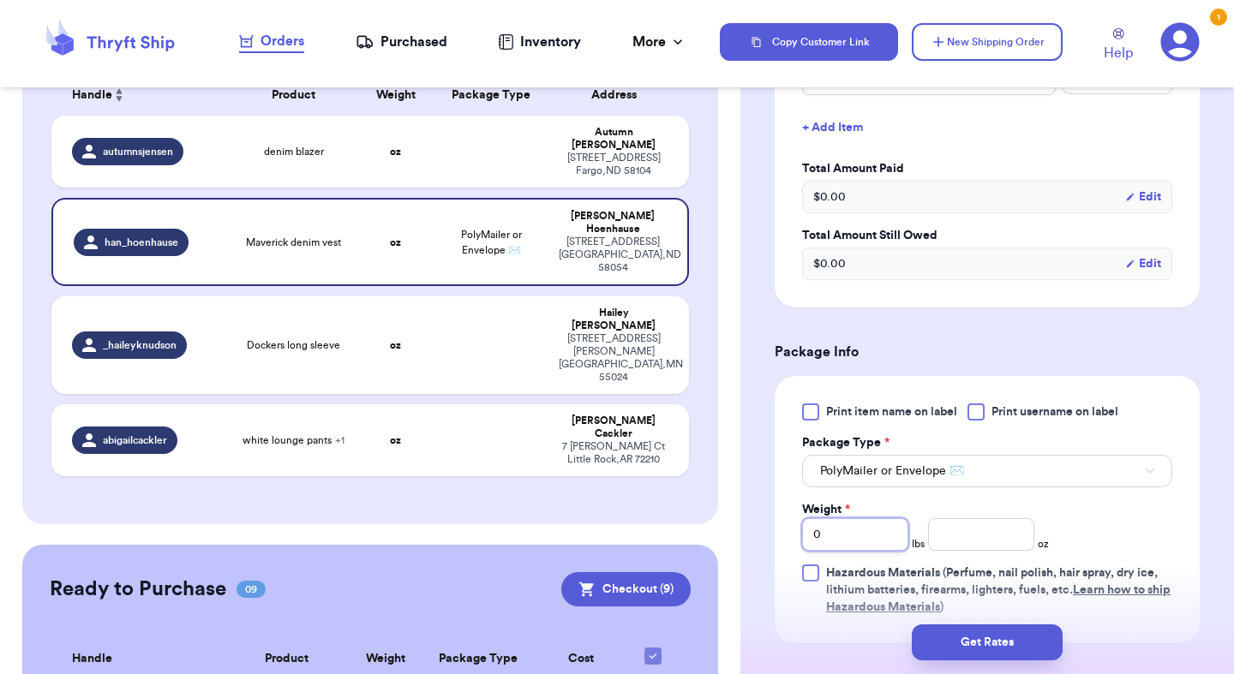
click at [881, 540] on input "0" at bounding box center [855, 534] width 106 height 33
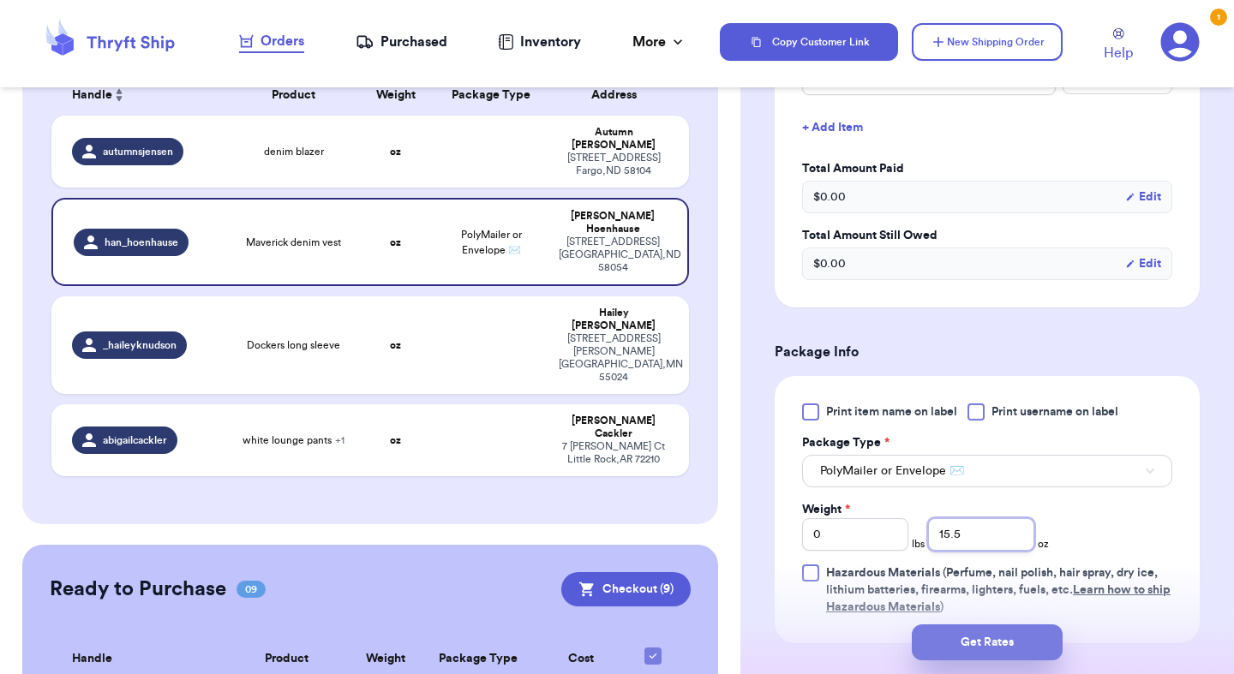
type input "15.5"
click at [940, 634] on button "Get Rates" at bounding box center [987, 643] width 151 height 36
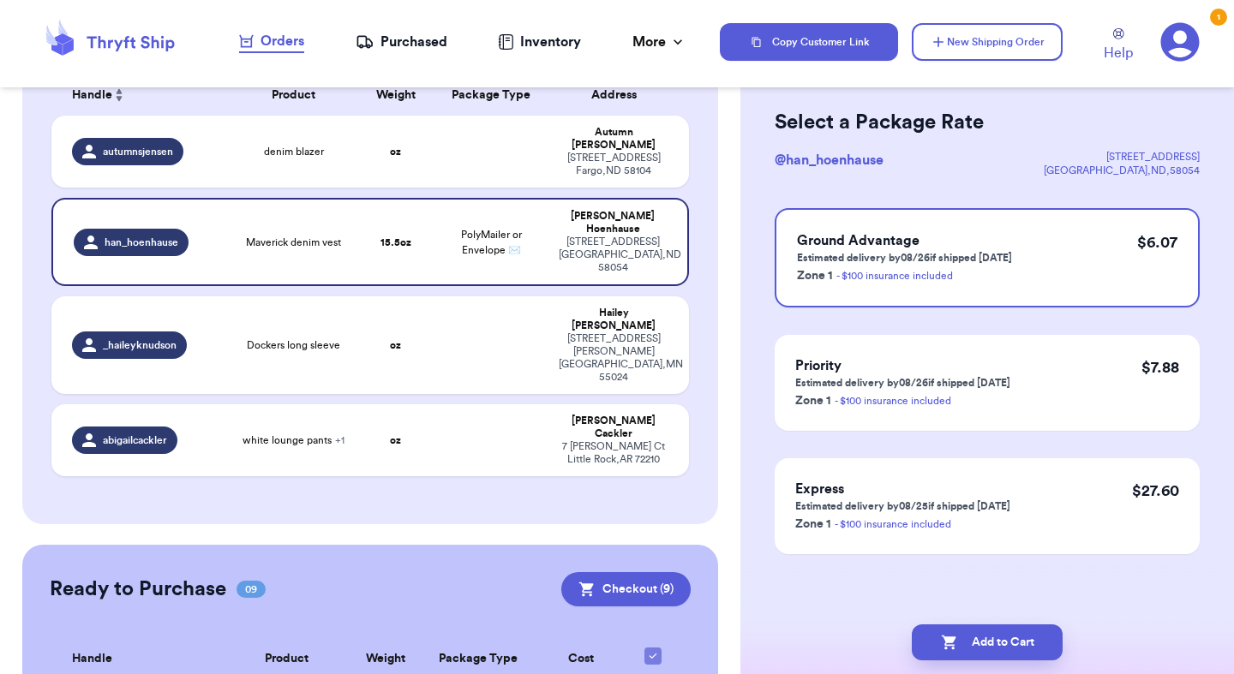
scroll to position [0, 0]
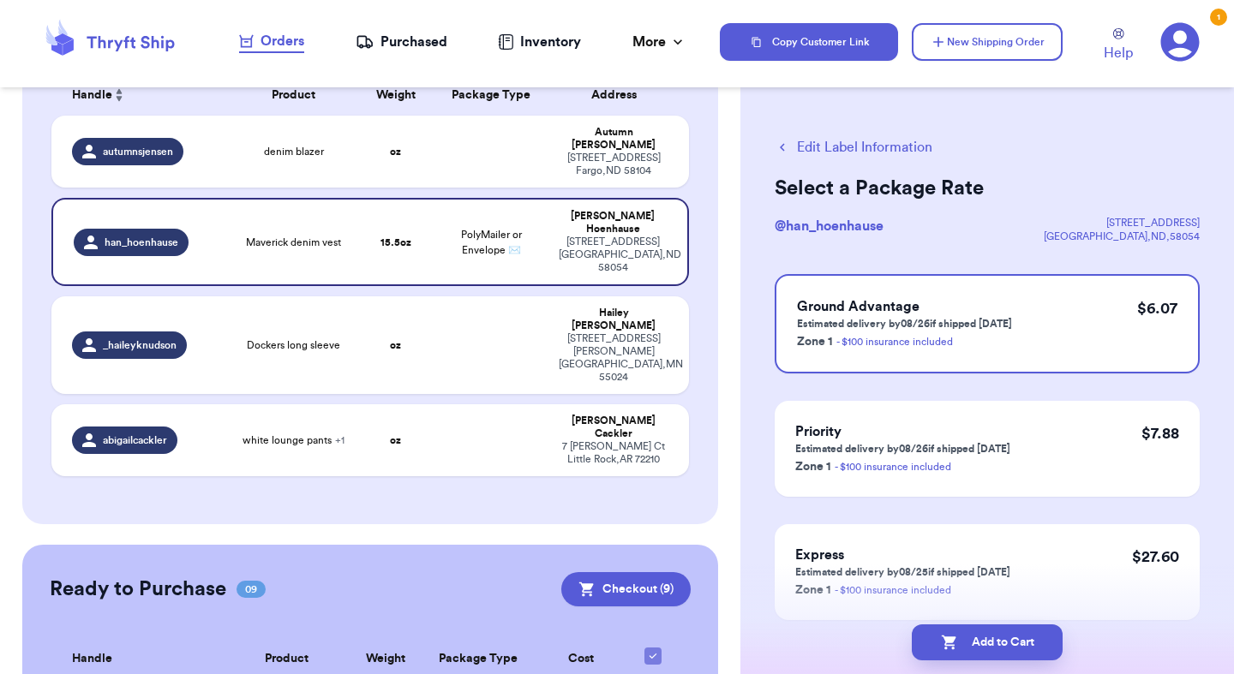
click at [941, 634] on icon "button" at bounding box center [949, 642] width 17 height 17
checkbox input "true"
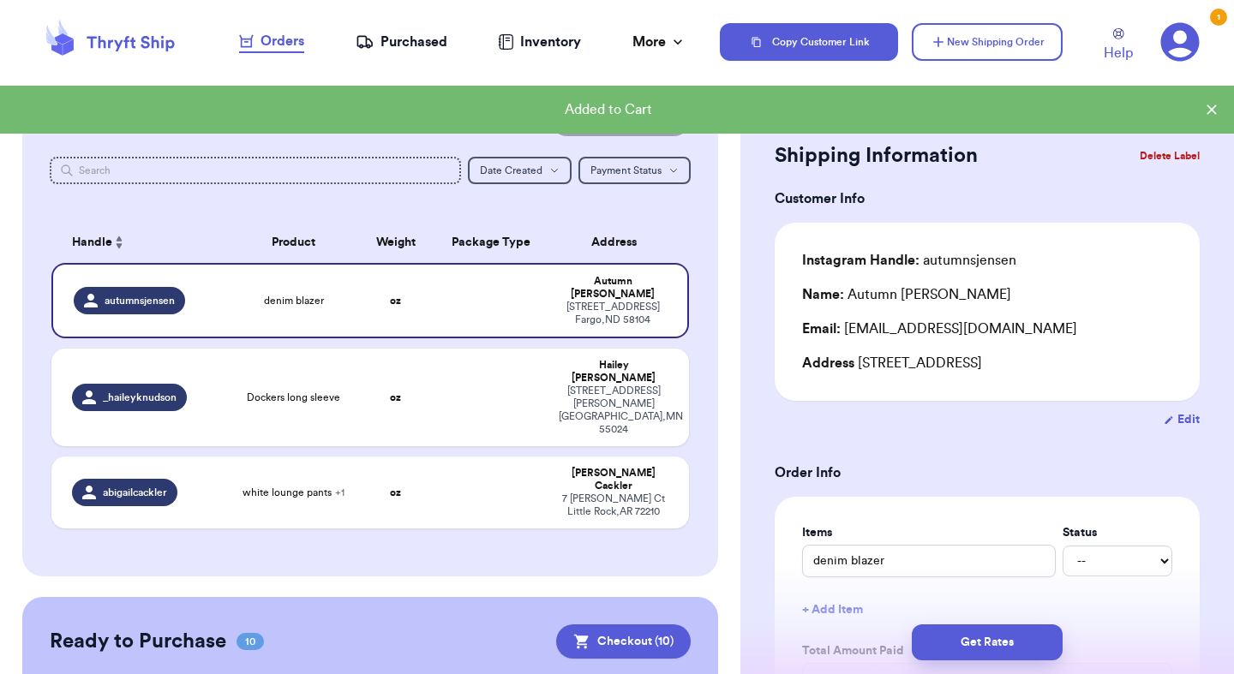
scroll to position [33, 0]
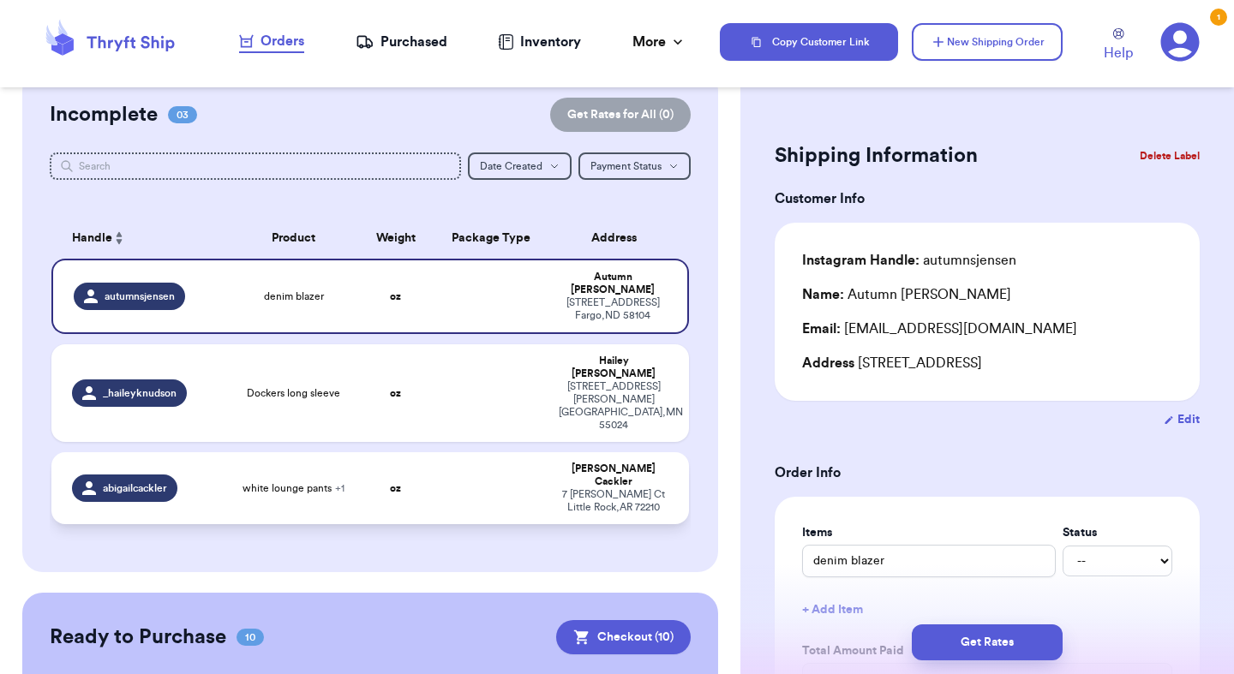
click at [442, 452] on td at bounding box center [491, 488] width 115 height 72
type input "white lounge pants"
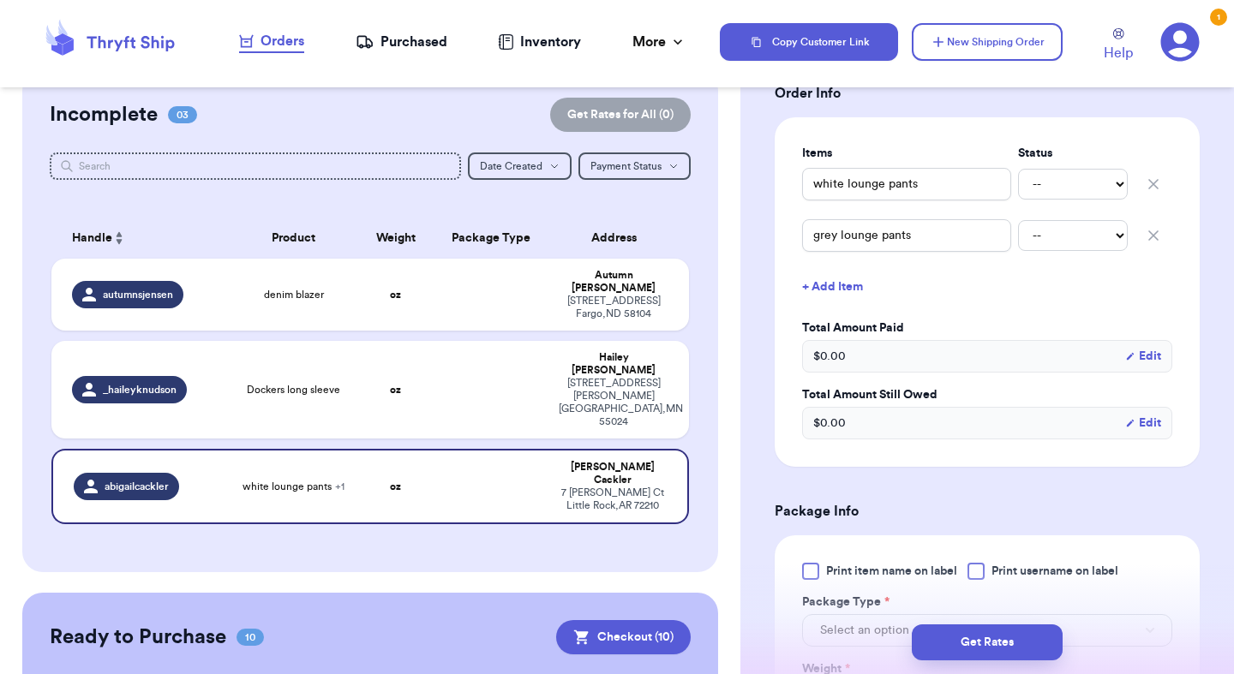
scroll to position [480, 0]
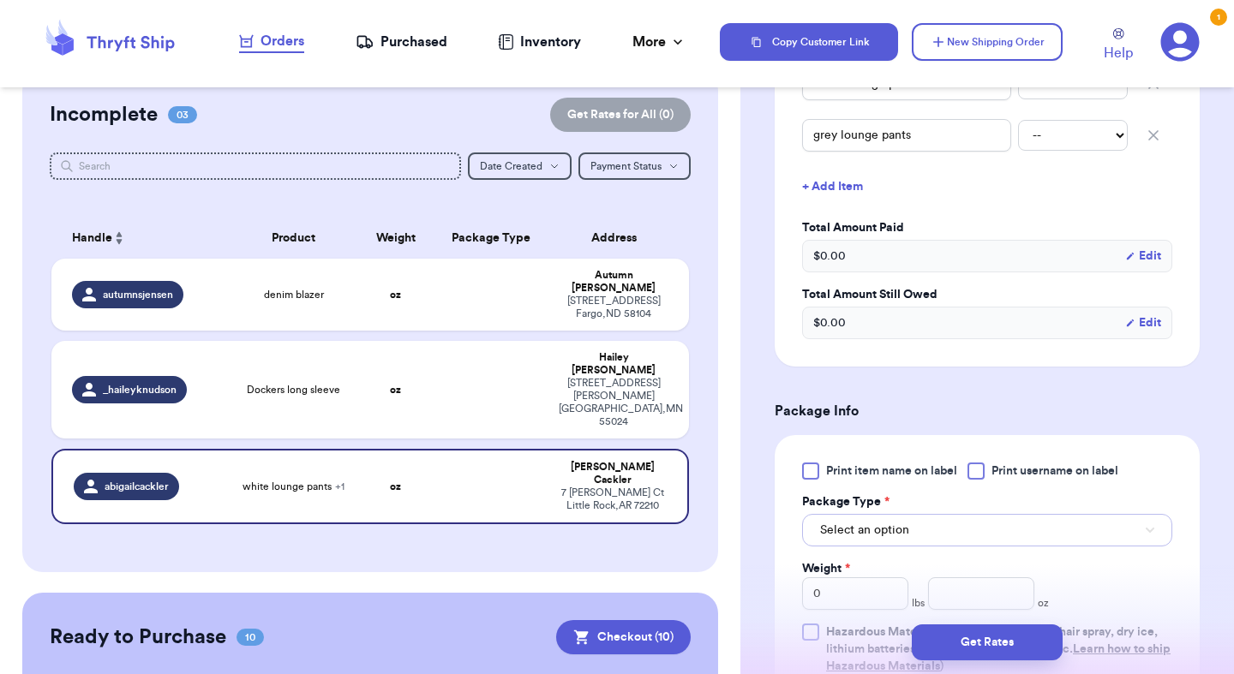
click at [901, 539] on button "Select an option" at bounding box center [987, 530] width 370 height 33
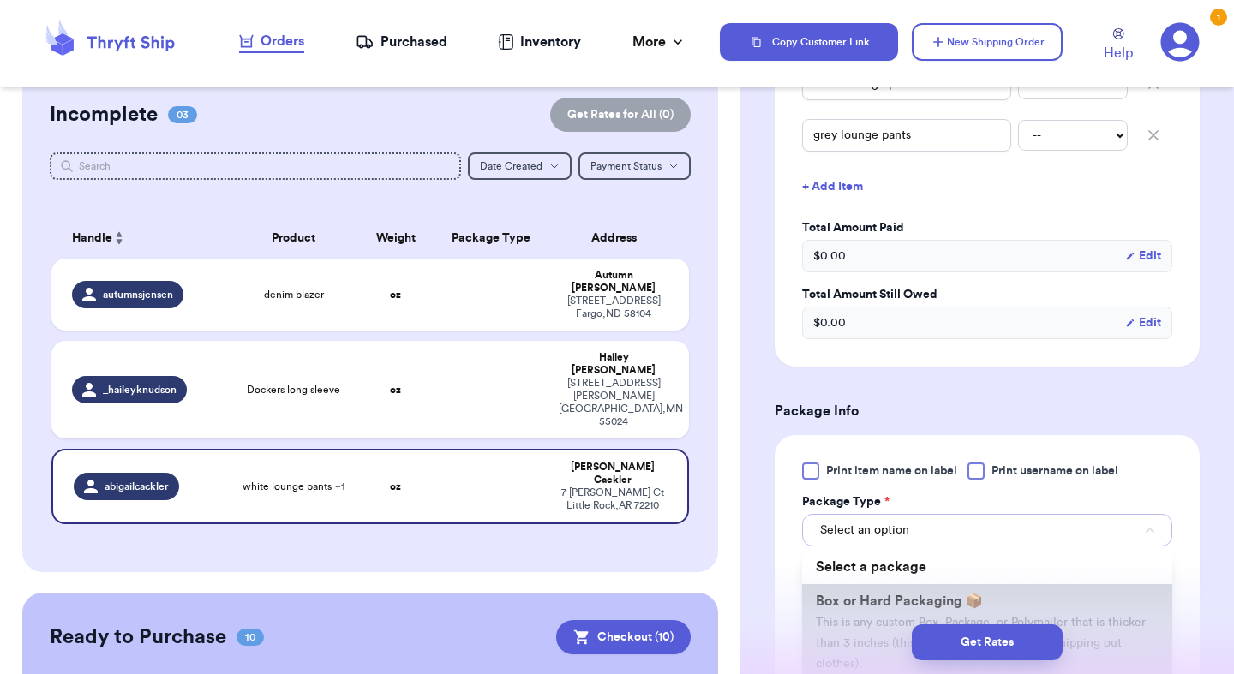
scroll to position [100, 0]
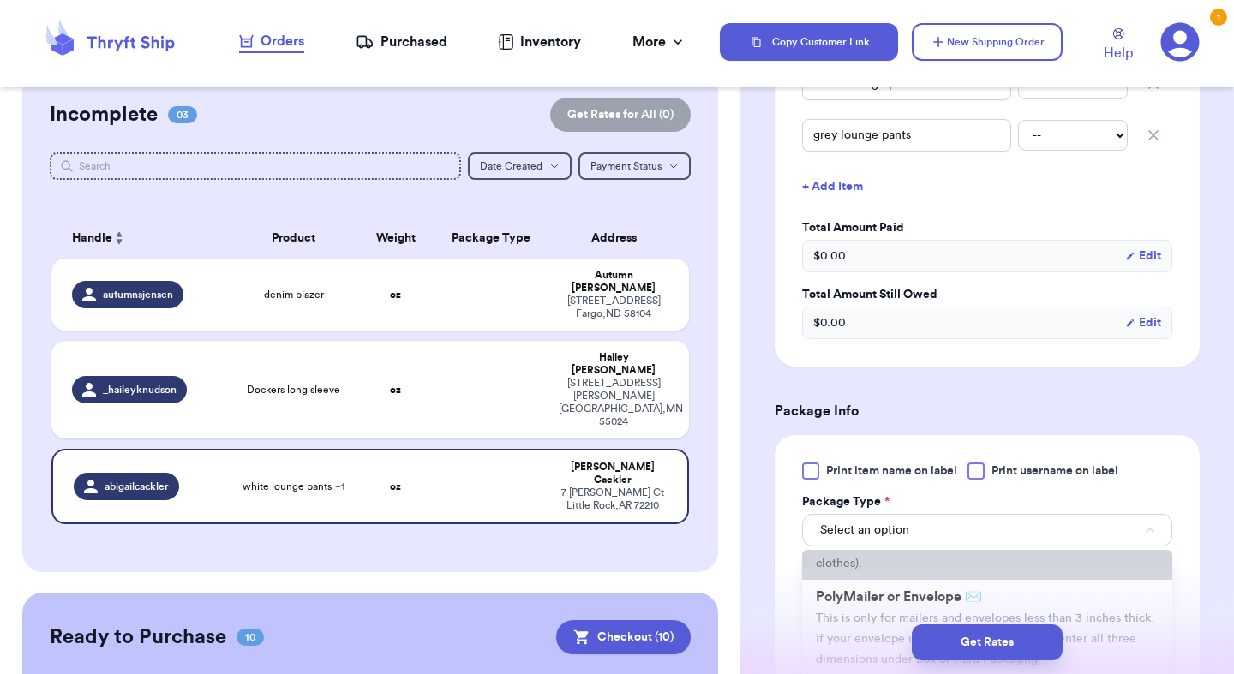
click at [920, 600] on span "PolyMailer or Envelope ✉️" at bounding box center [899, 597] width 166 height 14
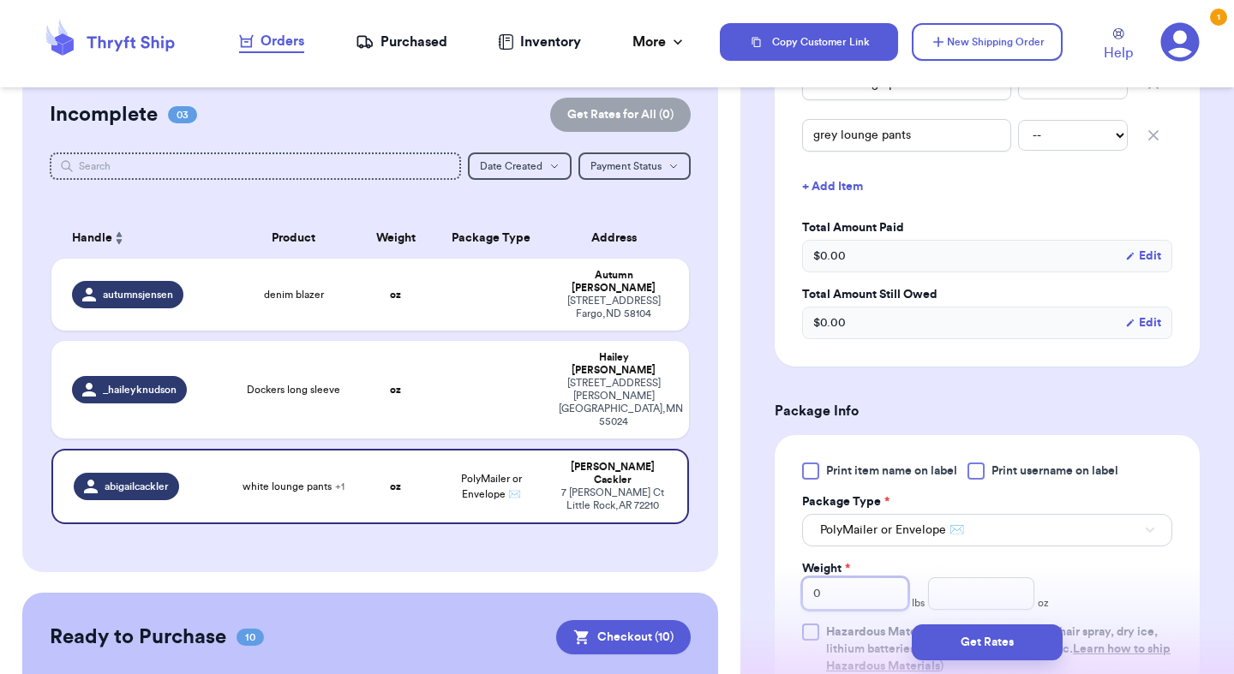
click at [853, 596] on input "0" at bounding box center [855, 594] width 106 height 33
type input "2"
type input "6.8"
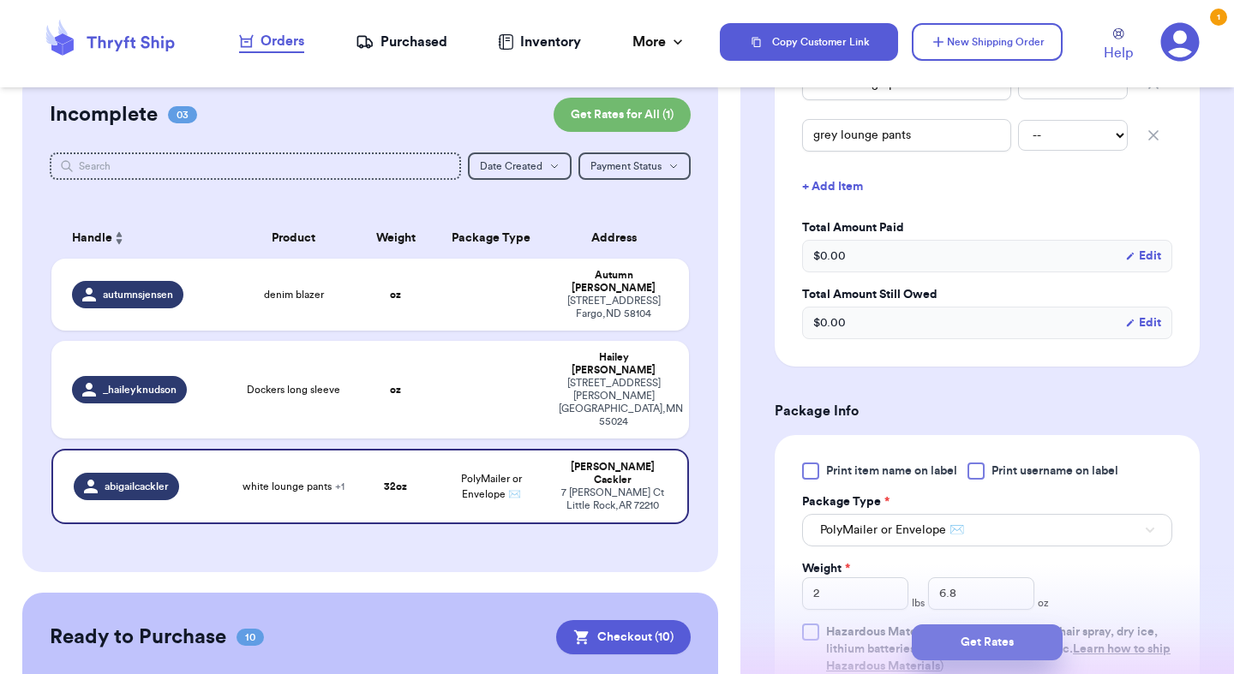
click at [977, 637] on button "Get Rates" at bounding box center [987, 643] width 151 height 36
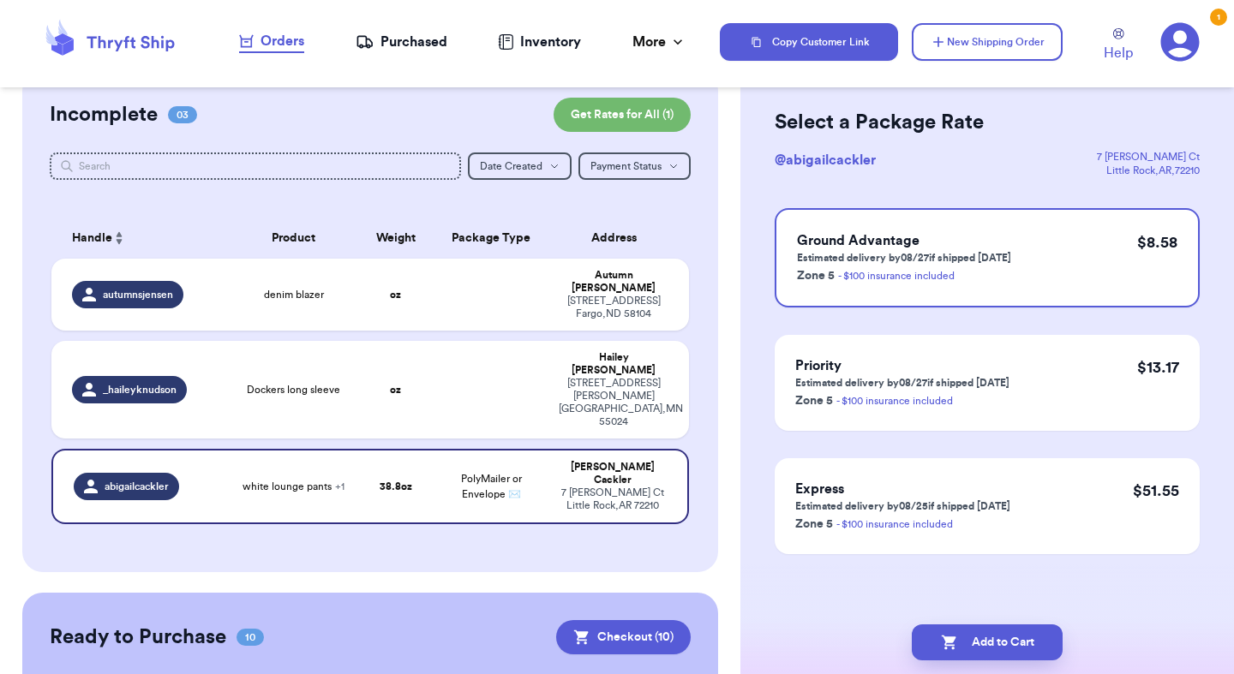
scroll to position [0, 0]
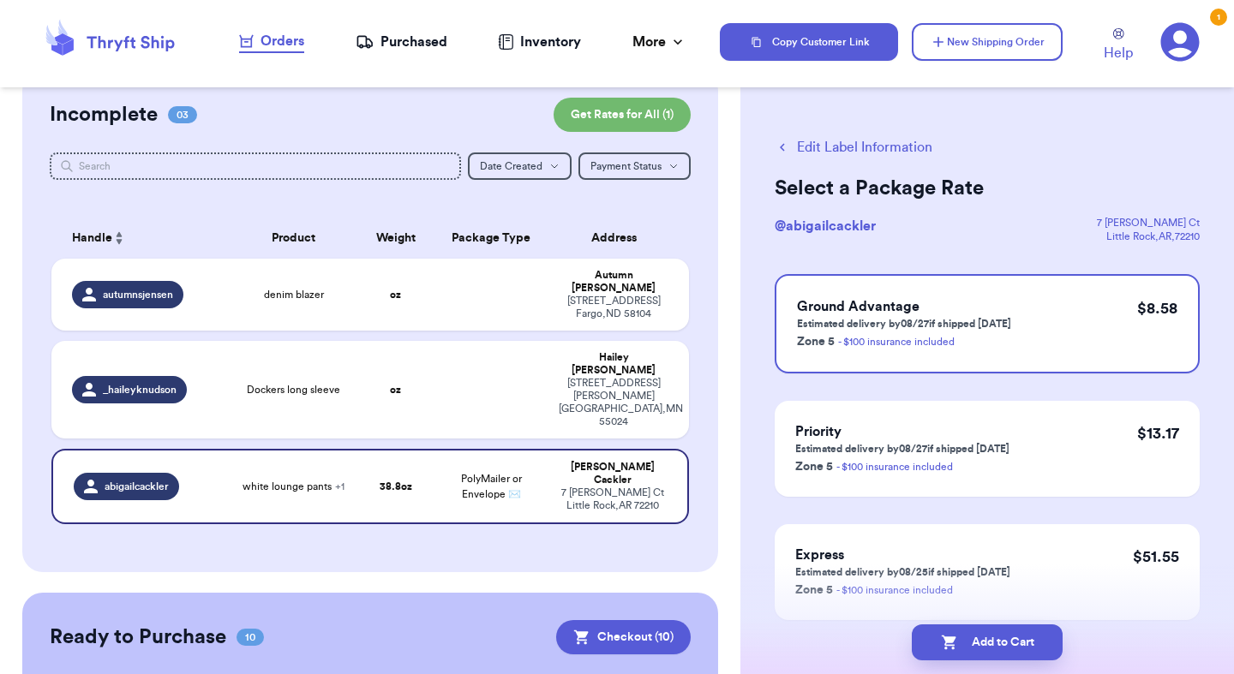
click at [977, 637] on button "Add to Cart" at bounding box center [987, 643] width 151 height 36
checkbox input "true"
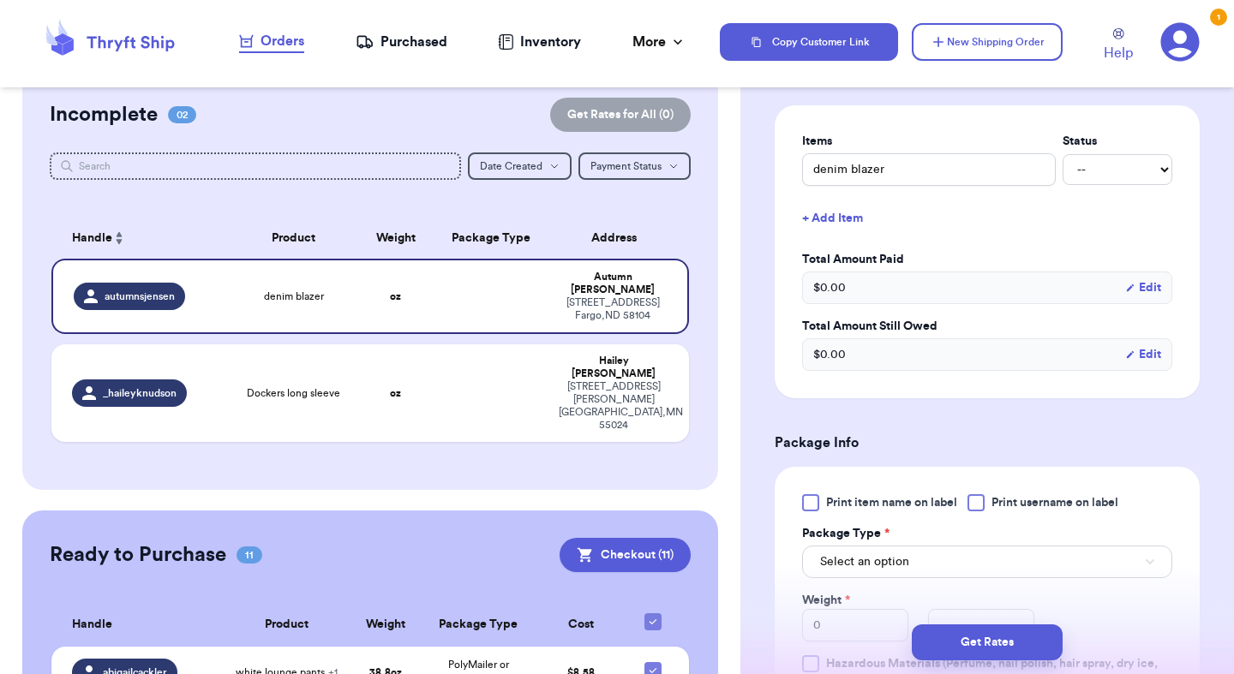
scroll to position [406, 0]
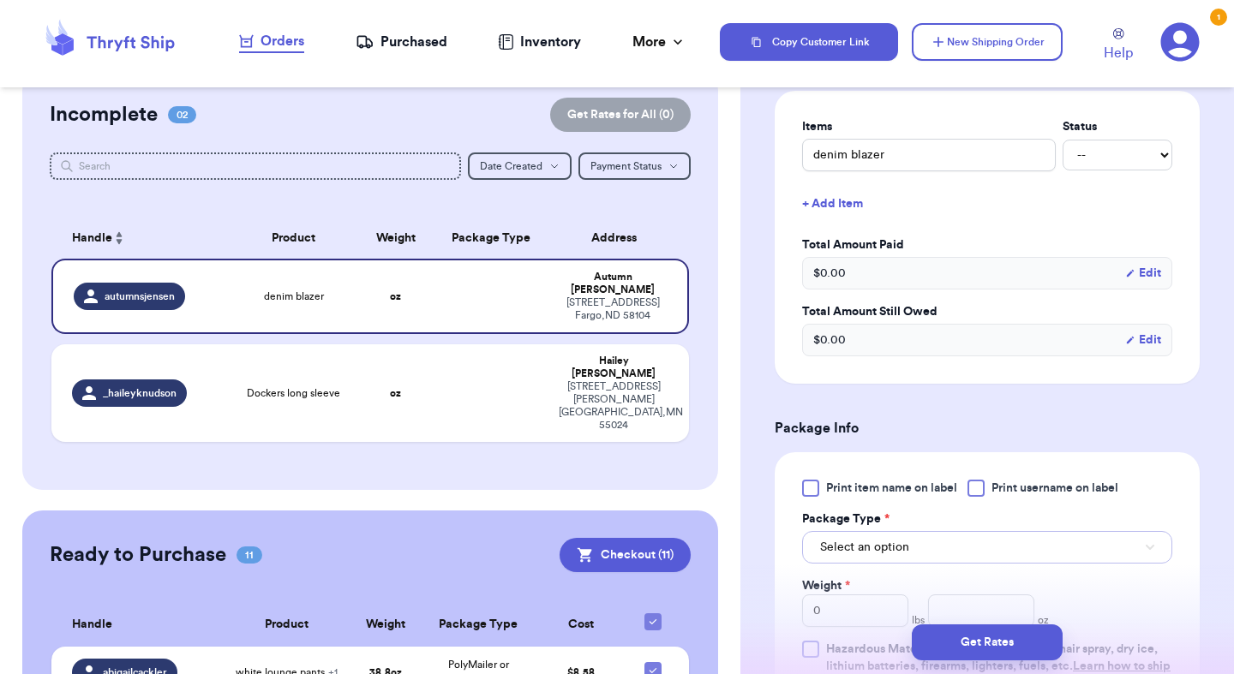
click at [919, 547] on button "Select an option" at bounding box center [987, 547] width 370 height 33
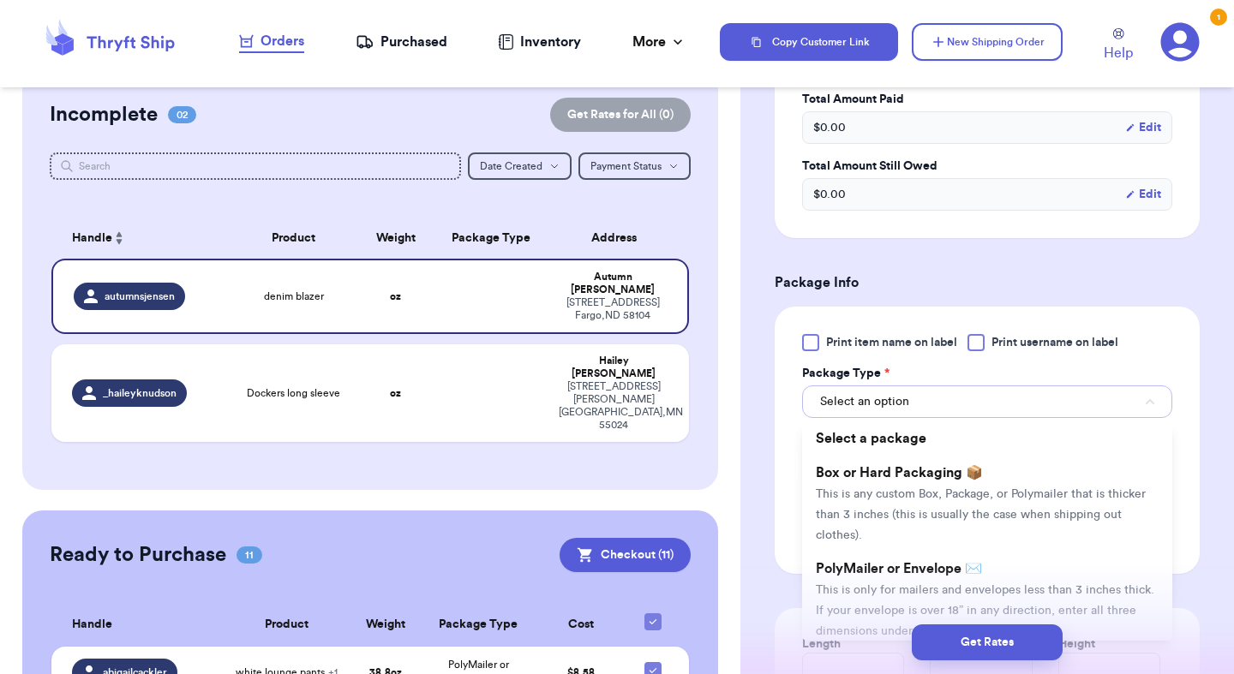
scroll to position [570, 0]
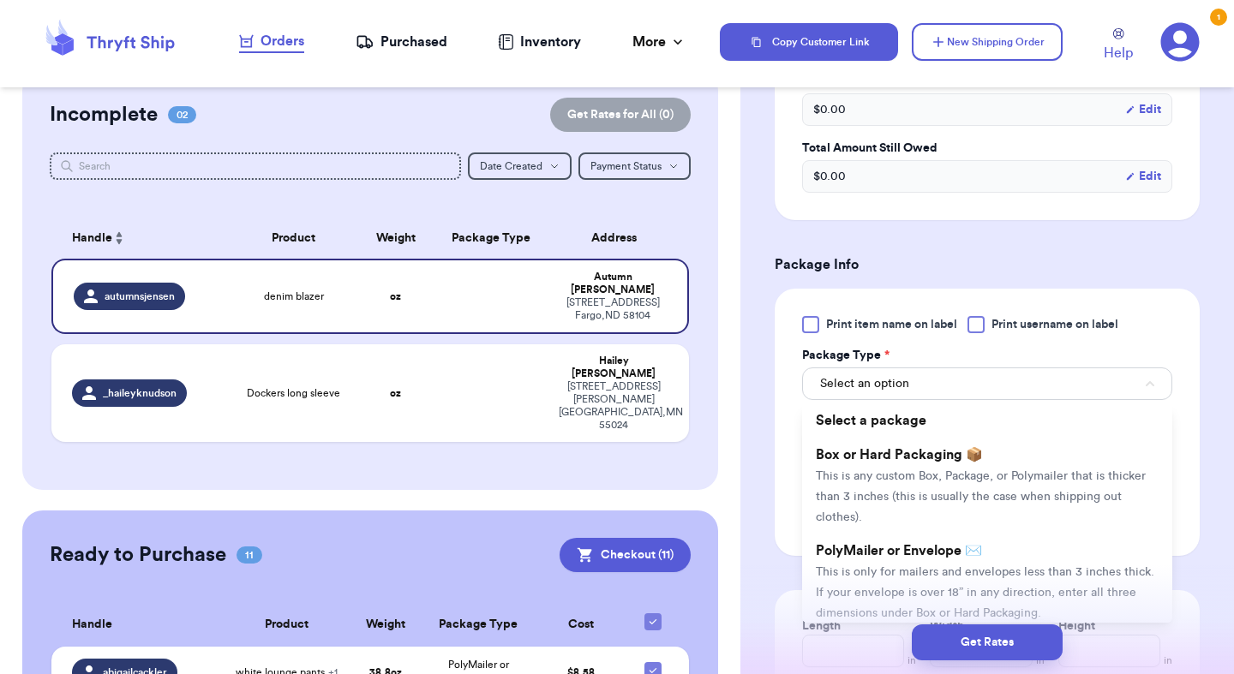
click at [919, 547] on span "PolyMailer or Envelope ✉️" at bounding box center [899, 551] width 166 height 14
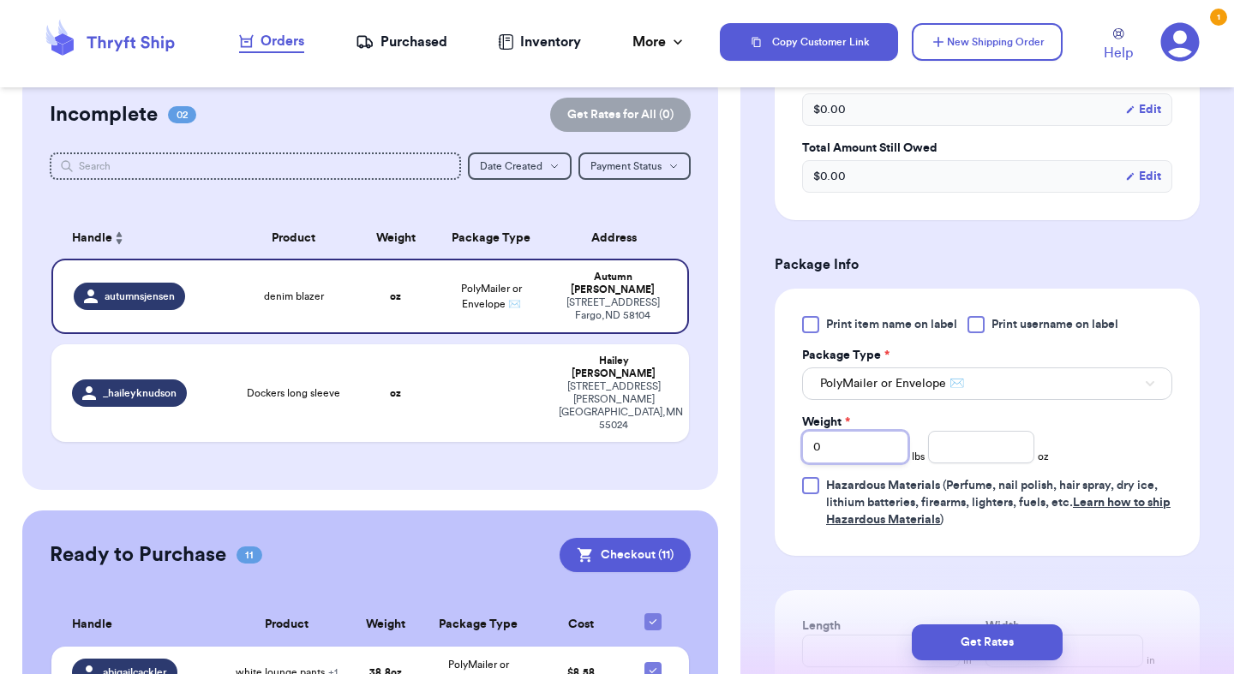
click at [869, 448] on input "0" at bounding box center [855, 447] width 106 height 33
type input "2"
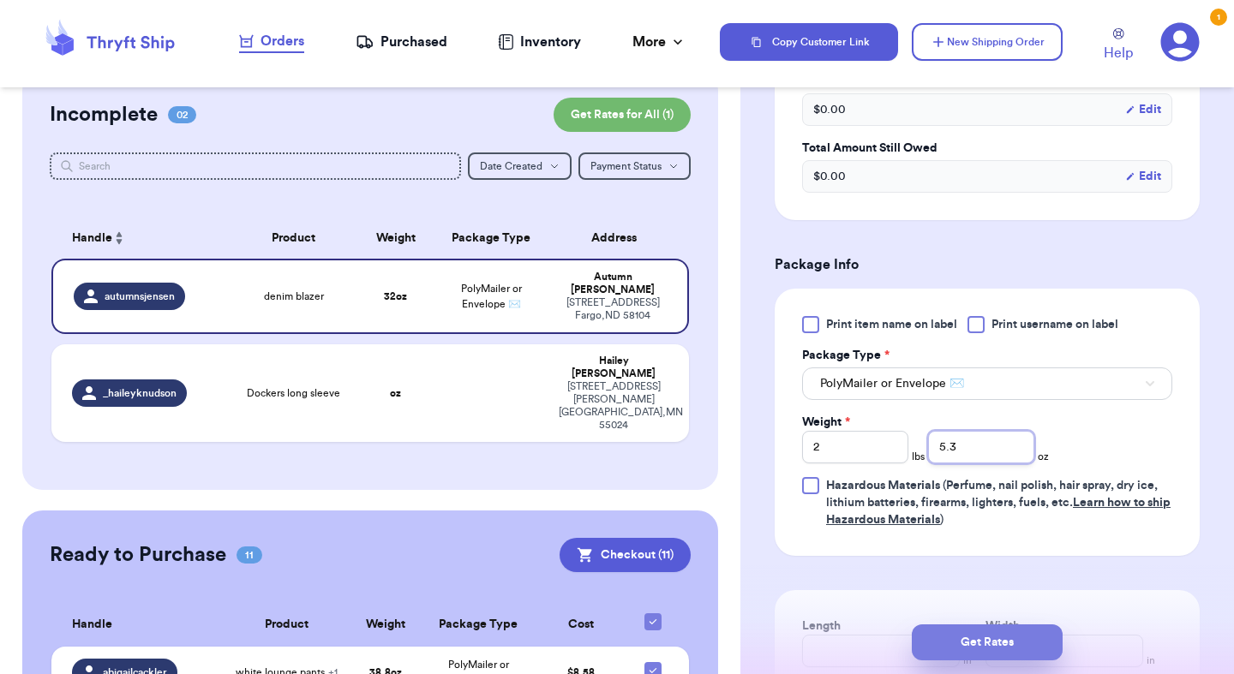
type input "5.3"
click at [954, 653] on button "Get Rates" at bounding box center [987, 643] width 151 height 36
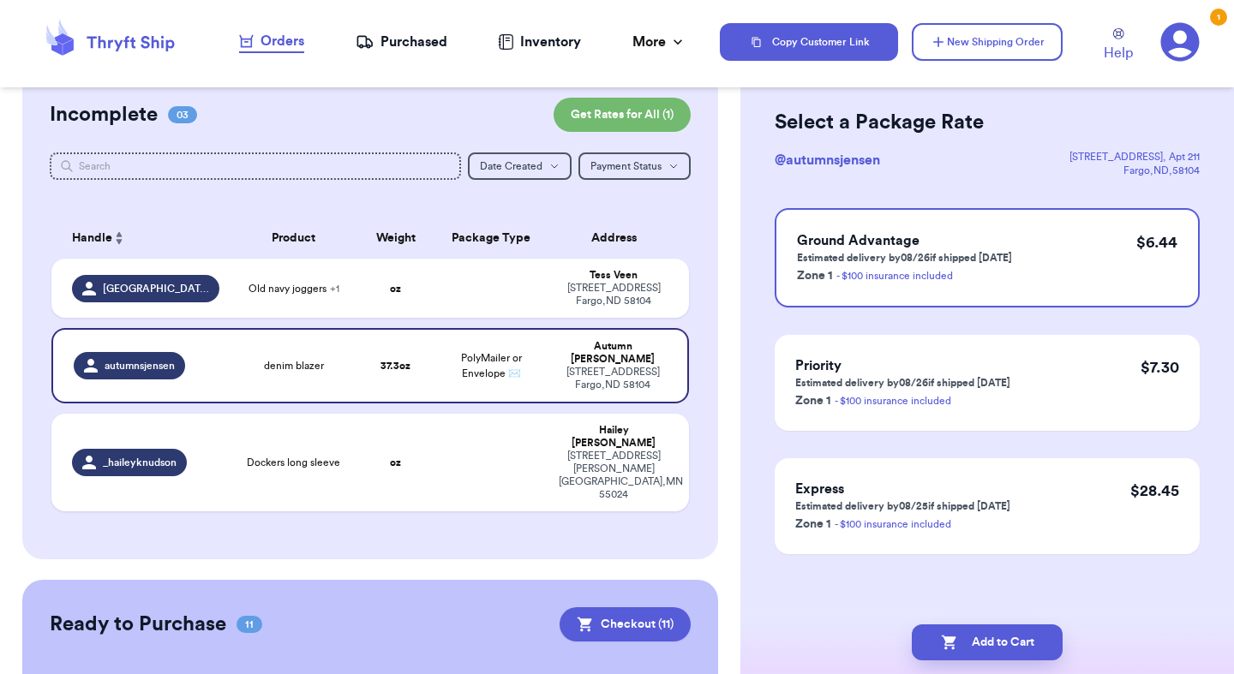
click at [954, 653] on button "Add to Cart" at bounding box center [987, 643] width 151 height 36
checkbox input "true"
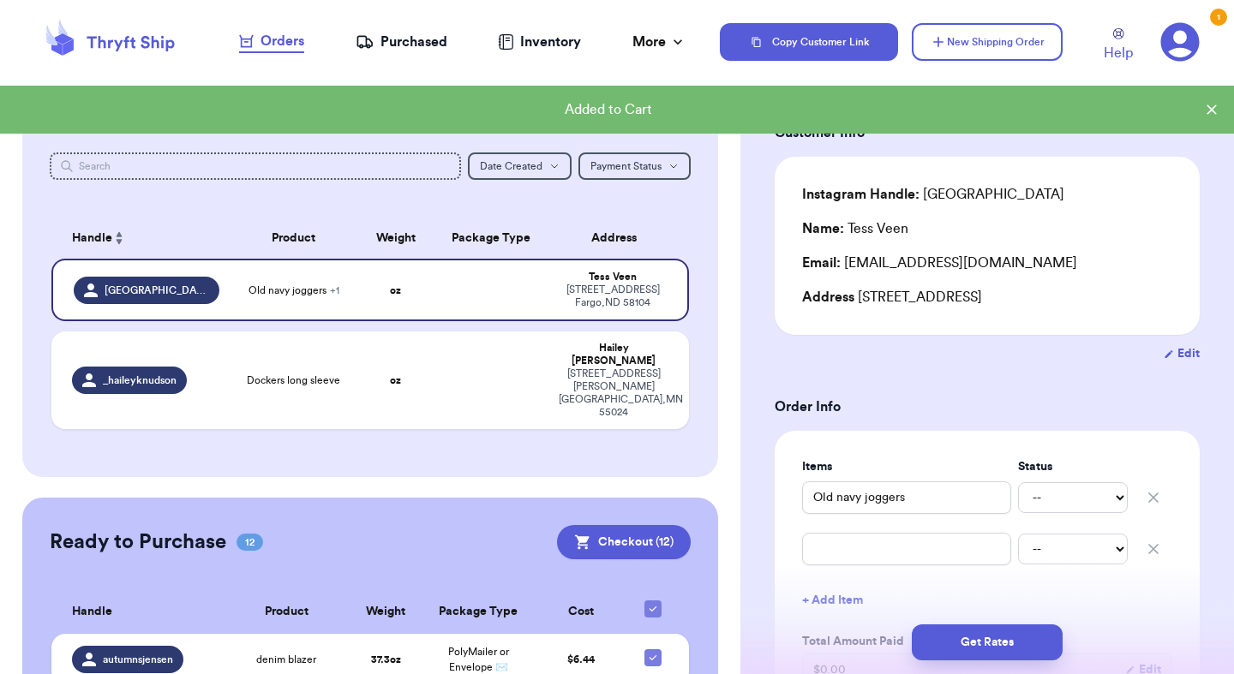
click at [596, 430] on div "Incomplete 02 Get Rates for All ( 0 ) Get Rates for All ( 0 ) Date Created Date…" at bounding box center [370, 273] width 696 height 407
click at [567, 387] on div "[STREET_ADDRESS][PERSON_NAME]" at bounding box center [614, 393] width 110 height 51
type input "Dockers long sleeve"
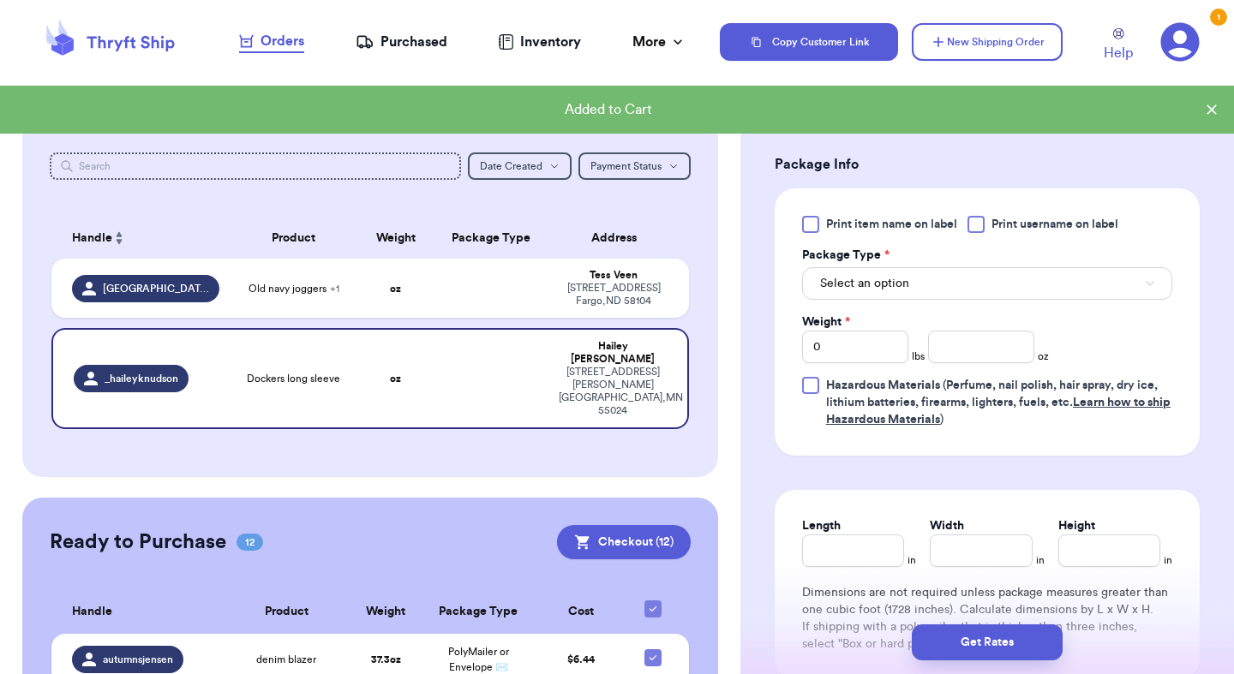
scroll to position [677, 0]
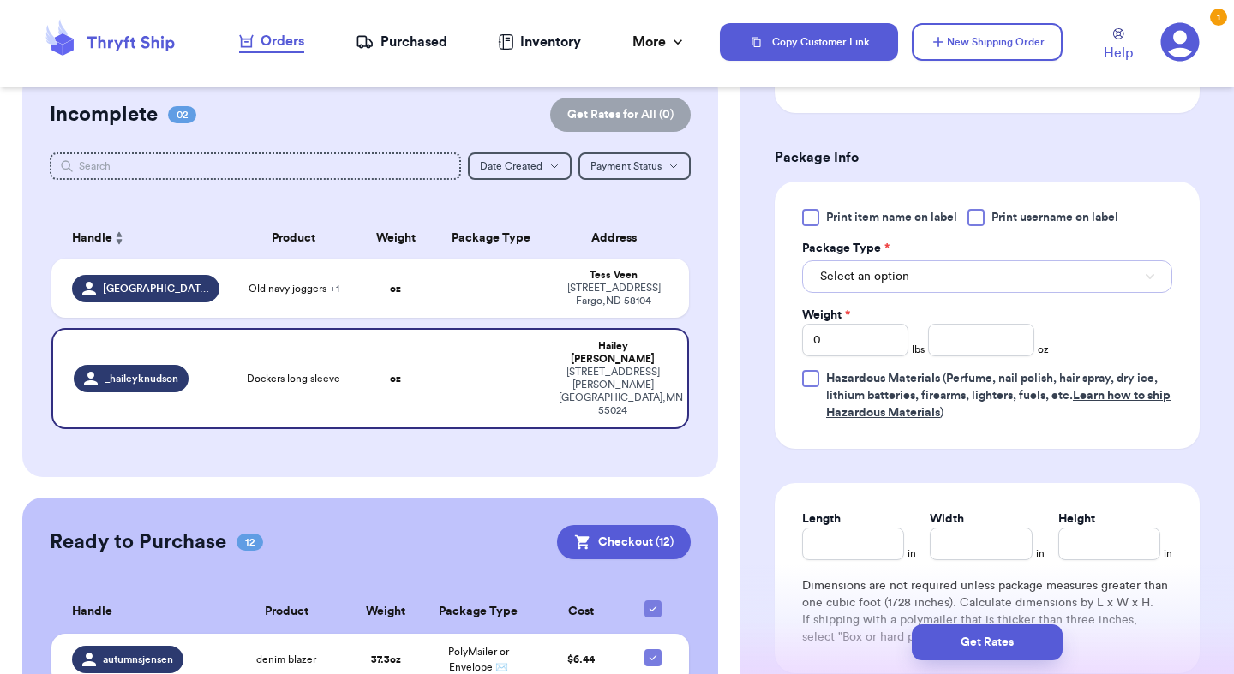
click at [903, 267] on button "Select an option" at bounding box center [987, 276] width 370 height 33
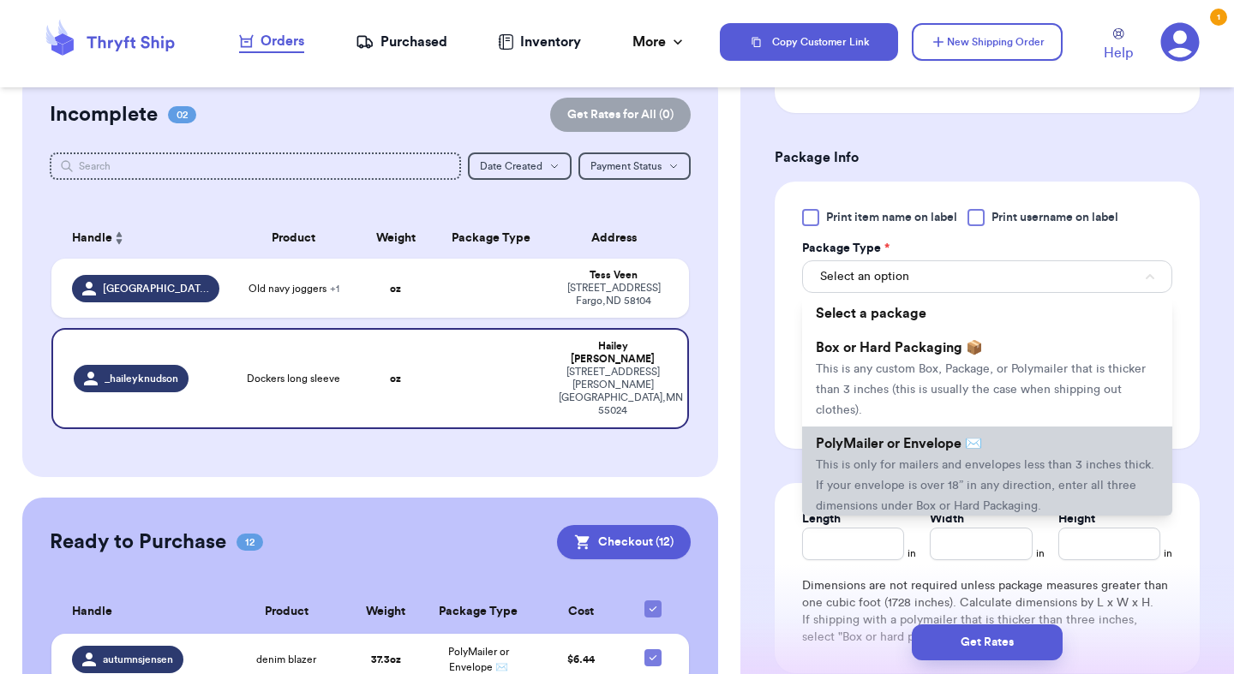
click at [906, 451] on span "PolyMailer or Envelope ✉️" at bounding box center [899, 444] width 166 height 14
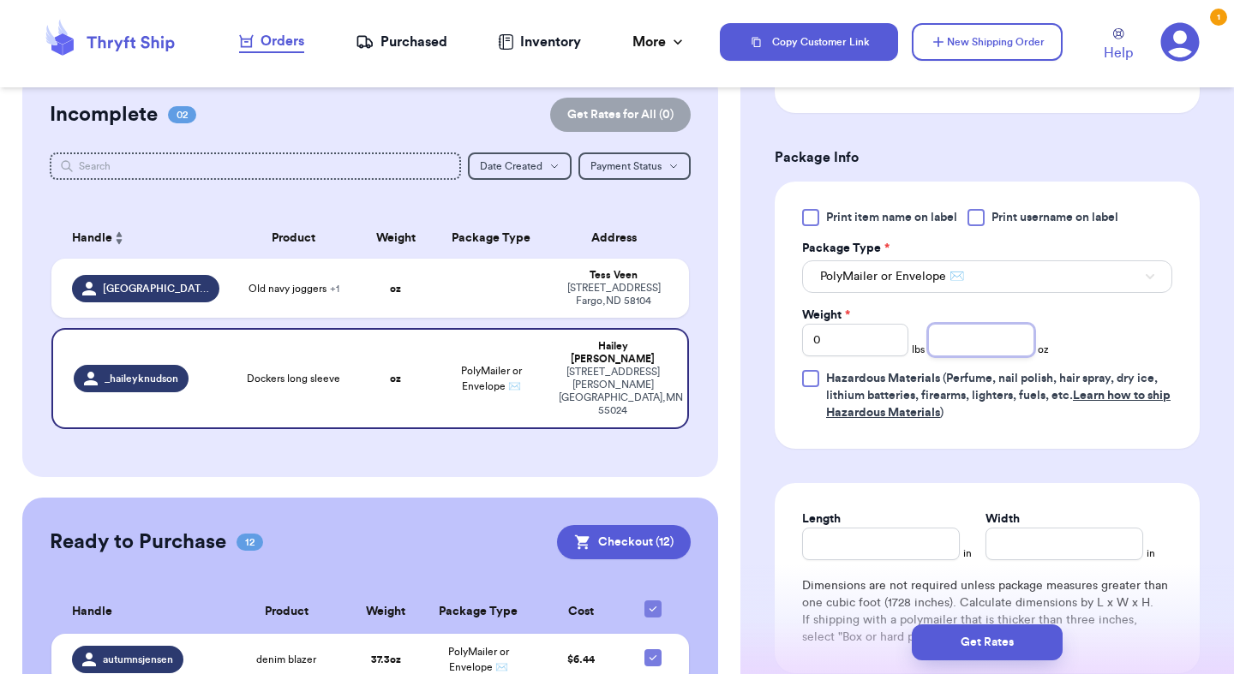
click at [994, 343] on input "number" at bounding box center [981, 340] width 106 height 33
type input "14.9"
click at [1008, 643] on button "Get Rates" at bounding box center [987, 643] width 151 height 36
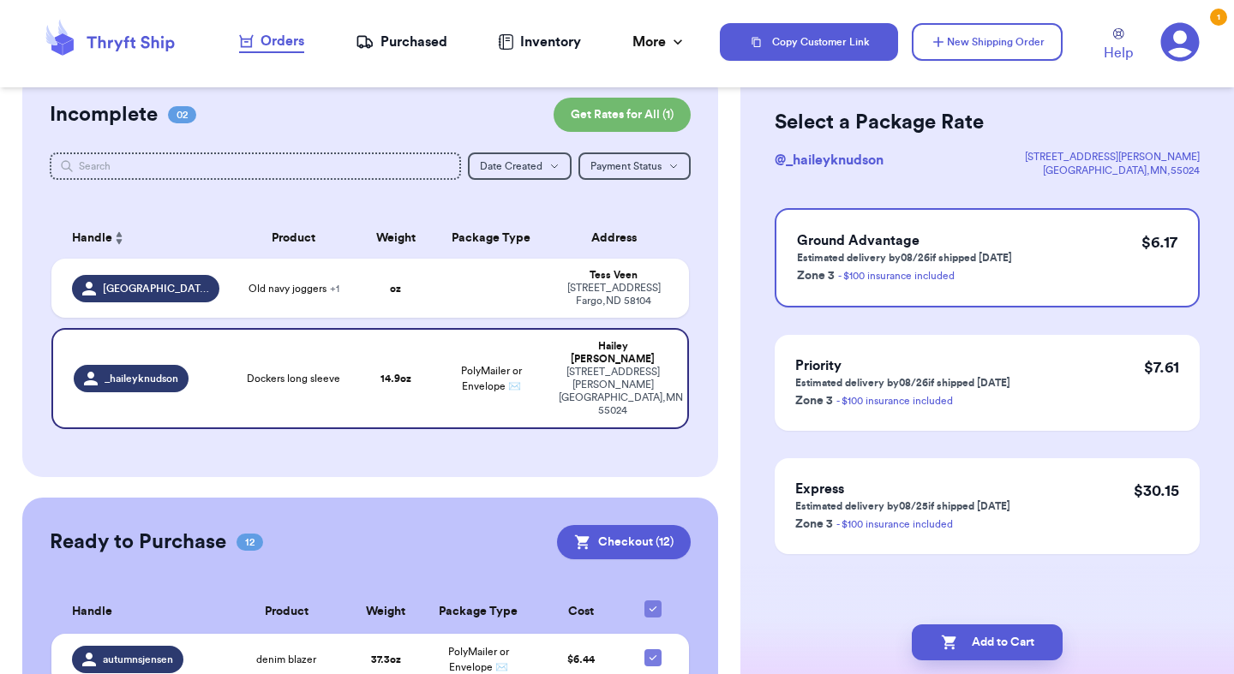
scroll to position [0, 0]
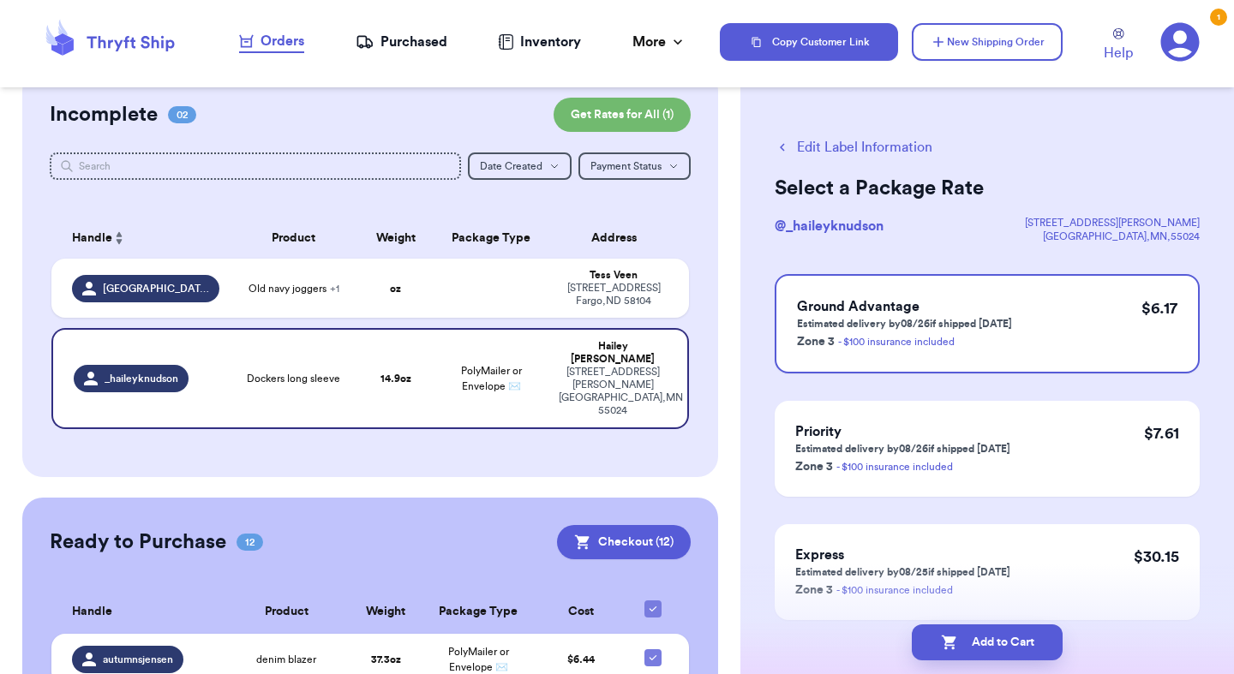
click at [1008, 643] on button "Add to Cart" at bounding box center [987, 643] width 151 height 36
checkbox input "true"
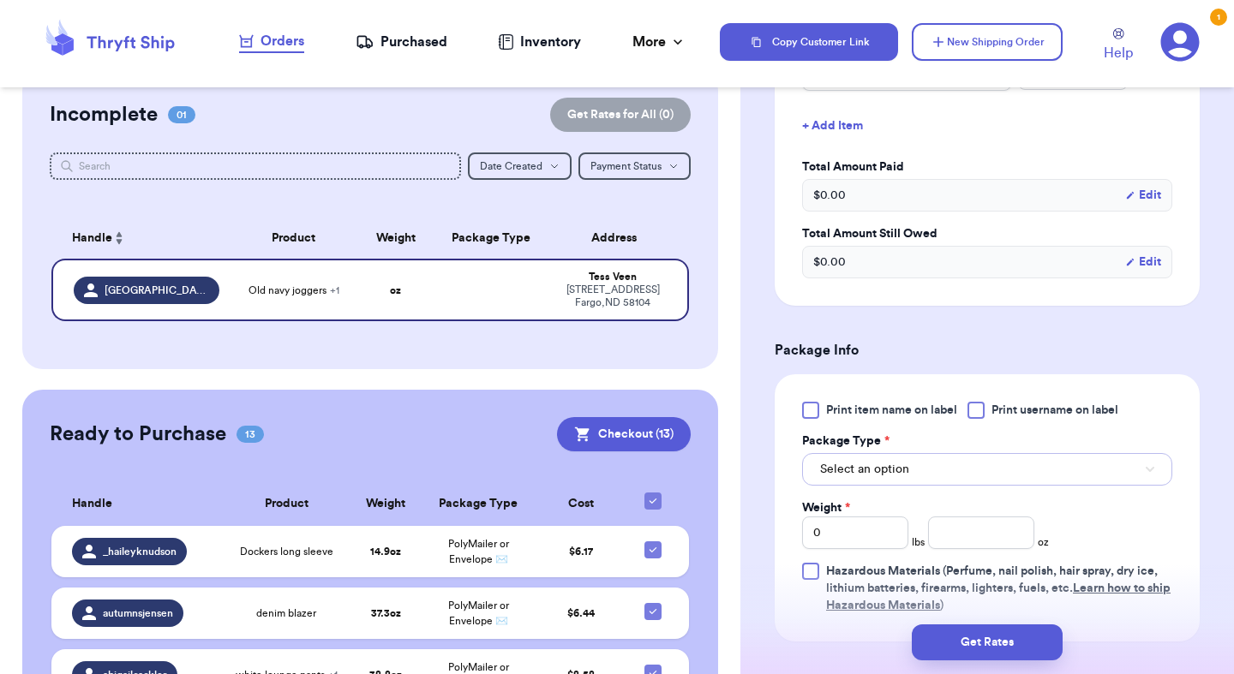
click at [893, 470] on span "Select an option" at bounding box center [864, 469] width 89 height 17
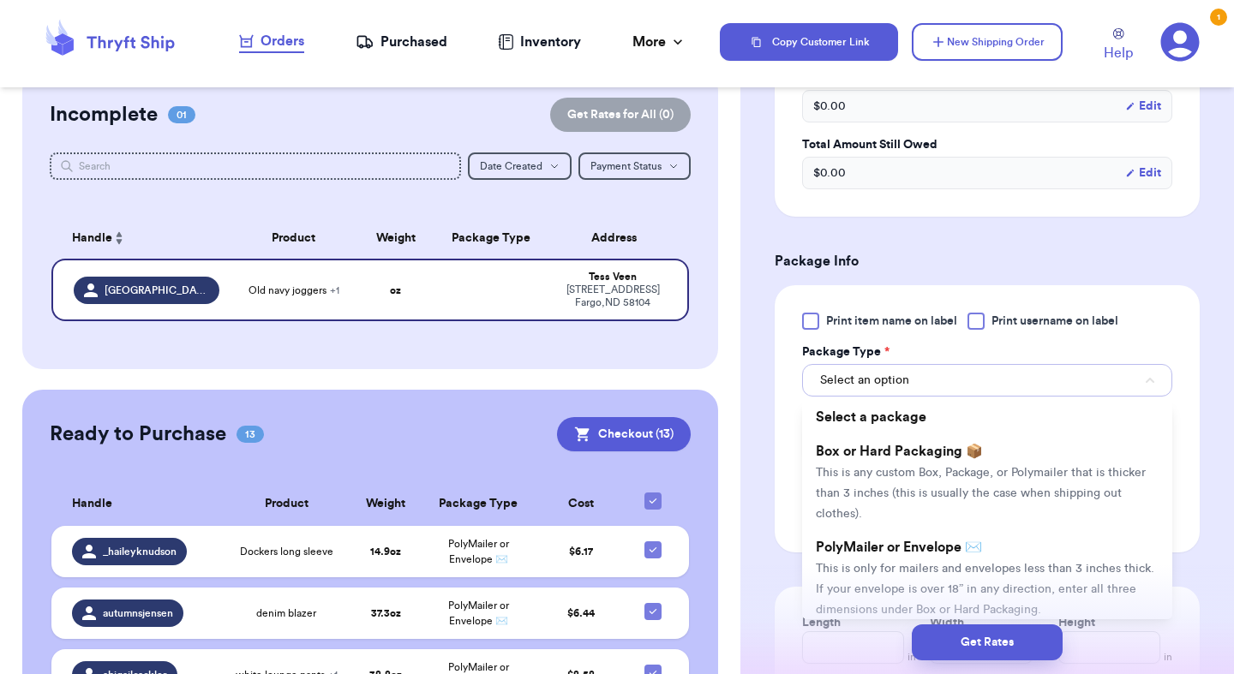
scroll to position [667, 0]
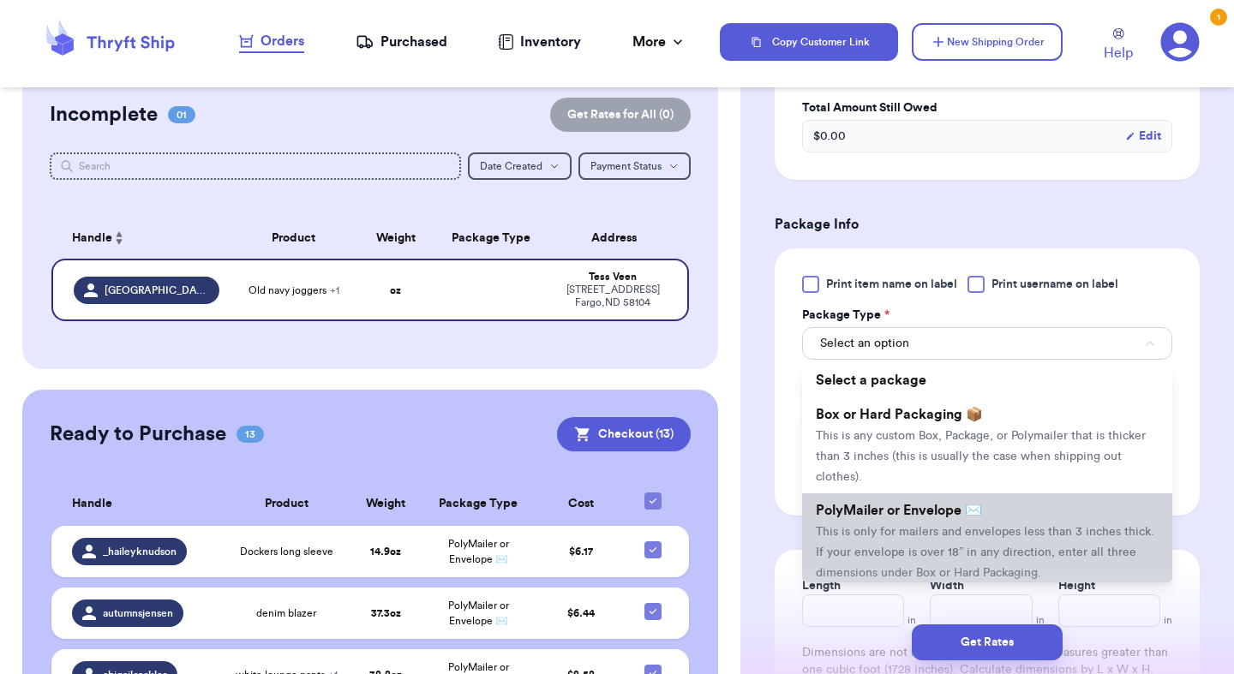
click at [880, 559] on li "PolyMailer or Envelope ✉️ This is only for mailers and envelopes less than 3 in…" at bounding box center [987, 542] width 370 height 96
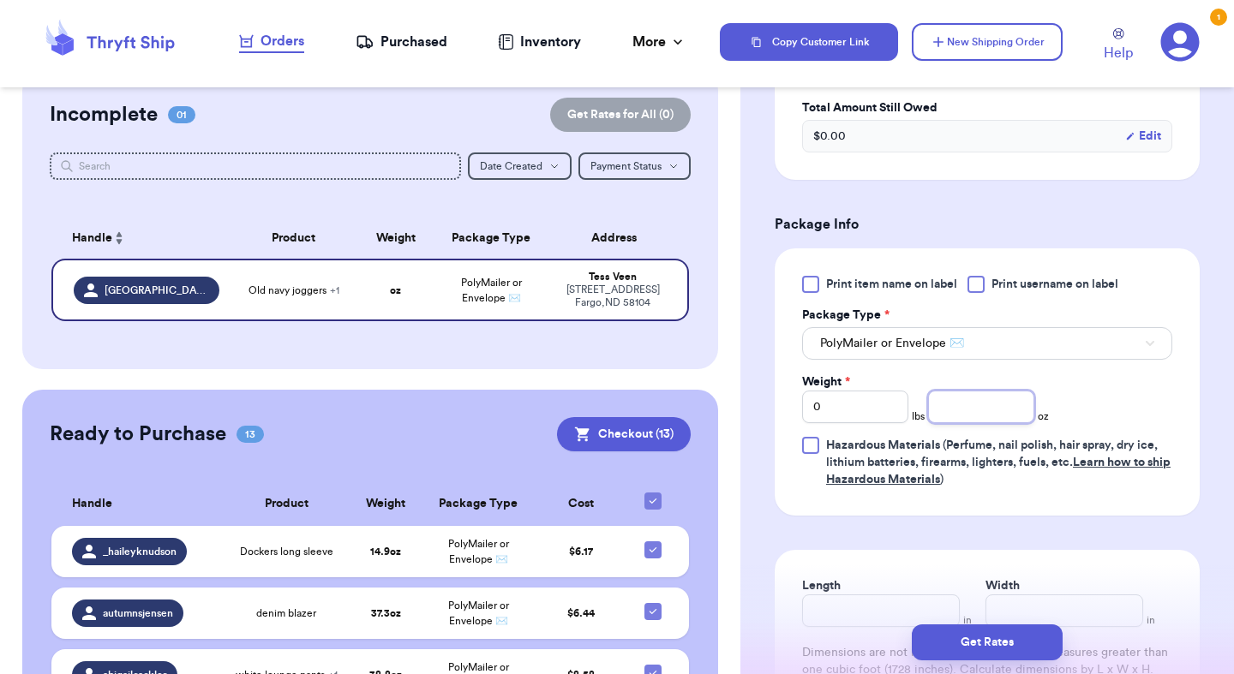
click at [998, 407] on input "number" at bounding box center [981, 407] width 106 height 33
type input "10.9"
click at [1008, 627] on button "Get Rates" at bounding box center [987, 643] width 151 height 36
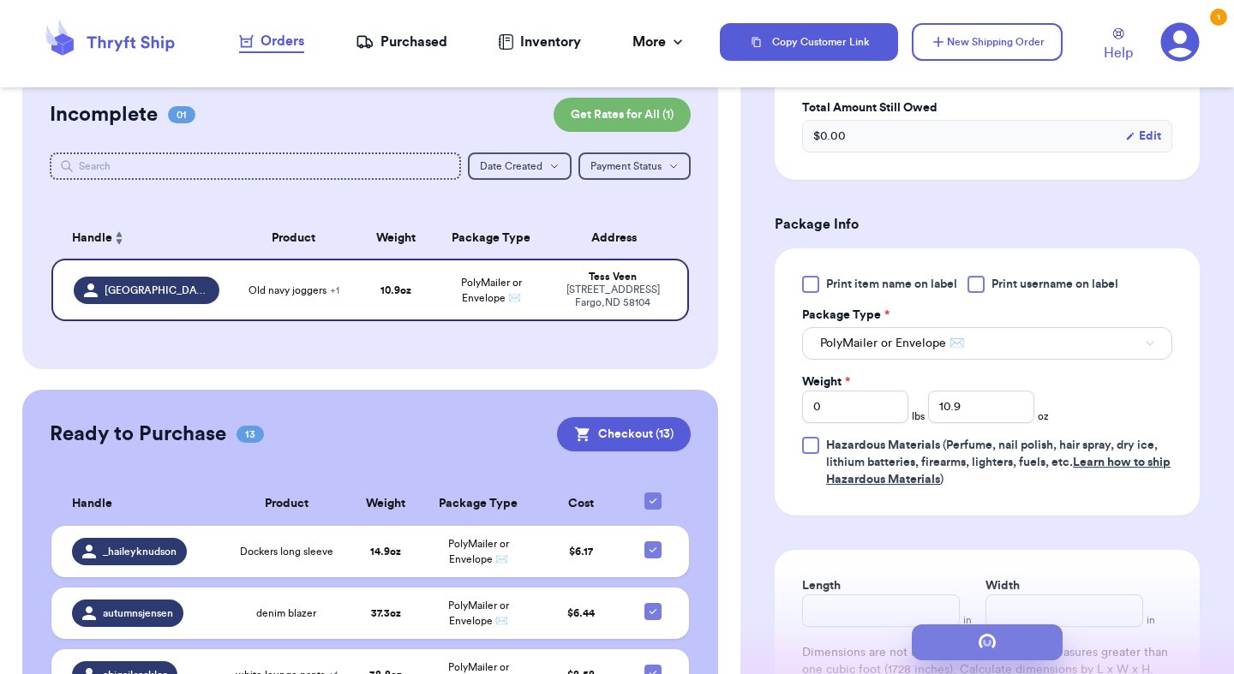
scroll to position [0, 0]
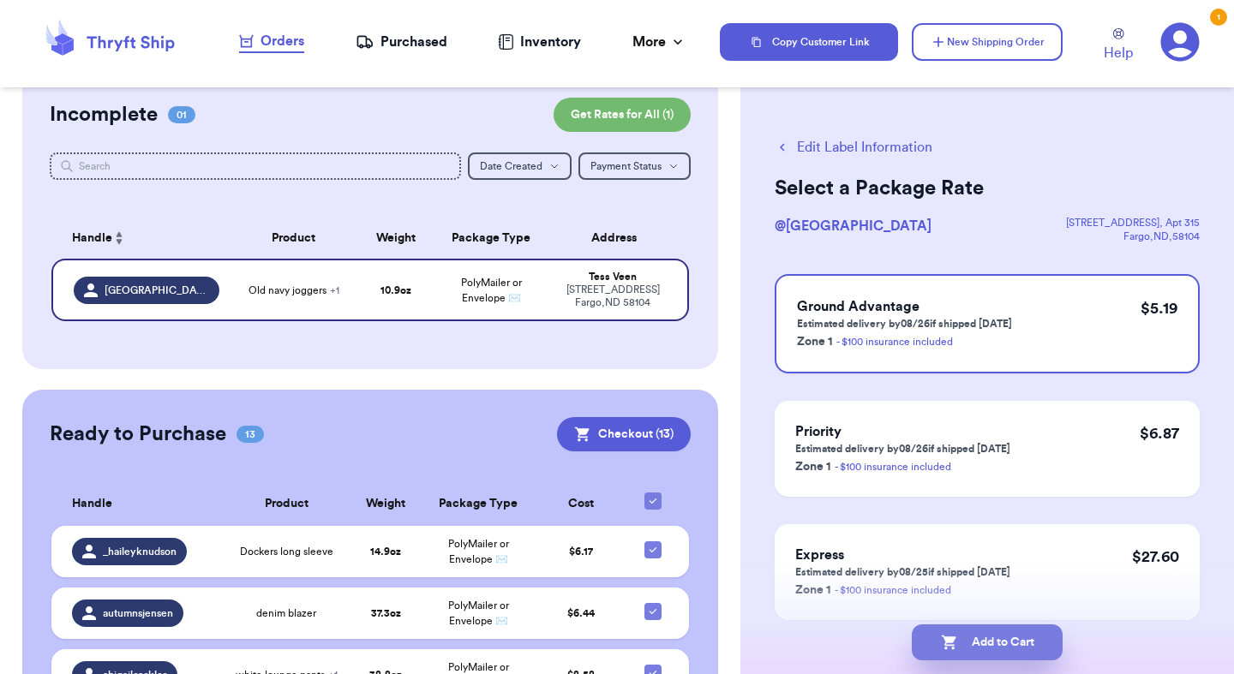
click at [1008, 645] on button "Add to Cart" at bounding box center [987, 643] width 151 height 36
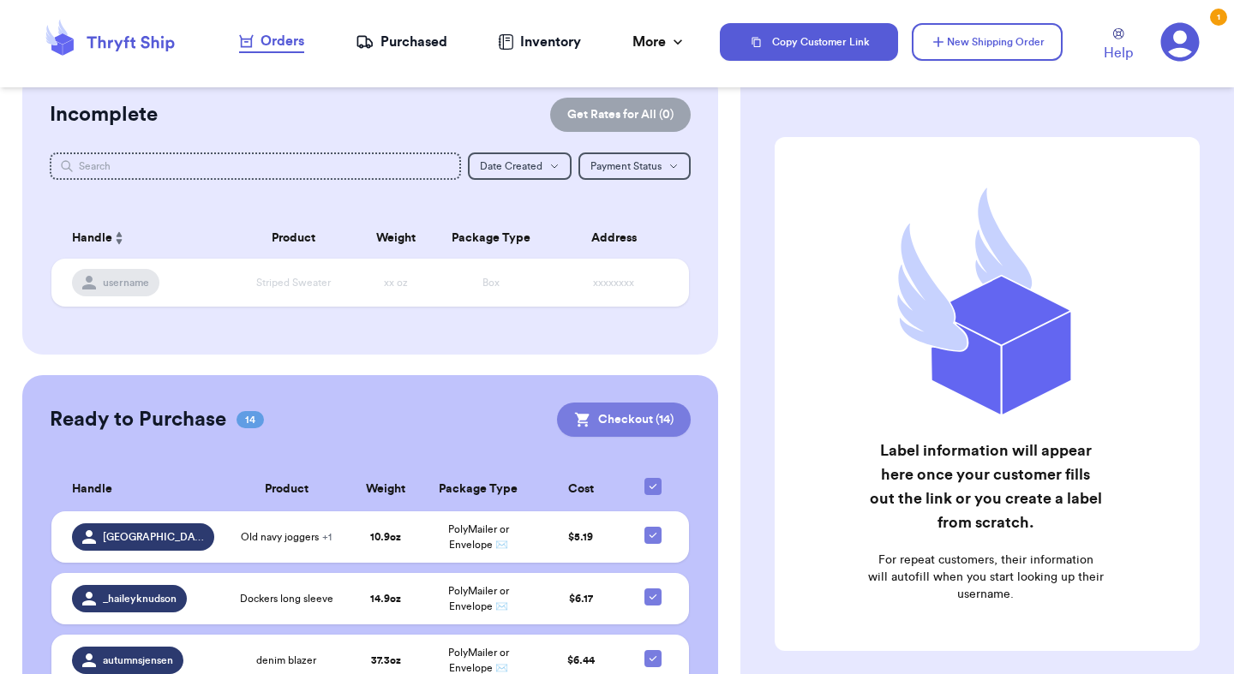
click at [598, 408] on button "Checkout ( 14 )" at bounding box center [624, 420] width 134 height 34
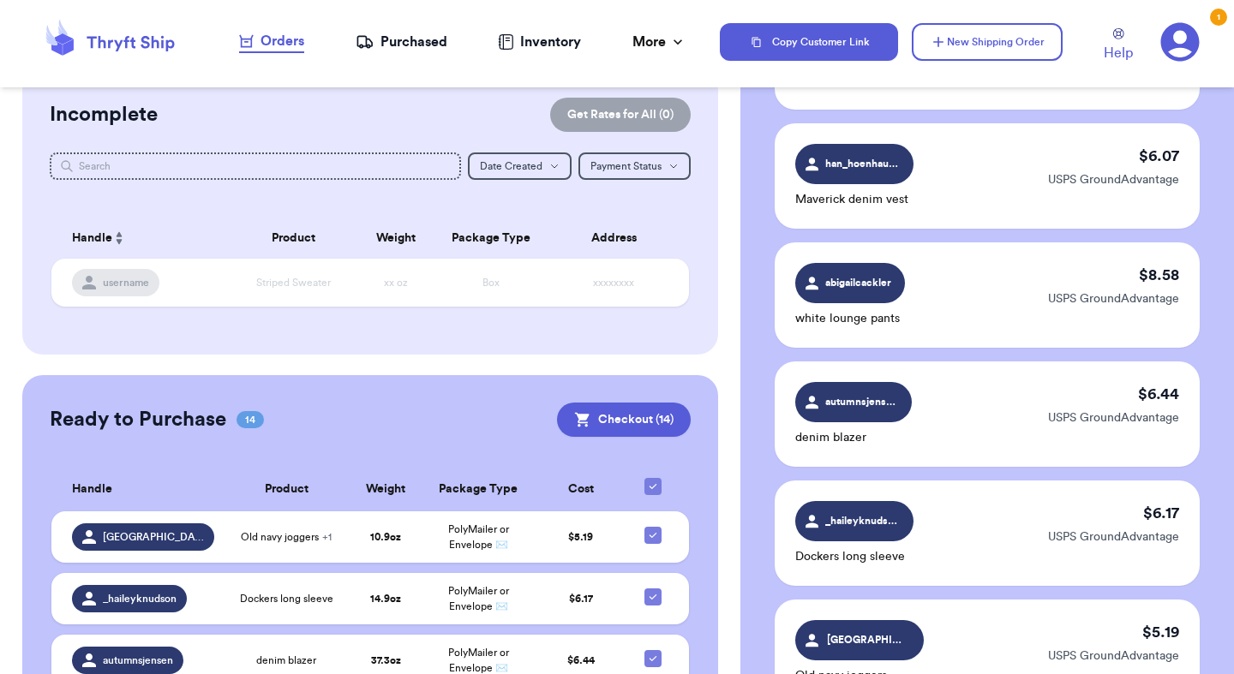
scroll to position [1663, 0]
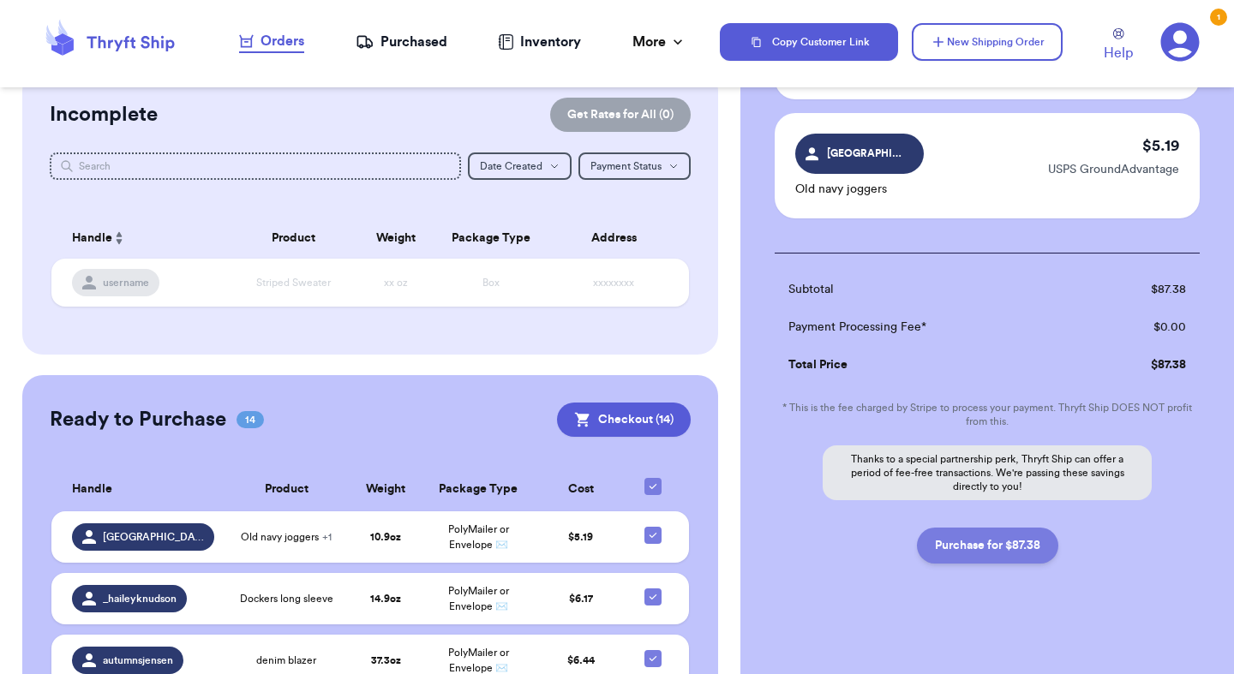
click at [986, 535] on button "Purchase for $87.38" at bounding box center [987, 546] width 141 height 36
checkbox input "false"
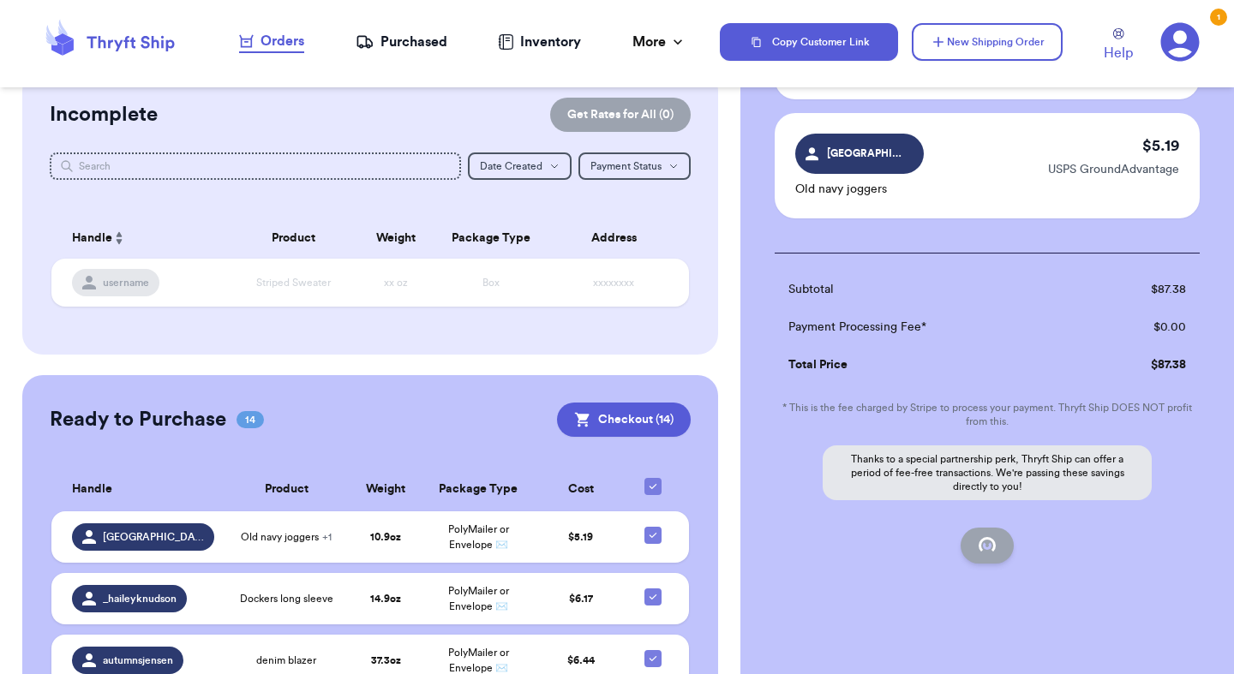
checkbox input "false"
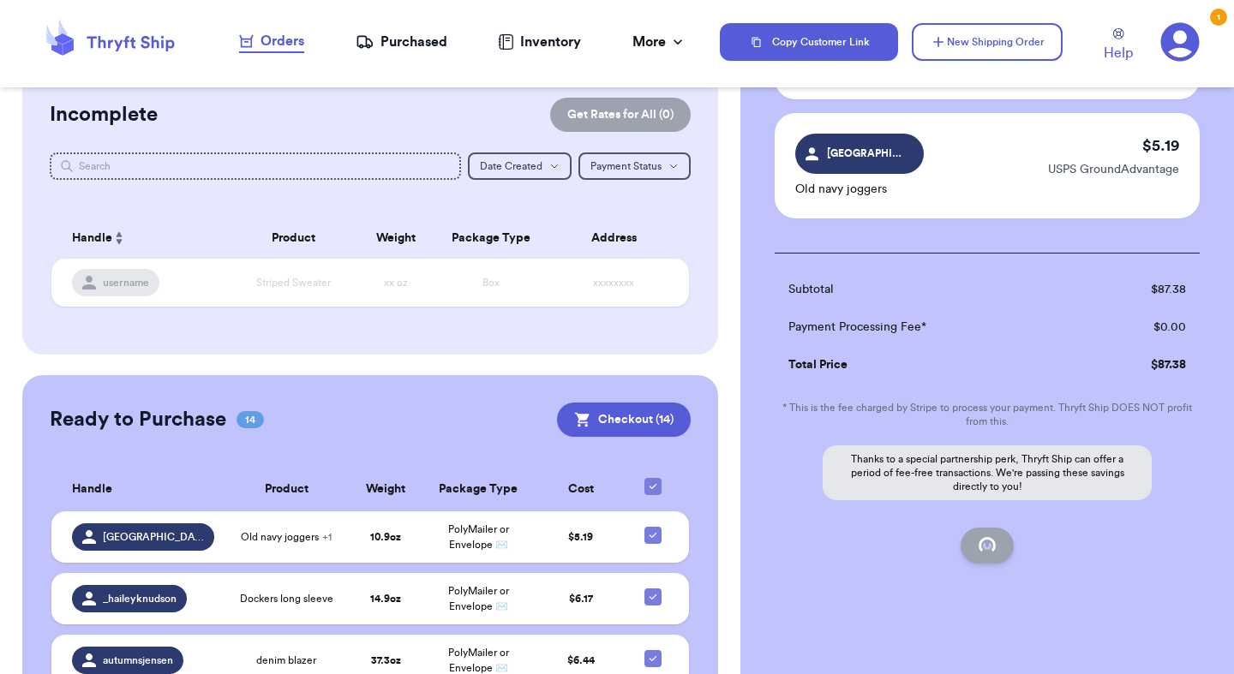
checkbox input "false"
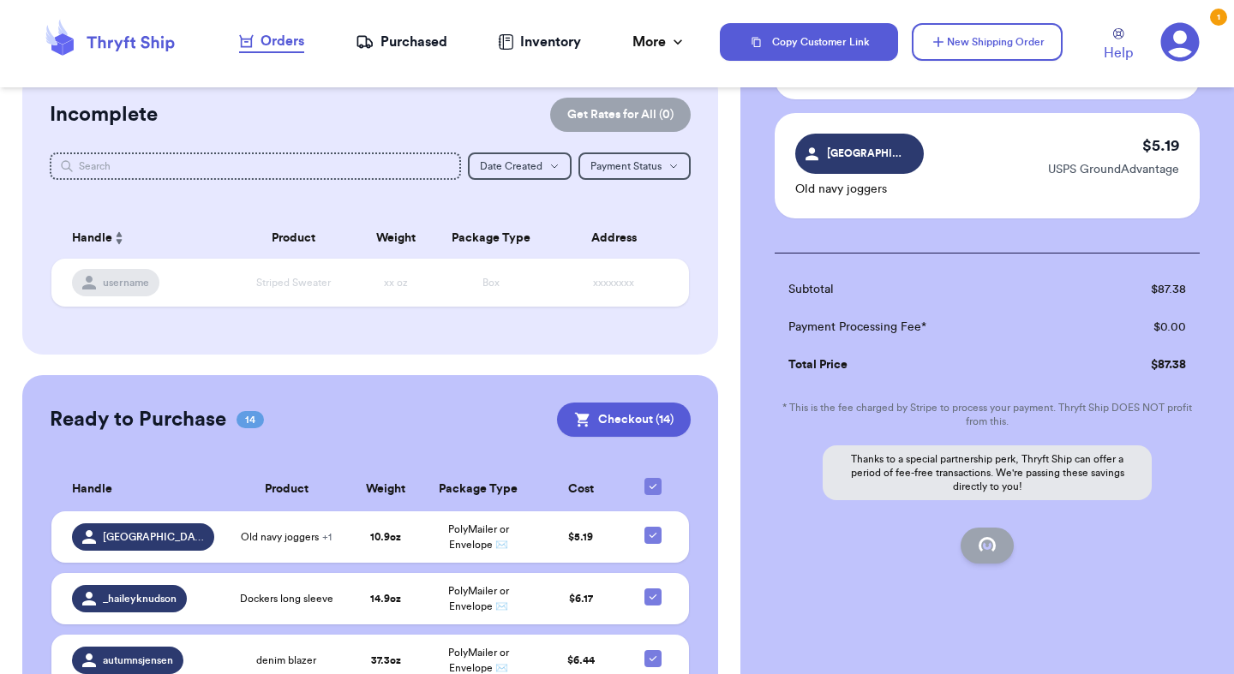
checkbox input "false"
checkbox input "true"
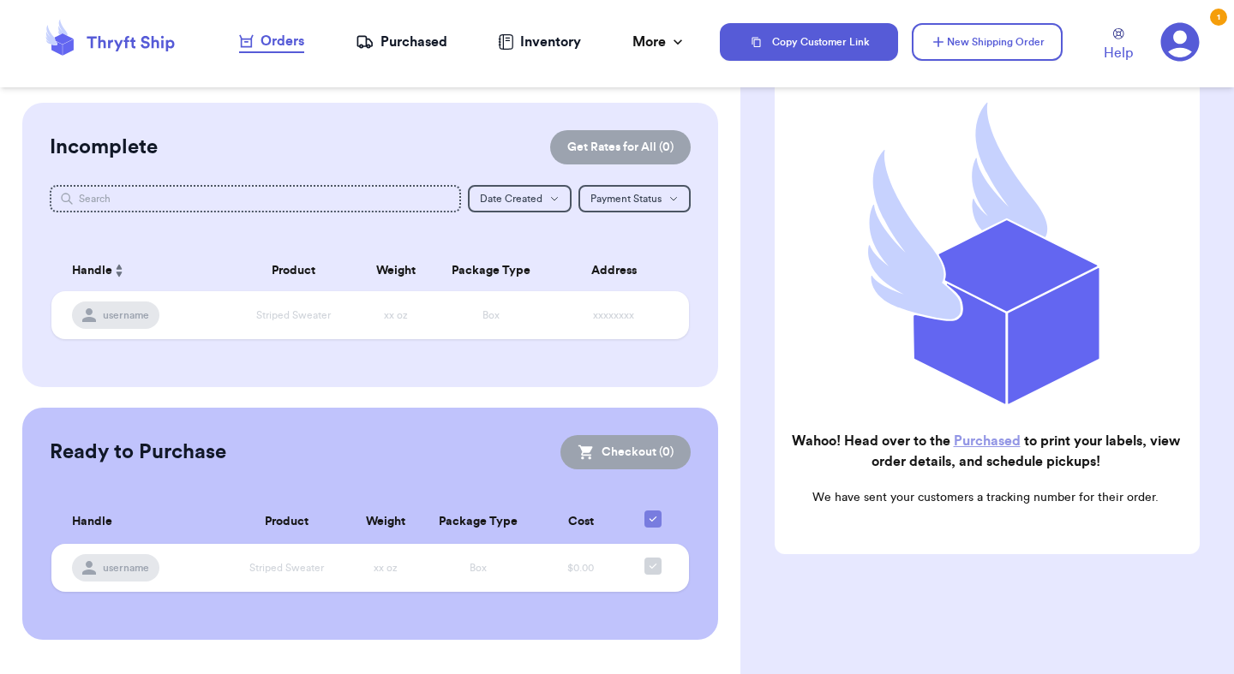
scroll to position [0, 0]
click at [419, 45] on div "Purchased" at bounding box center [402, 42] width 92 height 21
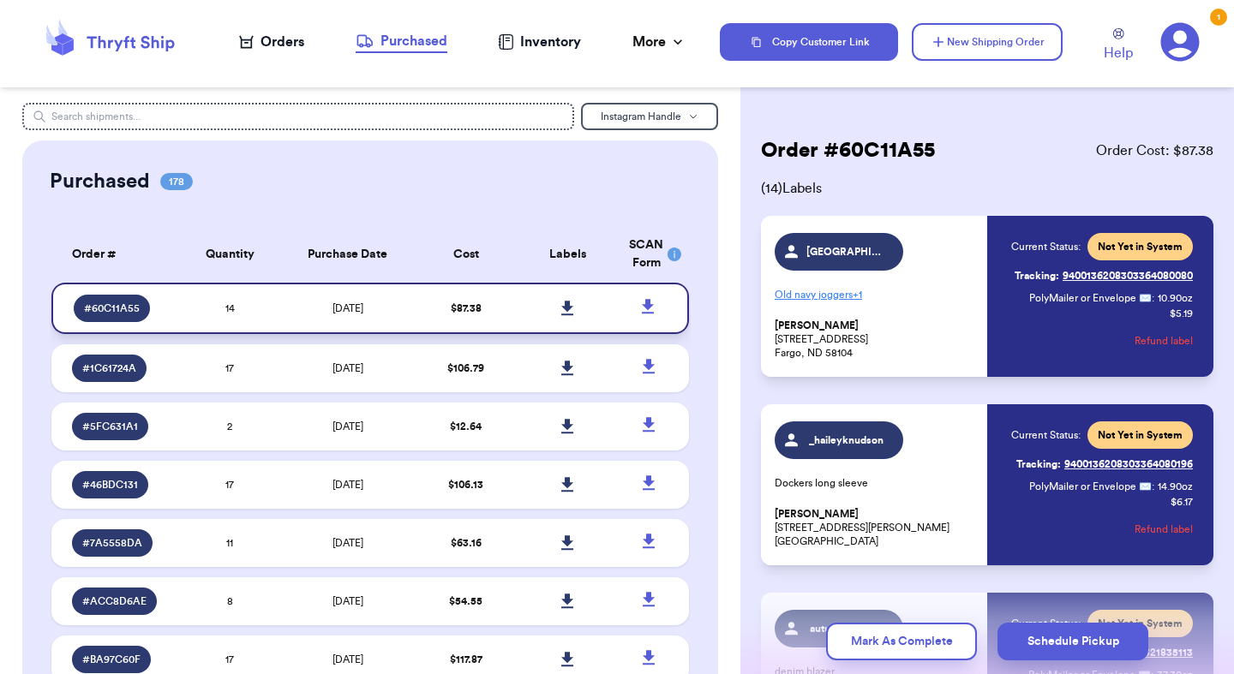
click at [566, 310] on icon at bounding box center [567, 308] width 13 height 15
